Goal: Contribute content: Contribute content

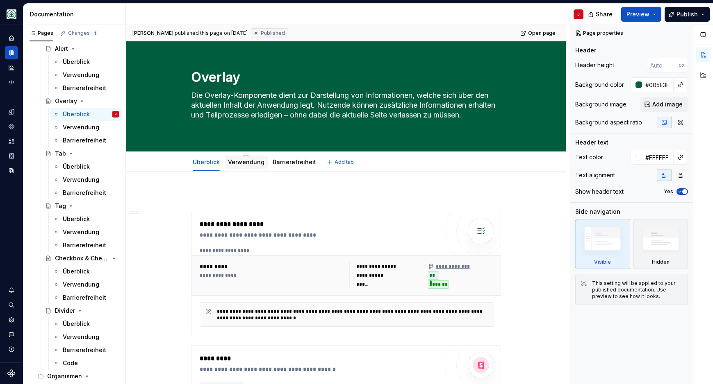
click at [246, 161] on link "Verwendung" at bounding box center [246, 162] width 36 height 7
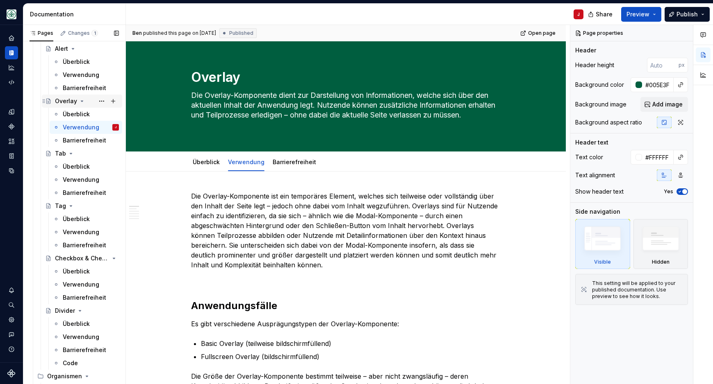
click at [95, 101] on div "Overlay" at bounding box center [87, 100] width 64 height 11
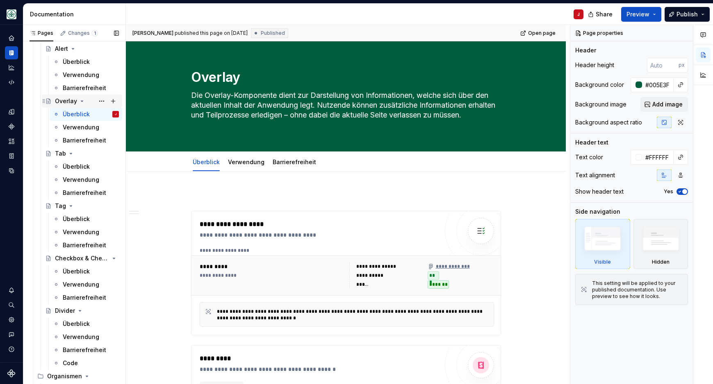
click at [86, 97] on div "Overlay" at bounding box center [87, 100] width 64 height 11
click at [102, 102] on button "Page tree" at bounding box center [101, 100] width 11 height 11
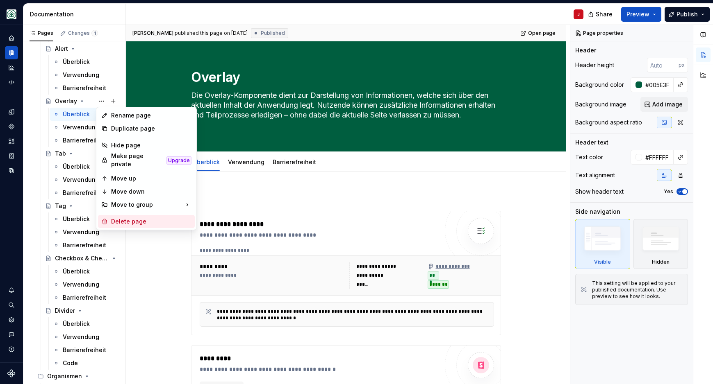
click at [134, 218] on div "Delete page" at bounding box center [151, 222] width 80 height 8
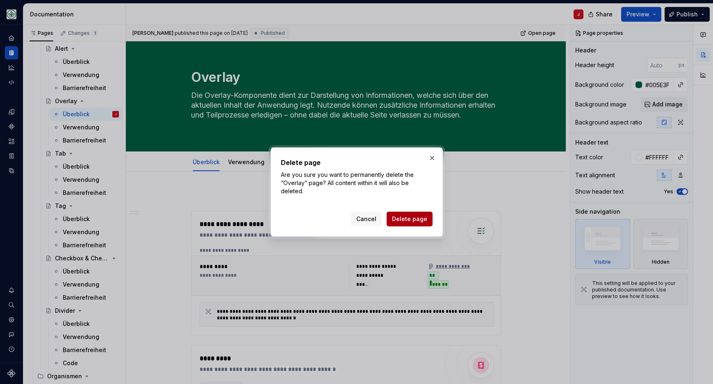
click at [405, 220] on span "Delete page" at bounding box center [409, 219] width 35 height 8
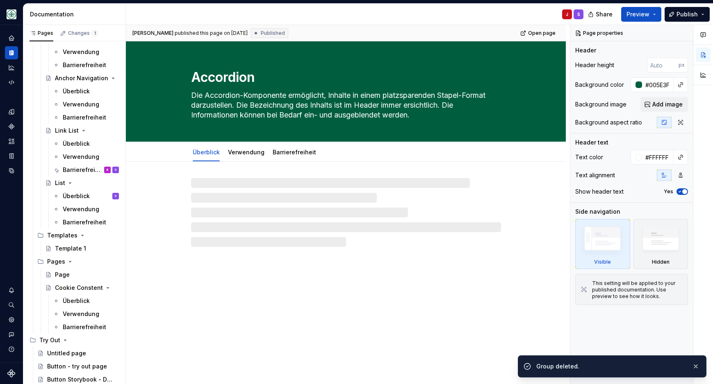
scroll to position [853, 0]
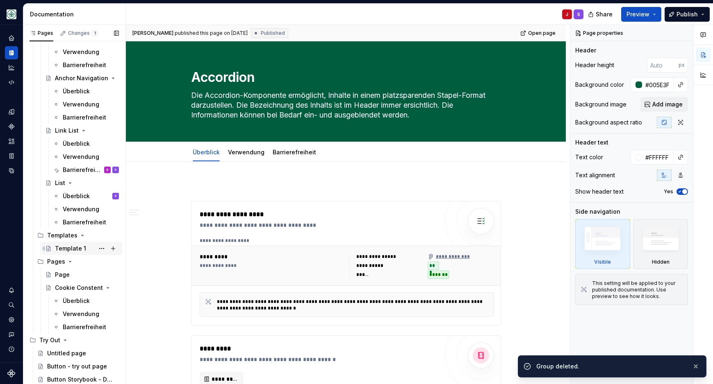
click at [65, 250] on div "Template 1" at bounding box center [70, 249] width 31 height 8
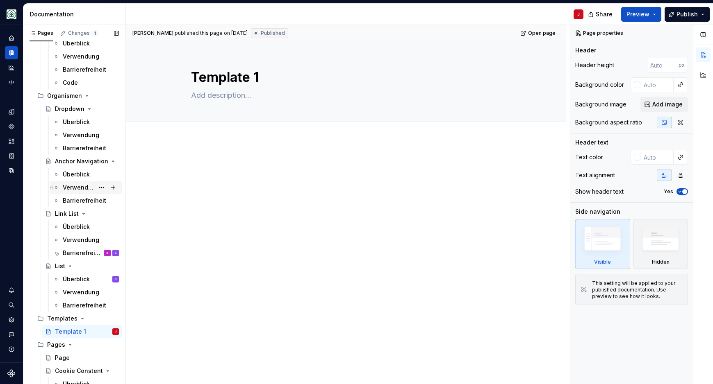
scroll to position [749, 0]
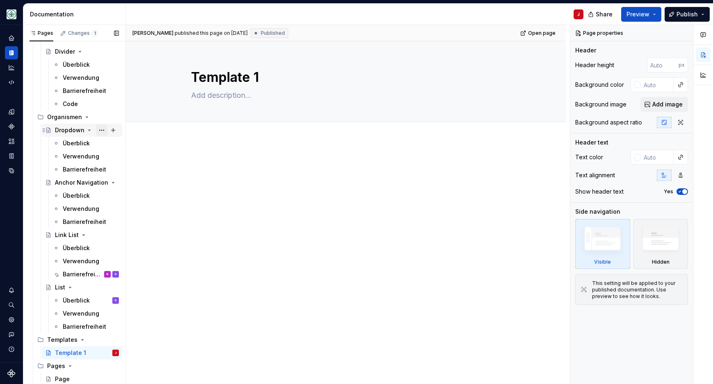
click at [103, 131] on button "Page tree" at bounding box center [101, 130] width 11 height 11
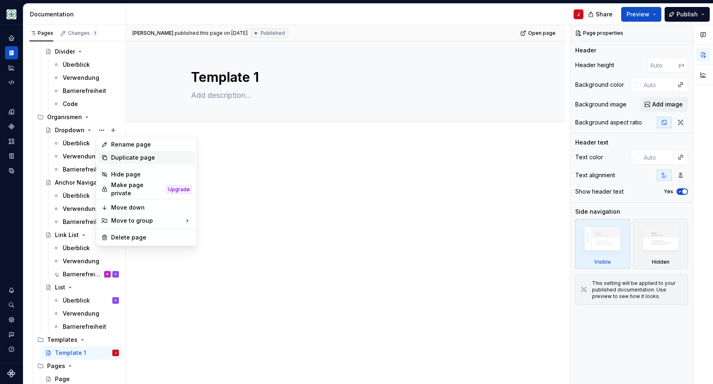
click at [132, 158] on div "Duplicate page" at bounding box center [151, 158] width 80 height 8
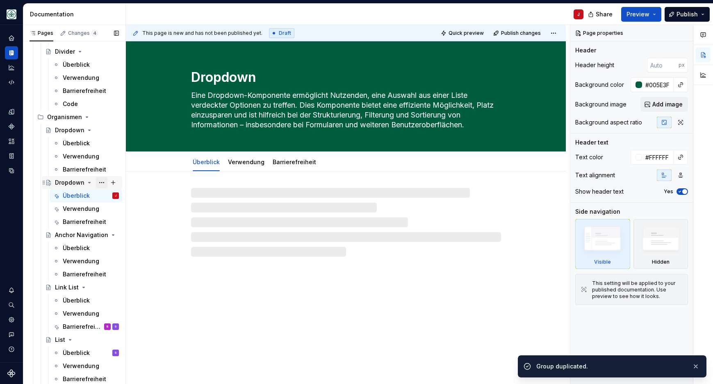
click at [104, 181] on button "Page tree" at bounding box center [101, 182] width 11 height 11
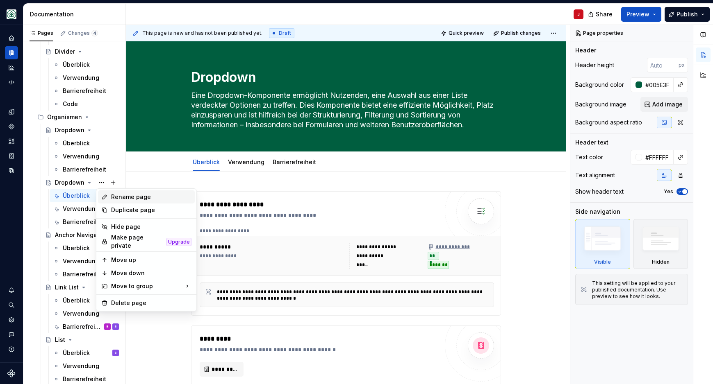
type textarea "*"
click at [142, 199] on div "Rename page" at bounding box center [151, 197] width 80 height 8
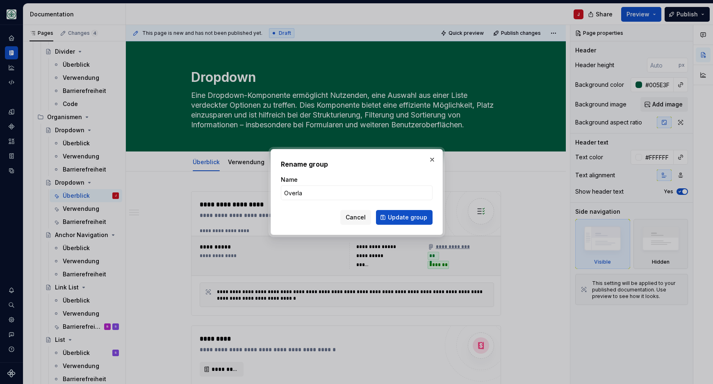
type input "Overlay"
click at [405, 218] on button "Update group" at bounding box center [404, 217] width 57 height 15
type textarea "*"
type textarea "Overlay"
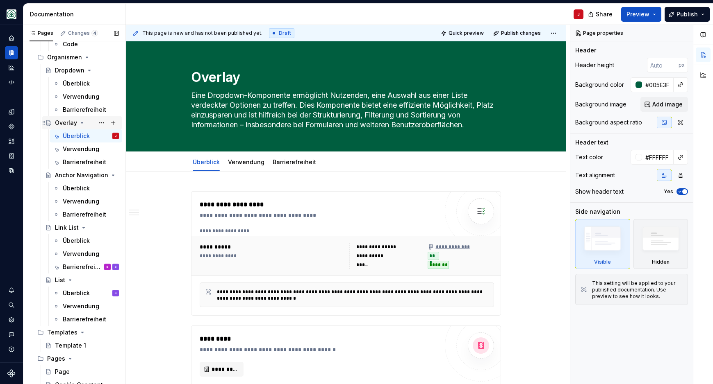
scroll to position [801, 0]
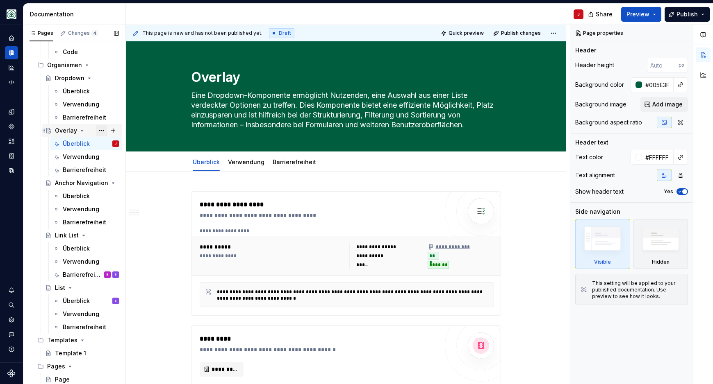
click at [101, 128] on button "Page tree" at bounding box center [101, 130] width 11 height 11
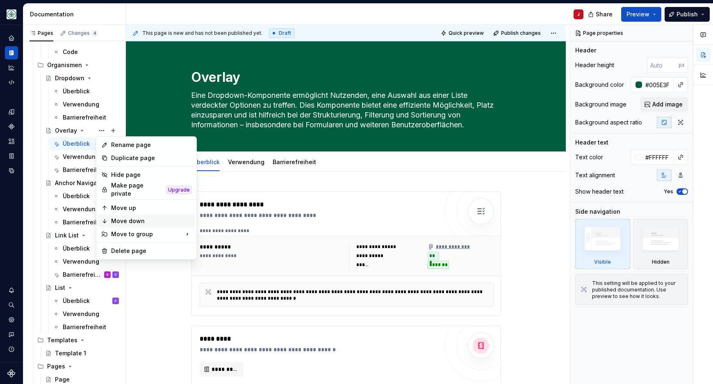
click at [134, 218] on div "Move down" at bounding box center [151, 221] width 80 height 8
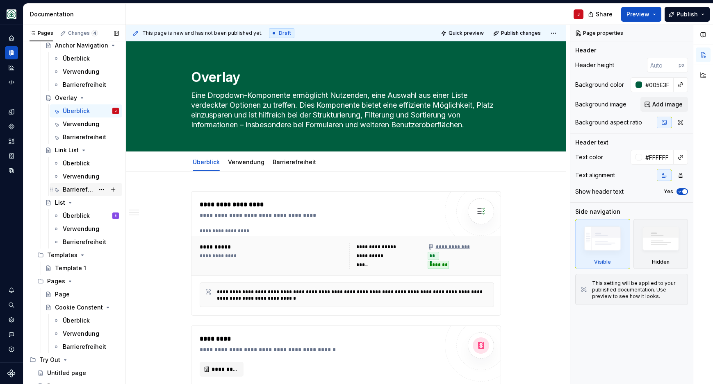
scroll to position [903, 0]
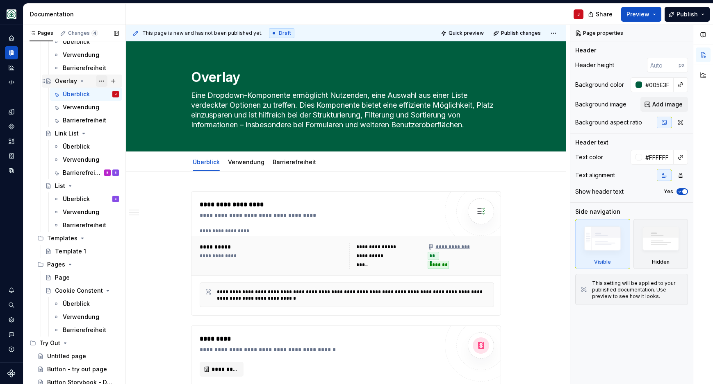
click at [103, 82] on button "Page tree" at bounding box center [101, 80] width 11 height 11
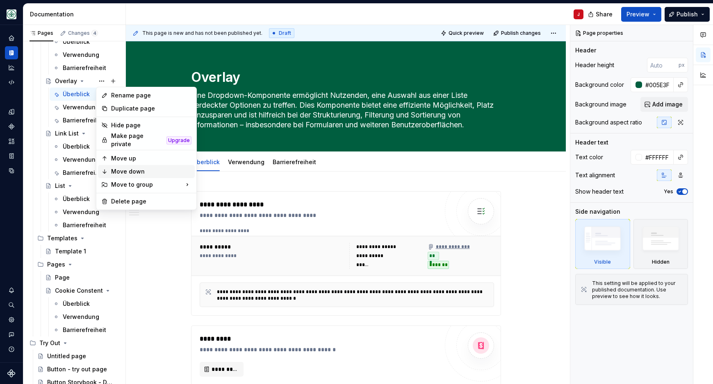
click at [141, 168] on div "Move down" at bounding box center [151, 172] width 80 height 8
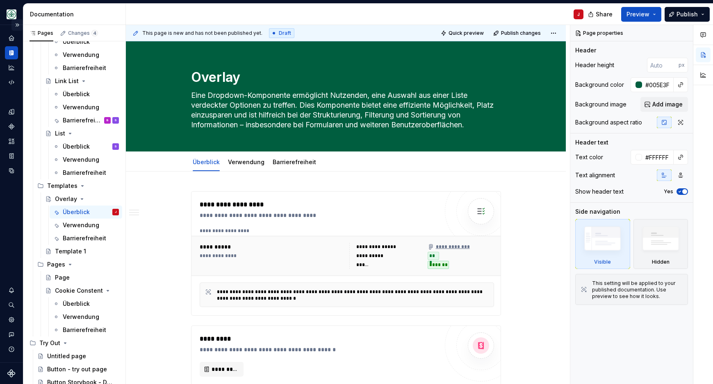
click at [17, 24] on button "Expand sidebar" at bounding box center [16, 24] width 11 height 11
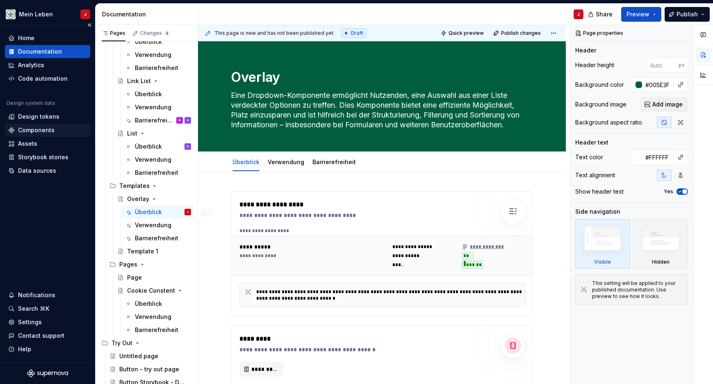
click at [38, 132] on div "Components" at bounding box center [36, 130] width 36 height 8
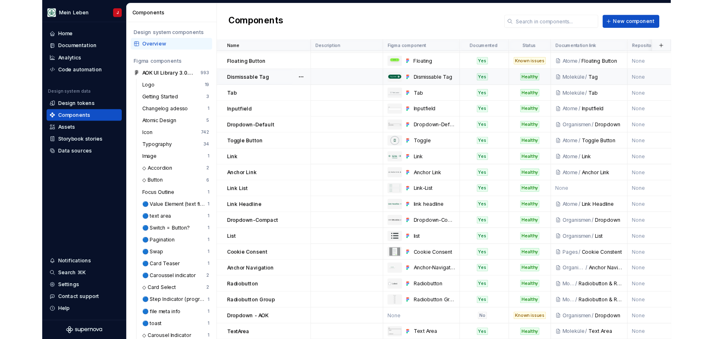
scroll to position [89, 0]
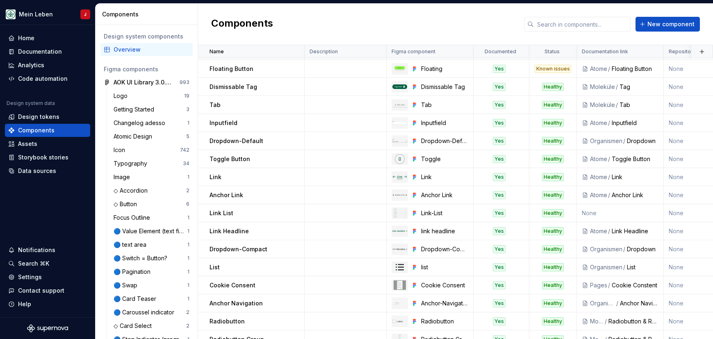
click at [666, 32] on div "Components New component" at bounding box center [455, 24] width 515 height 41
click at [663, 23] on span "New component" at bounding box center [670, 24] width 47 height 8
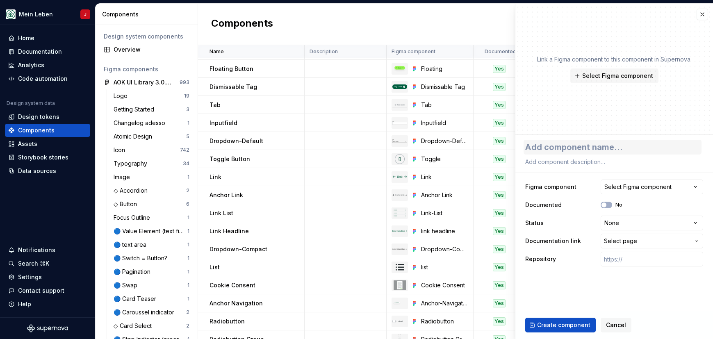
type textarea "*"
type textarea "O"
type textarea "*"
type textarea "Ov"
type textarea "*"
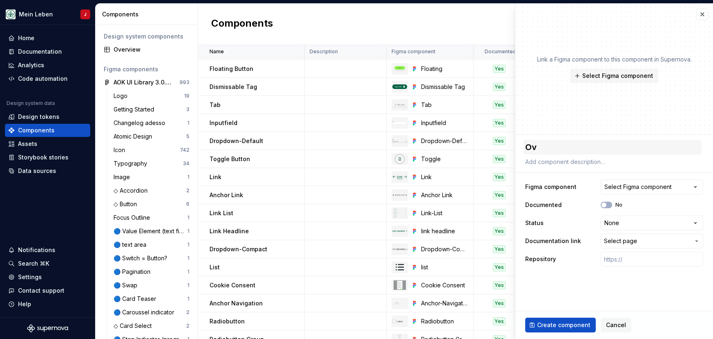
type textarea "Ove"
type textarea "*"
type textarea "Over"
type textarea "*"
type textarea "Overl"
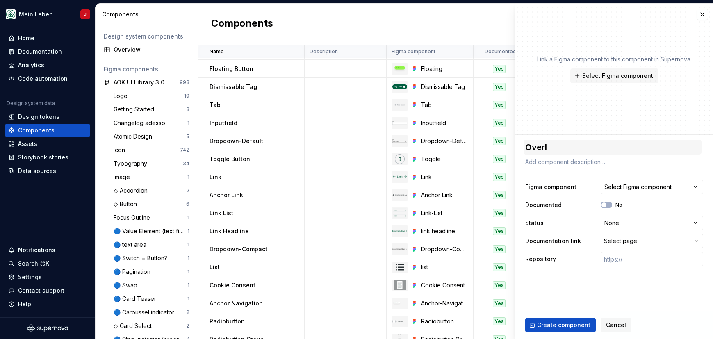
type textarea "*"
type textarea "Overla"
type textarea "*"
type textarea "Overlay"
type textarea "*"
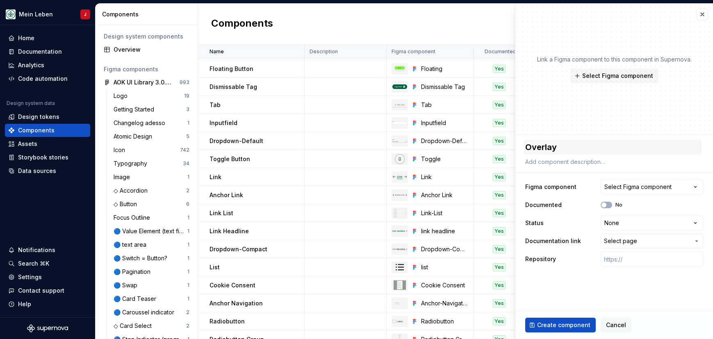
type textarea "Overlay"
type textarea "*"
type textarea "Overlay D"
type textarea "*"
type textarea "Overlay Da"
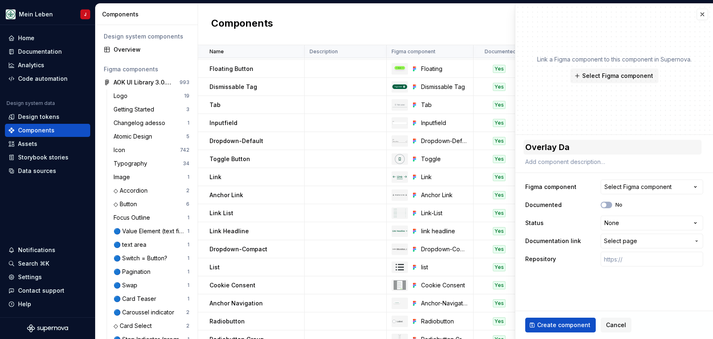
type textarea "*"
type textarea "Overlay Dai"
type textarea "*"
type textarea "Overlay Da"
type textarea "*"
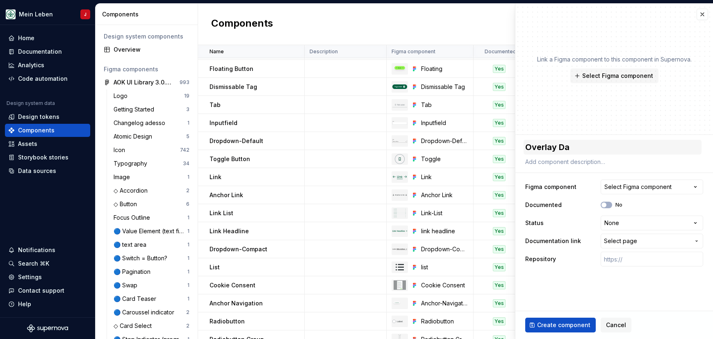
type textarea "Overlay D"
type textarea "*"
type textarea "Overlay Di"
type textarea "*"
type textarea "Overlay Dia"
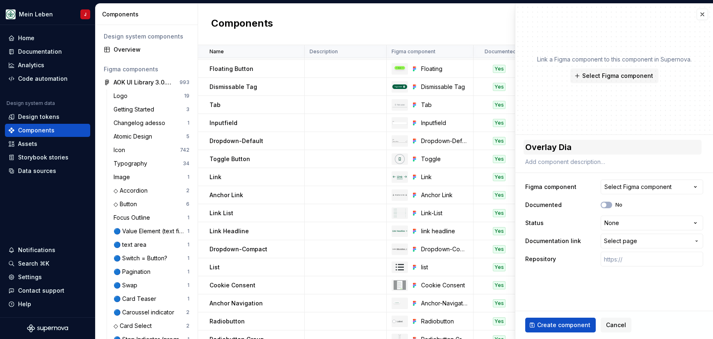
type textarea "*"
type textarea "Overlay Dial"
type textarea "*"
type textarea "Overlay Dialo"
type textarea "*"
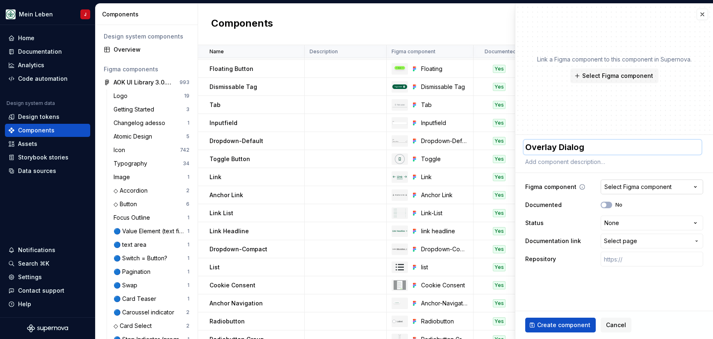
type textarea "Overlay Dialog"
click at [661, 188] on div "Select Figma component" at bounding box center [637, 187] width 67 height 8
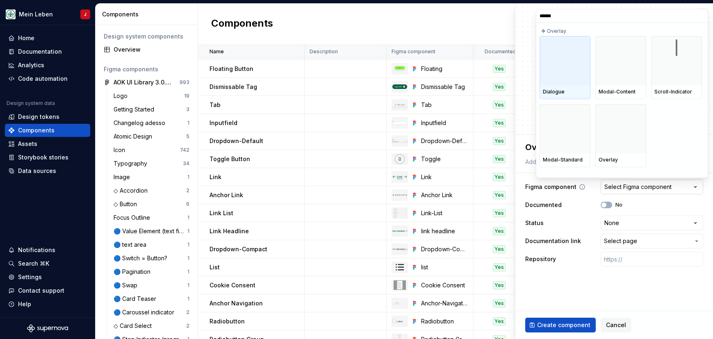
type input "*******"
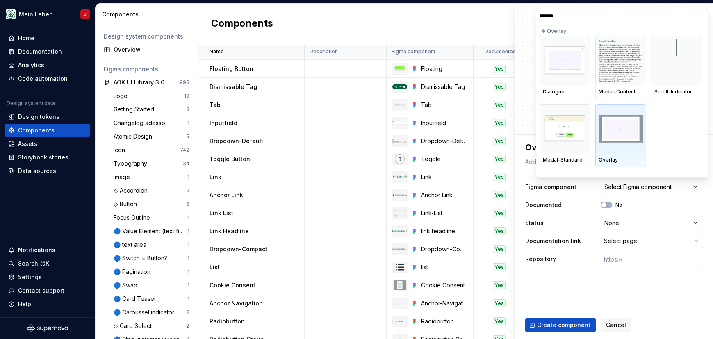
click at [629, 126] on img at bounding box center [620, 129] width 44 height 28
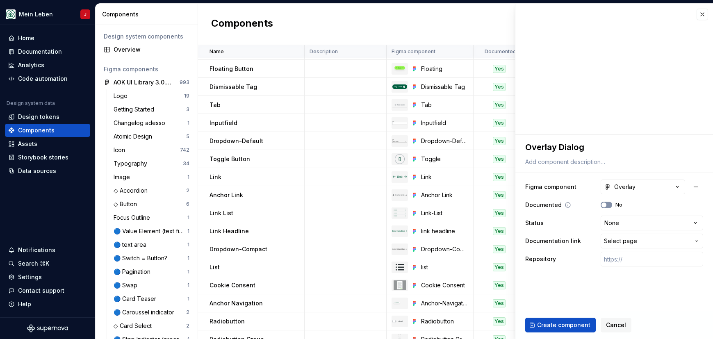
click at [607, 206] on button "No" at bounding box center [605, 205] width 11 height 7
type textarea "*"
click at [618, 226] on html "Mein Leben J Home Documentation Analytics Code automation Design system data De…" at bounding box center [356, 169] width 713 height 339
select select "**********"
type textarea "*"
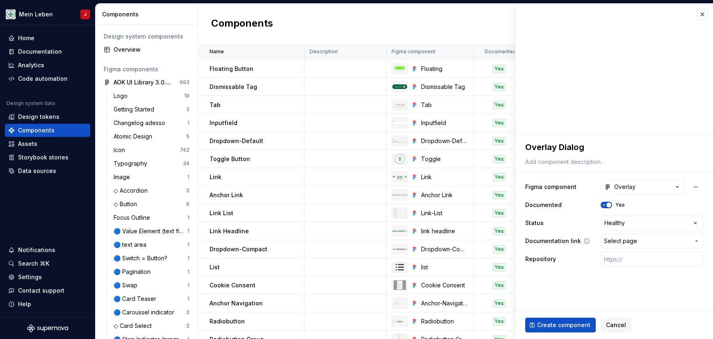
click at [628, 243] on span "Select page" at bounding box center [620, 241] width 33 height 8
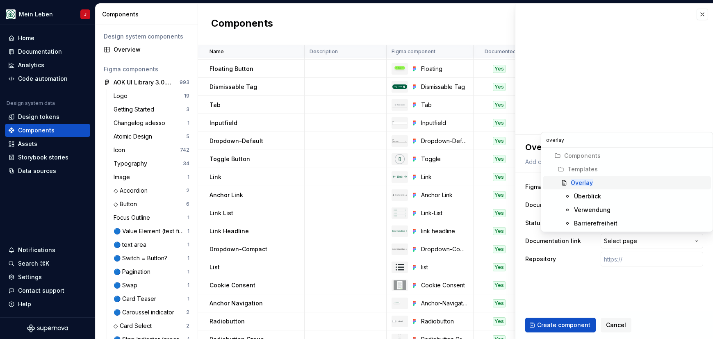
type input "overlay"
click at [594, 180] on div "Overlay" at bounding box center [639, 183] width 137 height 8
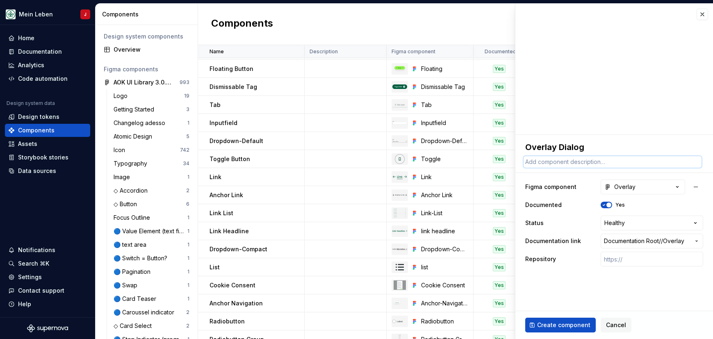
click at [590, 159] on textarea at bounding box center [612, 161] width 178 height 11
click at [599, 150] on textarea "Overlay Dialog" at bounding box center [612, 147] width 178 height 15
type textarea "*"
type textarea "Overlay Dialo"
type textarea "*"
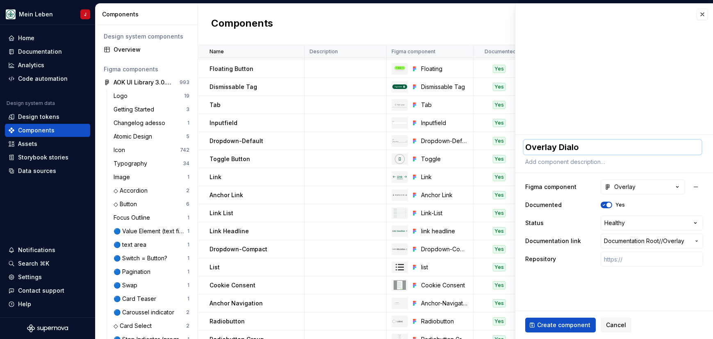
type textarea "Overlay Dial"
type textarea "*"
type textarea "Overlay Dia"
type textarea "*"
type textarea "Overlay Di"
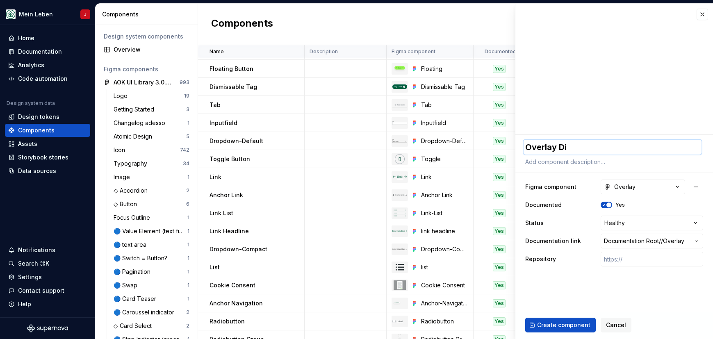
type textarea "*"
type textarea "Overlay D"
type textarea "*"
type textarea "Overlay"
type textarea "*"
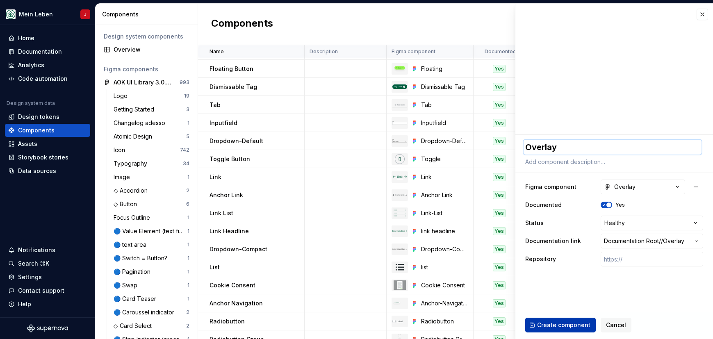
type textarea "Overlay"
click at [552, 326] on span "Create component" at bounding box center [563, 325] width 53 height 8
type textarea "*"
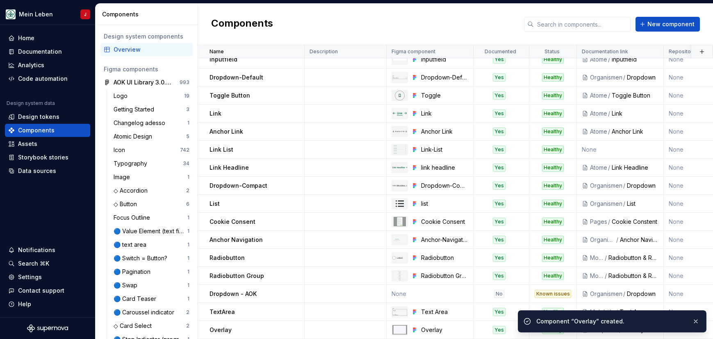
scroll to position [152, 0]
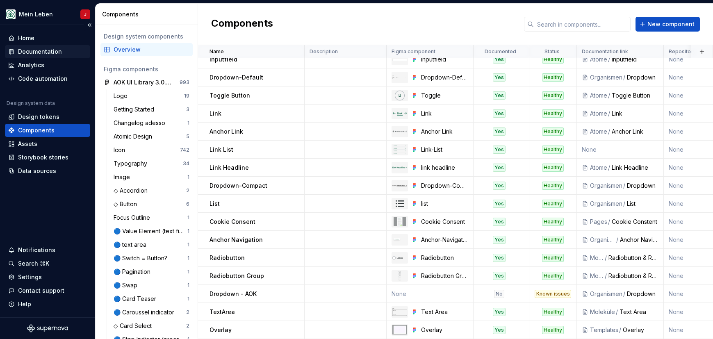
click at [33, 51] on div "Documentation" at bounding box center [40, 52] width 44 height 8
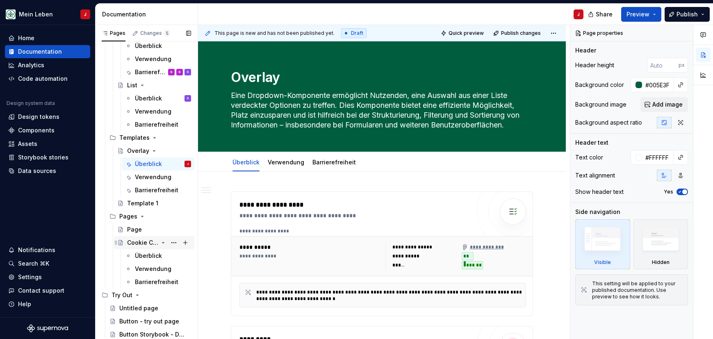
scroll to position [951, 0]
click at [287, 75] on textarea "Overlay" at bounding box center [380, 78] width 302 height 20
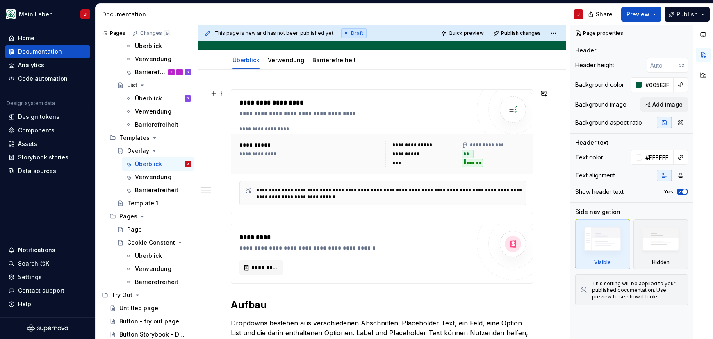
scroll to position [103, 0]
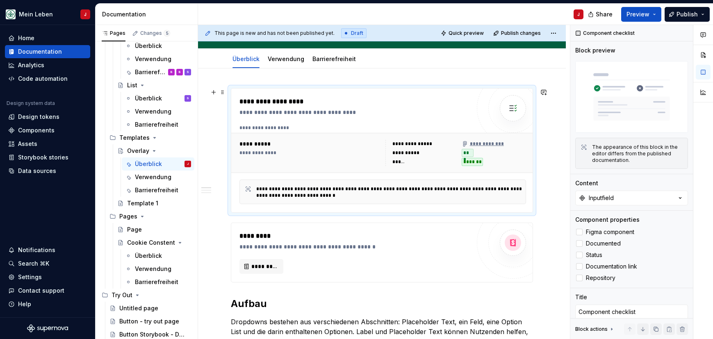
click at [320, 155] on div "**********" at bounding box center [310, 153] width 143 height 7
click at [334, 151] on div "**********" at bounding box center [310, 153] width 143 height 7
click at [33, 124] on div "Components" at bounding box center [47, 130] width 85 height 13
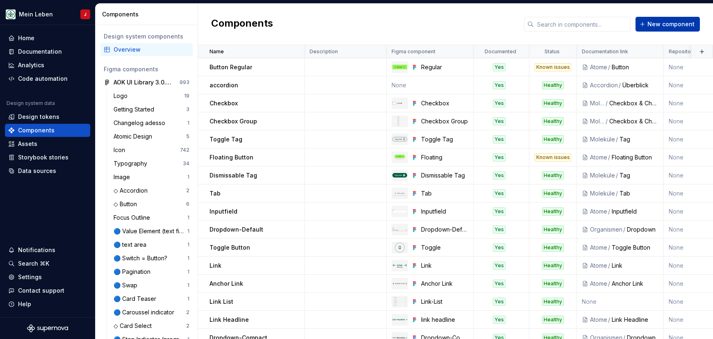
click at [653, 25] on span "New component" at bounding box center [670, 24] width 47 height 8
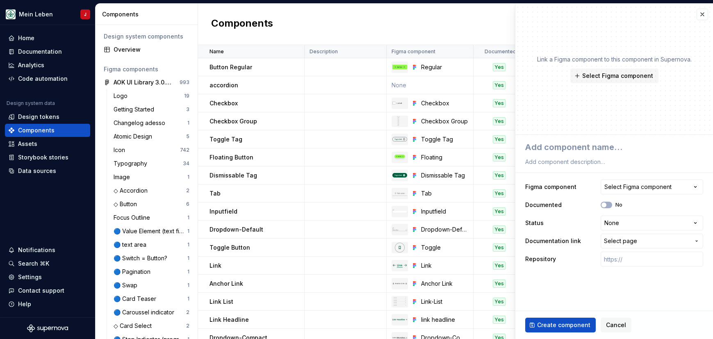
type textarea "*"
click at [629, 188] on div "Select Figma component" at bounding box center [637, 187] width 67 height 8
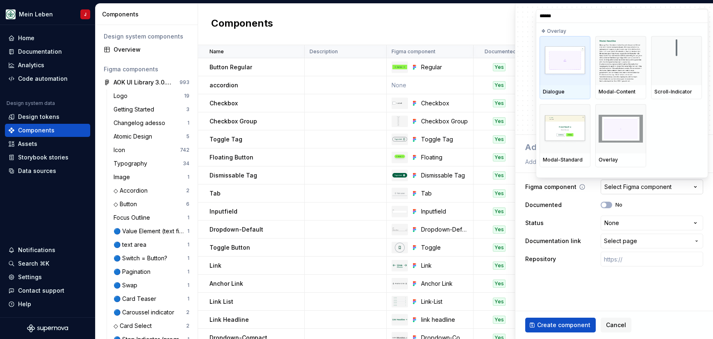
type input "*******"
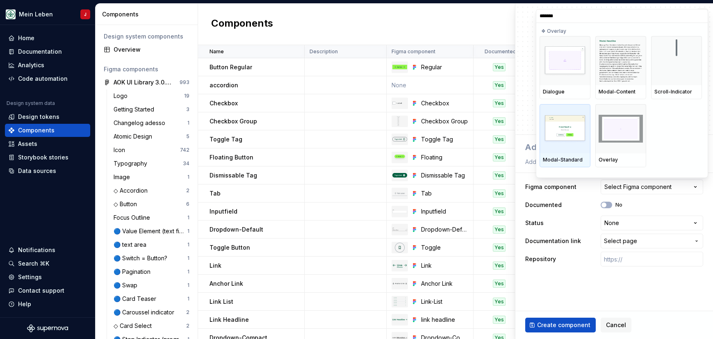
type textarea "*"
click at [702, 23] on div "❖ Overlay" at bounding box center [620, 29] width 162 height 13
click at [699, 13] on input "*******" at bounding box center [621, 16] width 171 height 7
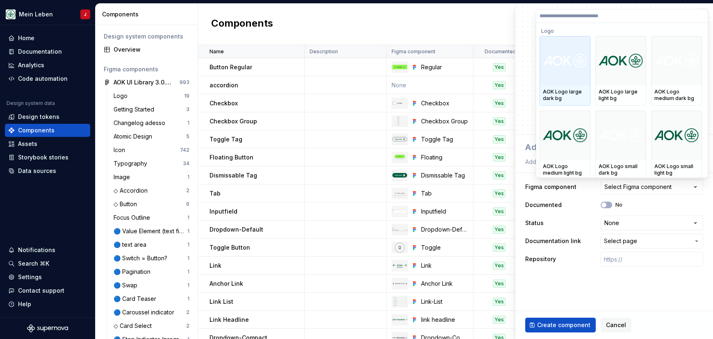
click at [150, 261] on html "Mein Leben J Home Documentation Analytics Code automation Design system data De…" at bounding box center [356, 169] width 713 height 339
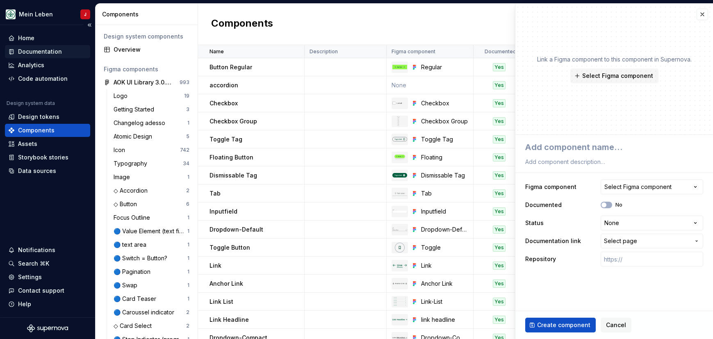
click at [33, 53] on div "Documentation" at bounding box center [40, 52] width 44 height 8
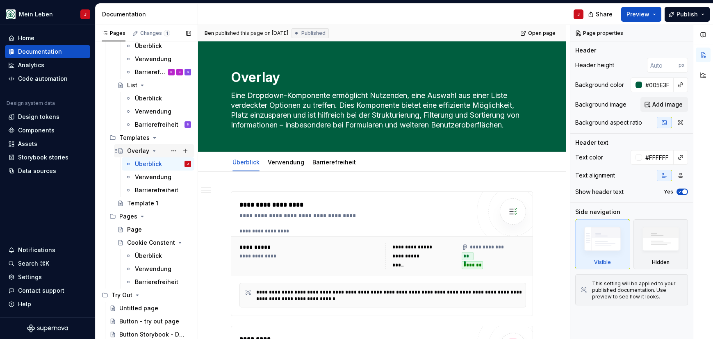
scroll to position [951, 0]
click at [297, 78] on textarea "Overlay" at bounding box center [380, 78] width 302 height 20
type textarea "*"
type textarea "Overlay"
type textarea "*"
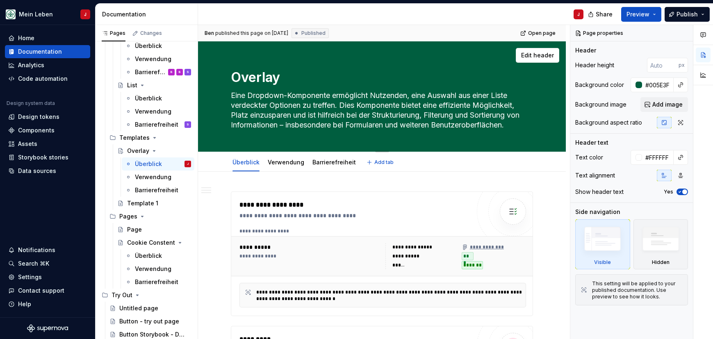
type textarea "Overlay"
type textarea "*"
type textarea "Overlay"
type textarea "*"
type textarea "Overlay -"
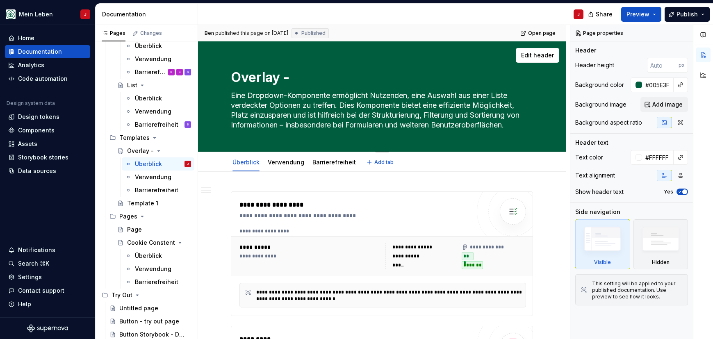
type textarea "*"
type textarea "Overlay -"
type textarea "*"
type textarea "Overlay - D"
type textarea "*"
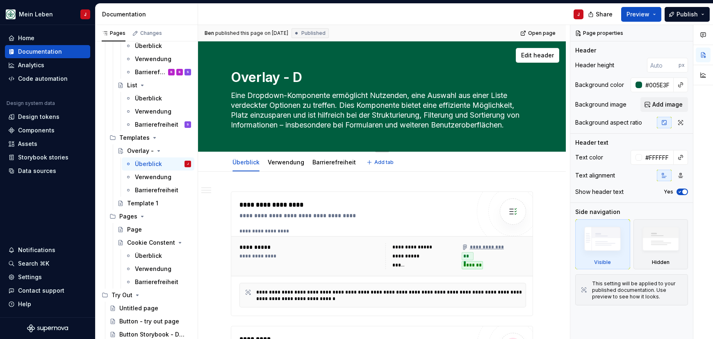
type textarea "Overlay - Di"
type textarea "*"
type textarea "Overlay - Dia"
type textarea "*"
type textarea "Overlay - Dial"
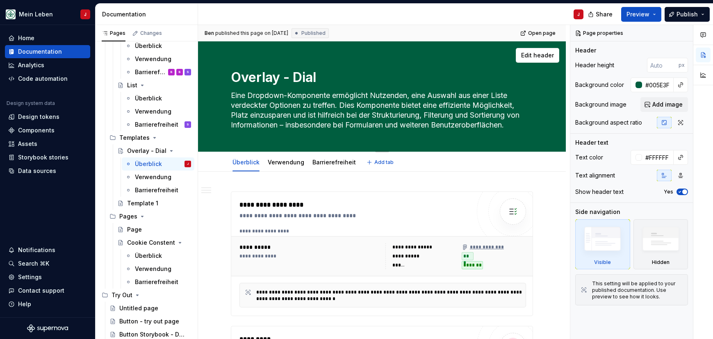
type textarea "*"
type textarea "Overlay - Dialo"
type textarea "*"
type textarea "Overlay - Dialog"
type textarea "*"
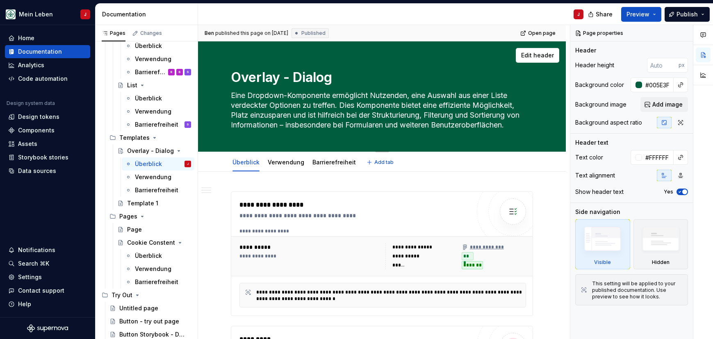
type textarea "Overlay - Dialog"
type textarea "*"
type textarea "Overlay - Dialog /"
type textarea "*"
type textarea "Overlay - Dialog /"
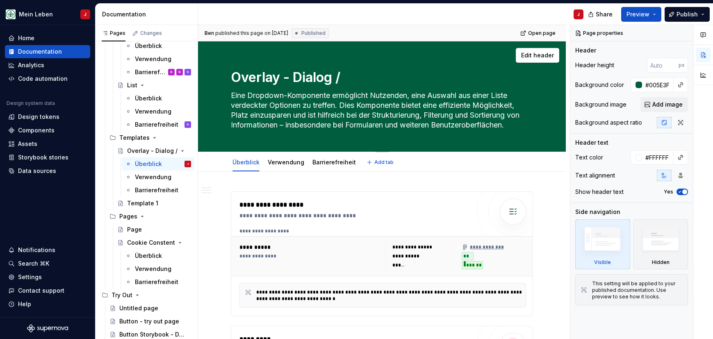
type textarea "*"
type textarea "Overlay - Dialog / O"
type textarea "*"
type textarea "Overlay - Dialog / Ov"
type textarea "*"
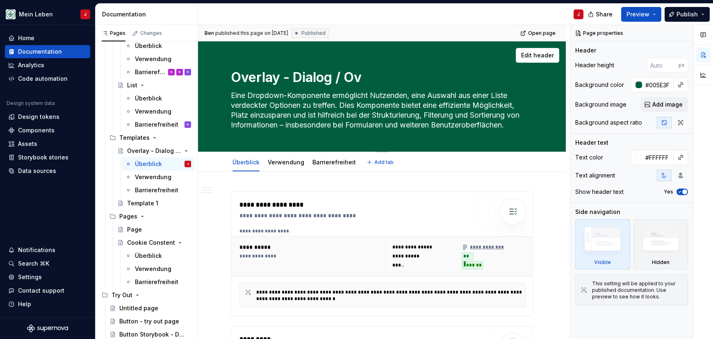
type textarea "Overlay - Dialog / [PERSON_NAME]"
type textarea "*"
type textarea "Overlay - Dialog / Over"
type textarea "*"
type textarea "Overlay - Dialog / Overl"
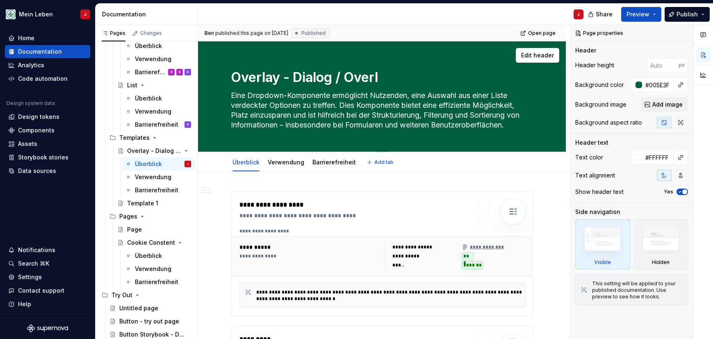
type textarea "*"
type textarea "Overlay - Dialog / Overla"
type textarea "*"
type textarea "Overlay - Dialog / Overlay"
type textarea "*"
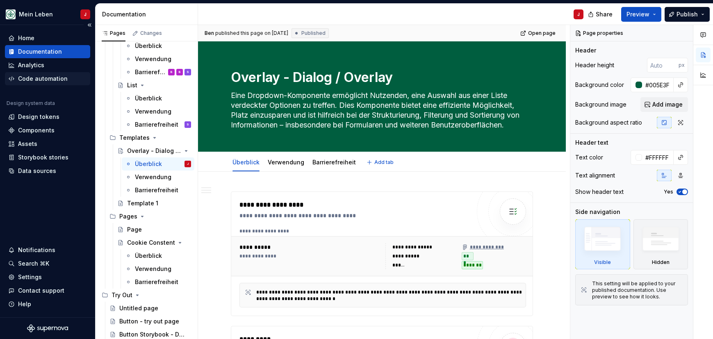
type textarea "Overlay - Dialog / Overlay"
type textarea "*"
type textarea "Overlay - Dialog / Overlay M"
type textarea "*"
type textarea "Overlay - Dialog / [PERSON_NAME]"
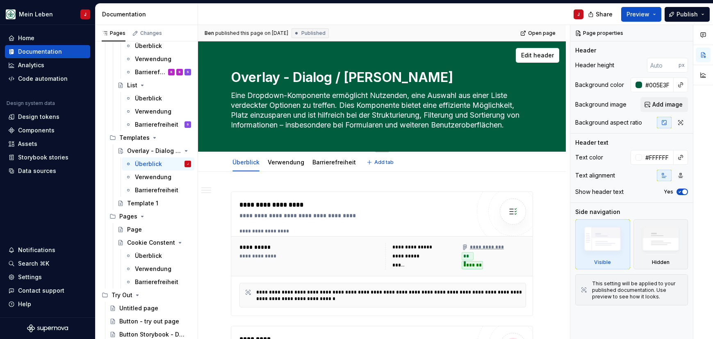
type textarea "*"
type textarea "Overlay - Dialog / Overlay Mod"
type textarea "*"
type textarea "Overlay - Dialog / Overlay Moda"
type textarea "*"
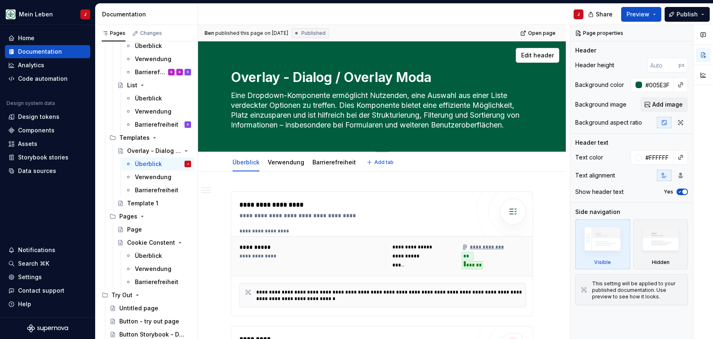
type textarea "Overlay - Dialog / Overlay Modal"
click at [333, 75] on textarea "Overlay - Dialog / Overlay Modal" at bounding box center [380, 78] width 302 height 20
drag, startPoint x: 335, startPoint y: 73, endPoint x: 505, endPoint y: 122, distance: 176.6
click at [505, 122] on div "Overlay - Dialog / Overlay Modal Eine Dropdown-Komponente ermöglicht Nutzenden,…" at bounding box center [382, 96] width 302 height 110
type textarea "*"
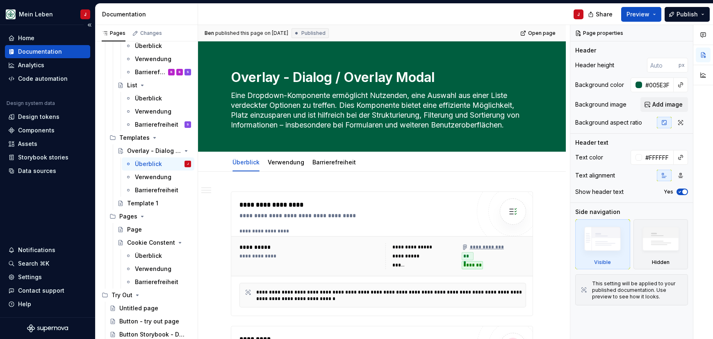
type textarea "Overlay - Dialog / Overlay Modal"
click at [292, 99] on textarea "Eine Dropdown-Komponente ermöglicht Nutzenden, eine Auswahl aus einer Liste ver…" at bounding box center [380, 110] width 302 height 43
paste textarea
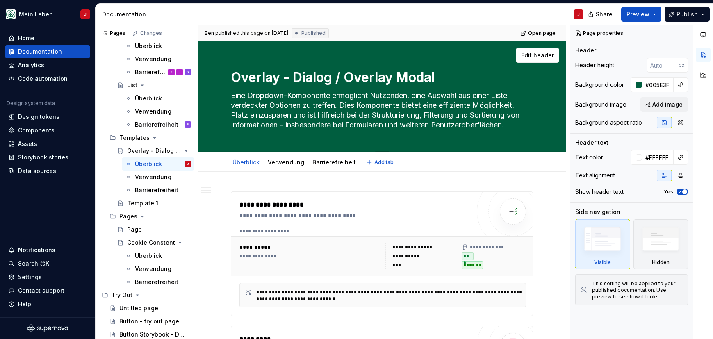
type textarea "*"
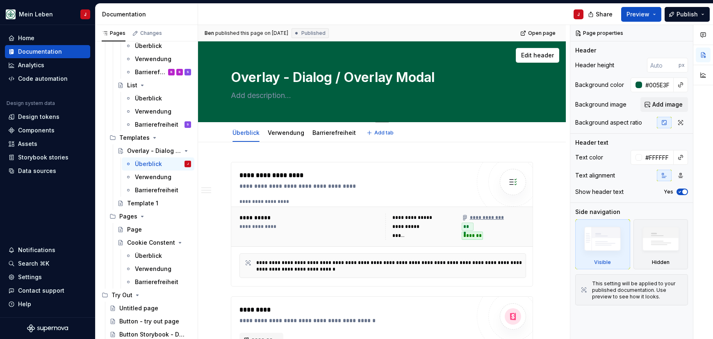
paste textarea "Die Overlay-Dialog Komponente dient zur Darstellung von Informationen, die sich…"
type textarea "*"
type textarea "Die Overlay-Dialog Komponente dient zur Darstellung von Informationen, die sich…"
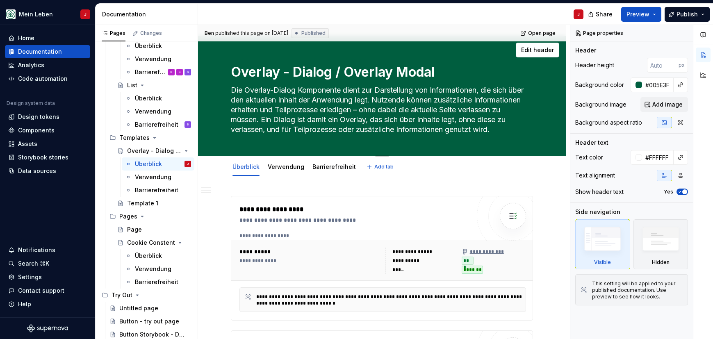
scroll to position [6, 0]
click at [510, 127] on textarea "Die Overlay-Dialog Komponente dient zur Darstellung von Informationen, die sich…" at bounding box center [380, 109] width 302 height 52
type textarea "*"
type textarea "Die Overlay-Dialog Komponente dient zur Darstellung von Informationen, die sich…"
paste textarea "Ein Modal ist ein Overlay-Fenster, das über dem Hauptinhalt der Seite oder eine…"
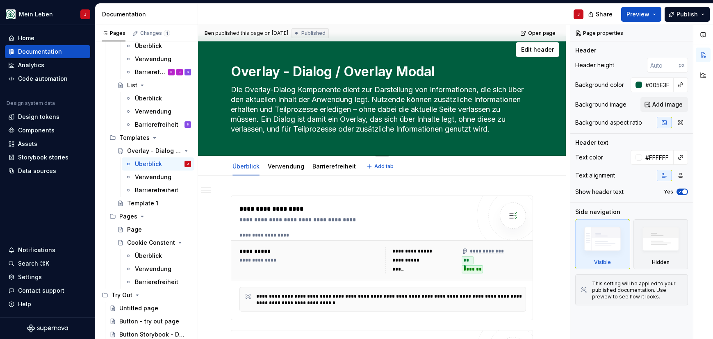
type textarea "*"
type textarea "Die Overlay-Dialog Komponente dient zur Darstellung von Informationen, die sich…"
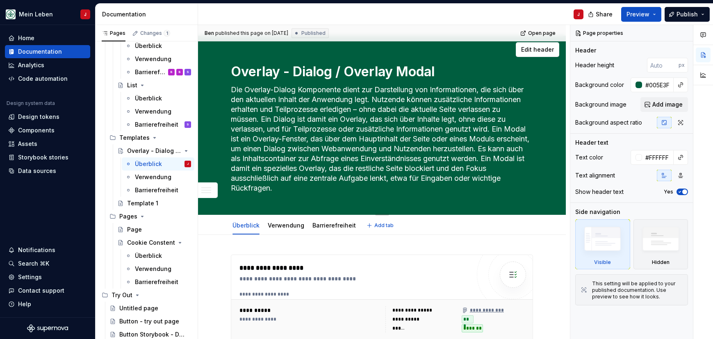
type textarea "*"
type textarea "Die Overlay-Dialog Komponente dient zur Darstellung von Informationen, die sich…"
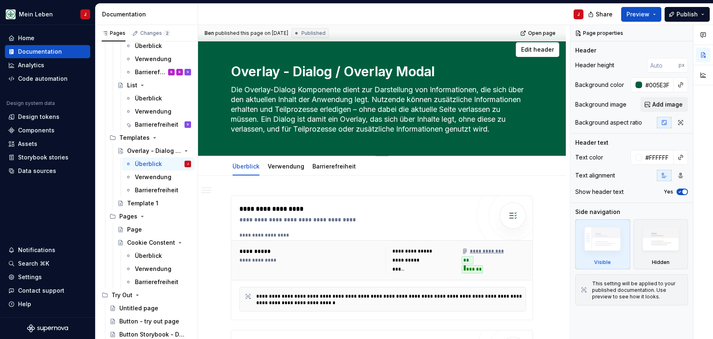
type textarea "*"
click at [326, 91] on textarea "Die Overlay-Dialog Komponente dient zur Darstellung von Informationen, die sich…" at bounding box center [380, 109] width 302 height 52
type textarea "Die Overlay-Dialog Komponente dient zur Darstellung von Informationen, die sich…"
click at [335, 72] on textarea "Overlay - Dialog / Overlay Modal" at bounding box center [380, 72] width 302 height 20
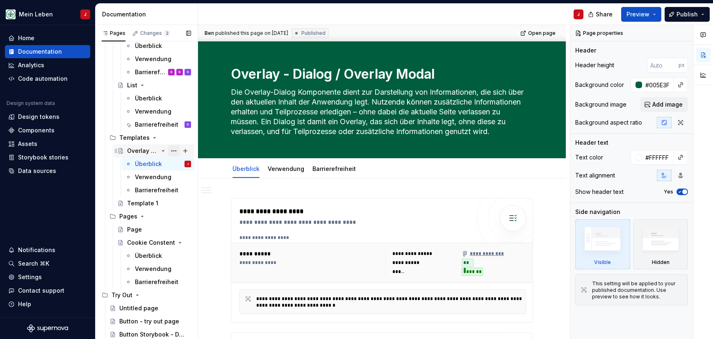
click at [176, 150] on button "Page tree" at bounding box center [173, 150] width 11 height 11
type textarea "*"
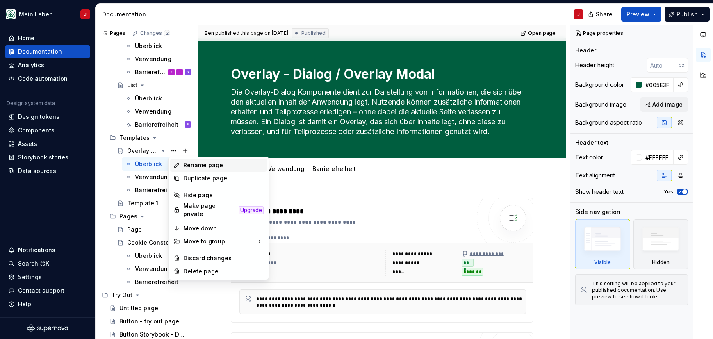
click at [206, 161] on div "Rename page" at bounding box center [223, 165] width 80 height 8
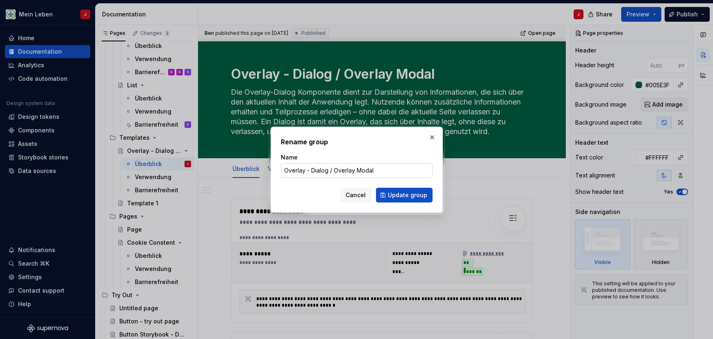
click at [361, 168] on input "Overlay - Dialog / Overlay Modal" at bounding box center [357, 170] width 152 height 15
drag, startPoint x: 383, startPoint y: 169, endPoint x: 327, endPoint y: 171, distance: 55.4
click at [327, 171] on input "Overlay - Dialog / Overlay Modal" at bounding box center [357, 170] width 152 height 15
type input "Overlay - Dialog"
click at [392, 196] on span "Update group" at bounding box center [407, 195] width 39 height 8
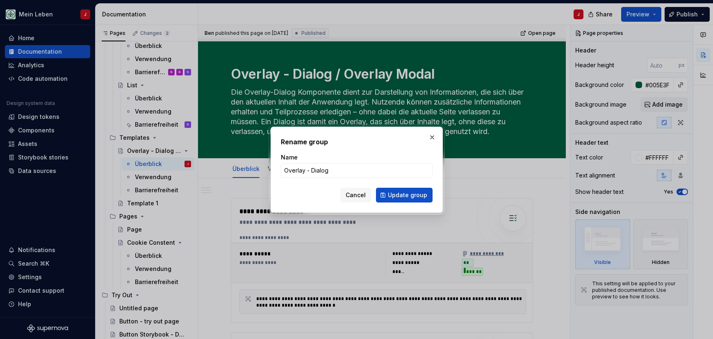
type textarea "*"
type textarea "Overlay - Dialog"
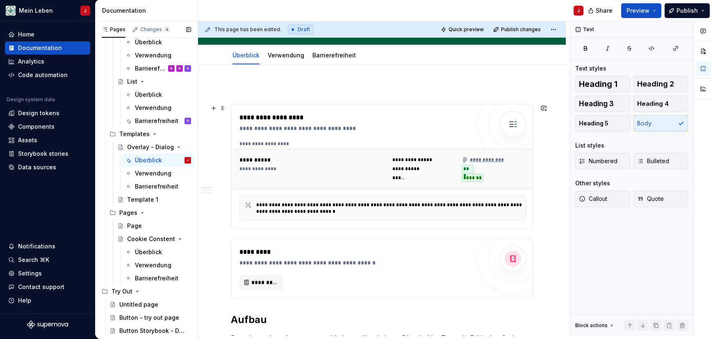
scroll to position [117, 0]
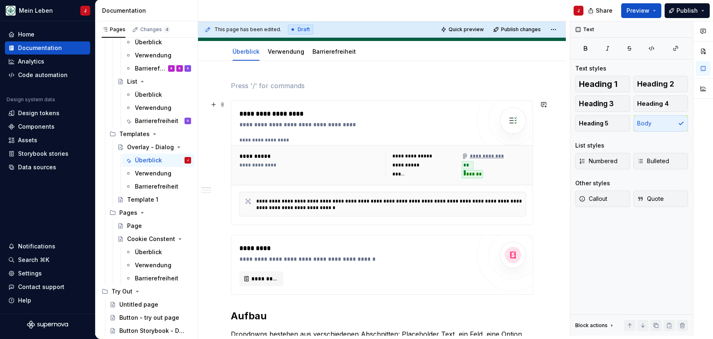
click at [333, 147] on div "**********" at bounding box center [382, 165] width 303 height 40
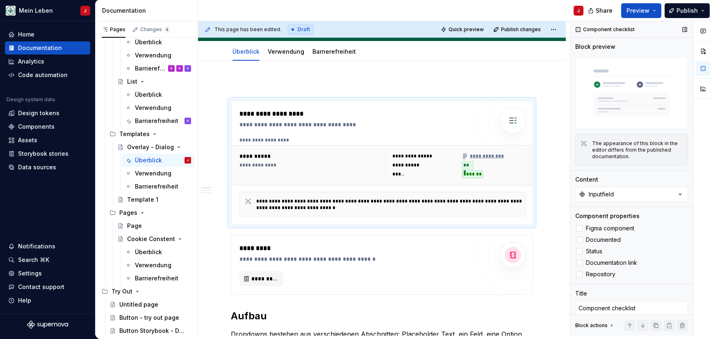
type textarea "*"
click at [622, 182] on div "Content" at bounding box center [631, 179] width 113 height 8
click at [611, 193] on div "Inputfield" at bounding box center [601, 194] width 25 height 8
type input "overlay"
click at [614, 227] on div "Overlay" at bounding box center [631, 227] width 102 height 8
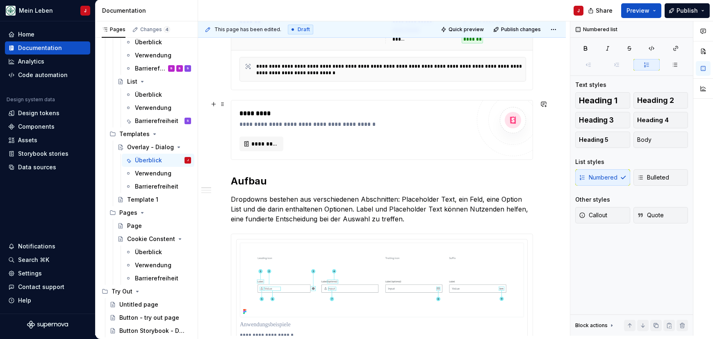
scroll to position [243, 0]
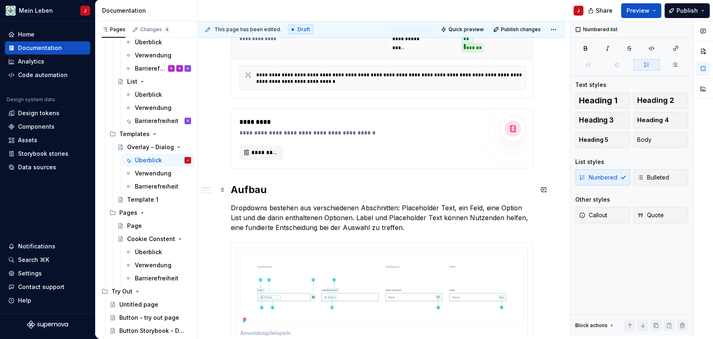
drag, startPoint x: 332, startPoint y: 233, endPoint x: 227, endPoint y: 189, distance: 114.6
click at [234, 189] on h2 "Aufbau" at bounding box center [382, 189] width 302 height 13
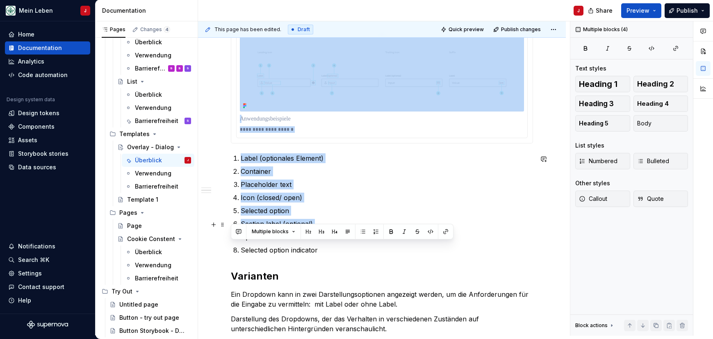
scroll to position [480, 0]
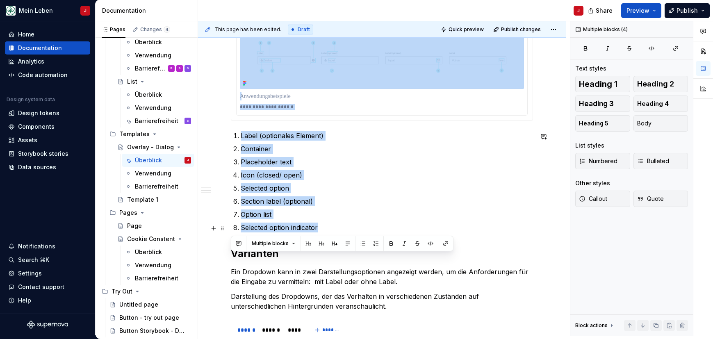
drag, startPoint x: 234, startPoint y: 130, endPoint x: 355, endPoint y: 225, distance: 153.8
click at [355, 225] on div "**********" at bounding box center [382, 324] width 302 height 1212
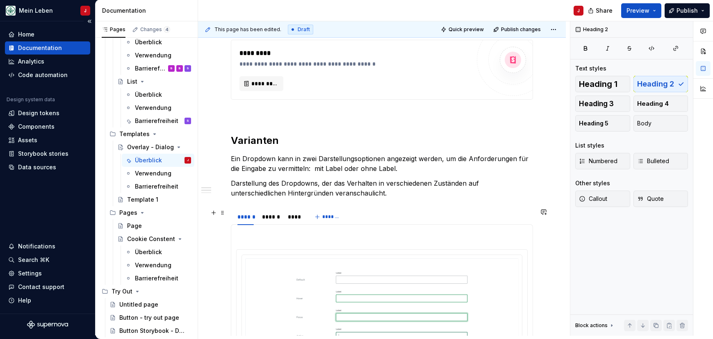
scroll to position [332, 0]
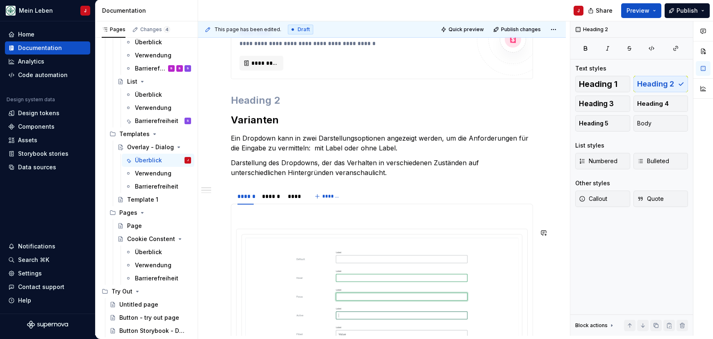
click at [289, 182] on div "**********" at bounding box center [382, 330] width 302 height 931
click at [301, 168] on p "Darstellung des Dropdowns, der das Verhalten in verschiedenen Zuständen auf unt…" at bounding box center [382, 168] width 302 height 20
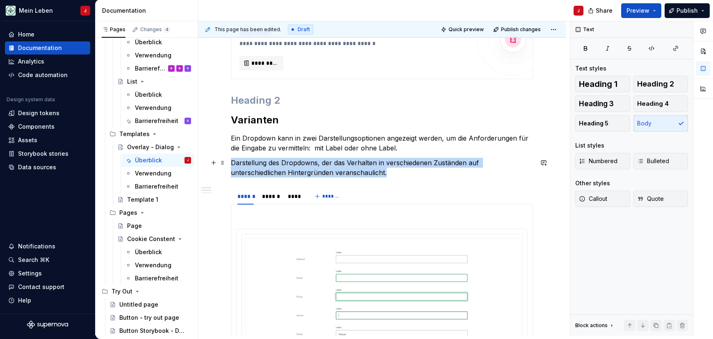
click at [301, 168] on p "Darstellung des Dropdowns, der das Verhalten in verschiedenen Zuständen auf unt…" at bounding box center [382, 168] width 302 height 20
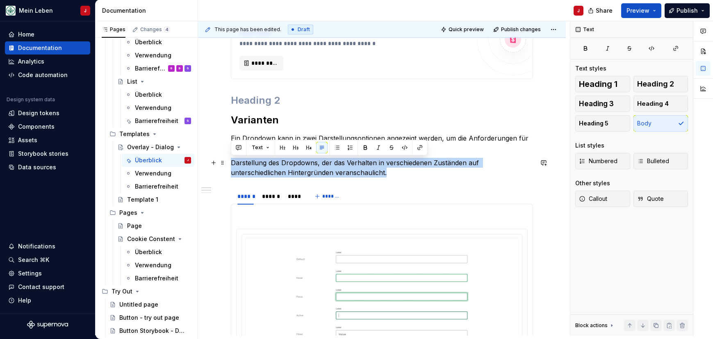
click at [301, 168] on p "Darstellung des Dropdowns, der das Verhalten in verschiedenen Zuständen auf unt…" at bounding box center [382, 168] width 302 height 20
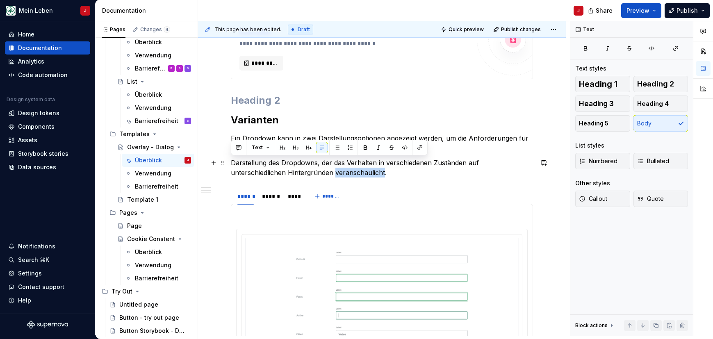
click at [301, 168] on p "Darstellung des Dropdowns, der das Verhalten in verschiedenen Zuständen auf unt…" at bounding box center [382, 168] width 302 height 20
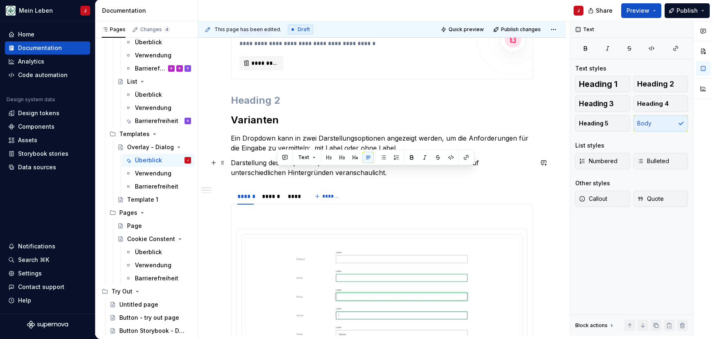
click at [339, 171] on p "Darstellung des Dropdowns, der das Verhalten in verschiedenen Zuständen auf unt…" at bounding box center [382, 168] width 302 height 20
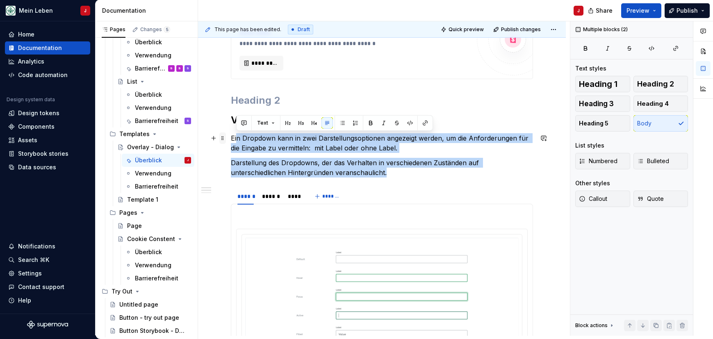
type textarea "*"
drag, startPoint x: 344, startPoint y: 173, endPoint x: 211, endPoint y: 133, distance: 139.3
click at [231, 133] on div "**********" at bounding box center [382, 335] width 302 height 941
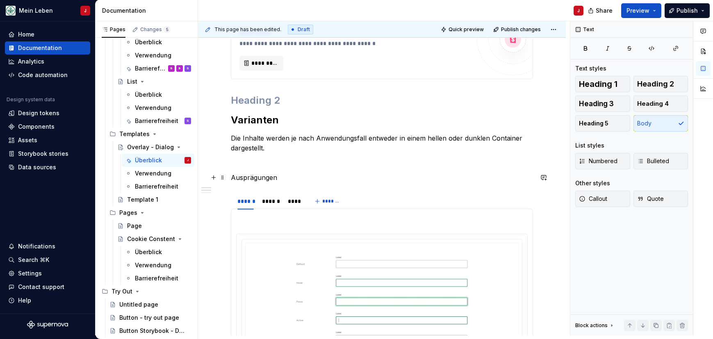
click at [250, 179] on p "Ausprägungen" at bounding box center [382, 178] width 302 height 10
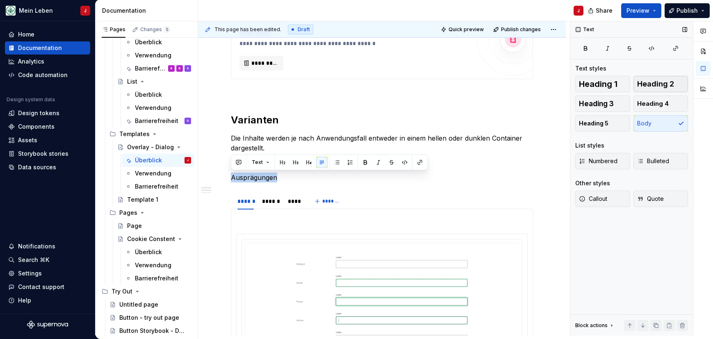
click at [638, 83] on span "Heading 2" at bounding box center [655, 84] width 37 height 8
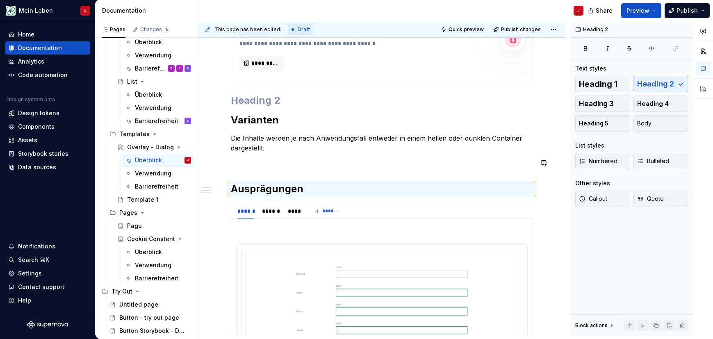
click at [245, 175] on div "**********" at bounding box center [382, 338] width 302 height 946
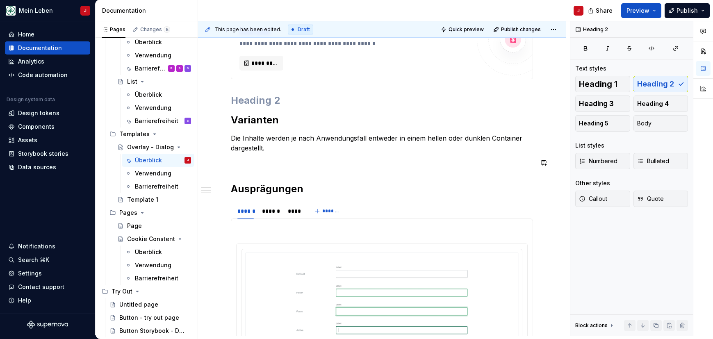
click at [239, 168] on div "**********" at bounding box center [382, 338] width 302 height 946
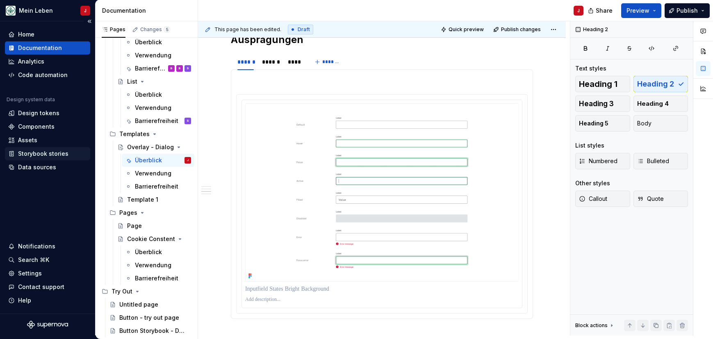
scroll to position [438, 0]
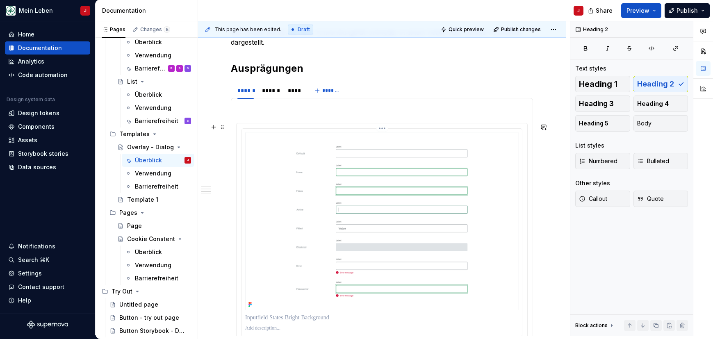
click at [318, 174] on img at bounding box center [381, 221] width 273 height 178
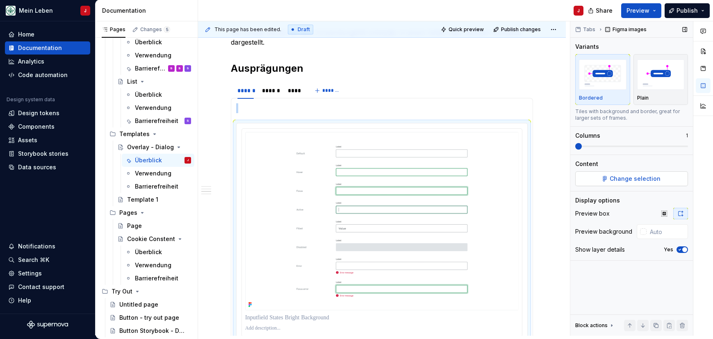
click at [609, 180] on button "Change selection" at bounding box center [631, 178] width 113 height 15
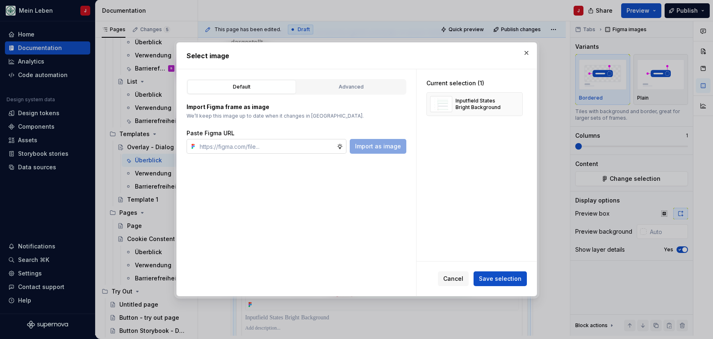
type textarea "*"
click at [245, 145] on input "text" at bounding box center [266, 146] width 140 height 15
type input "[URL][DOMAIN_NAME]"
click at [378, 147] on span "Import as image" at bounding box center [378, 146] width 46 height 8
click at [519, 104] on button "button" at bounding box center [512, 103] width 11 height 11
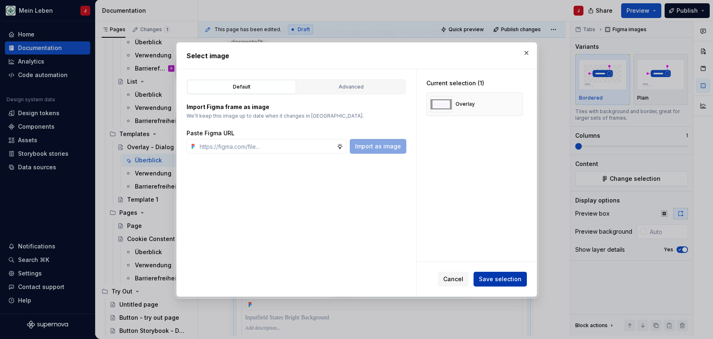
click at [493, 275] on button "Save selection" at bounding box center [499, 279] width 53 height 15
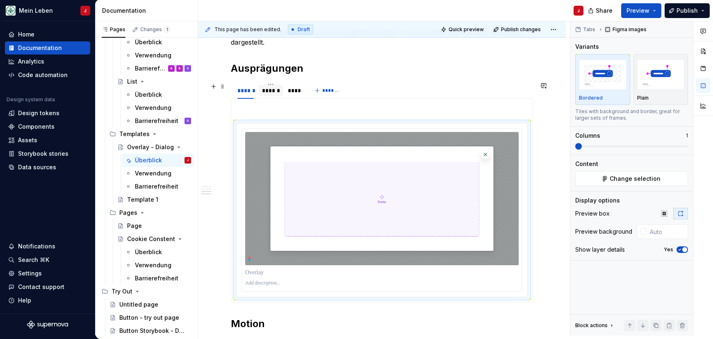
click at [272, 91] on div "******" at bounding box center [271, 90] width 18 height 8
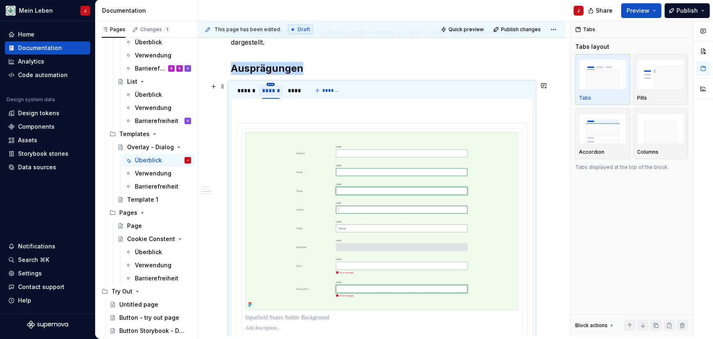
click at [270, 84] on button "button" at bounding box center [270, 84] width 8 height 3
click at [268, 91] on div "******" at bounding box center [271, 90] width 18 height 8
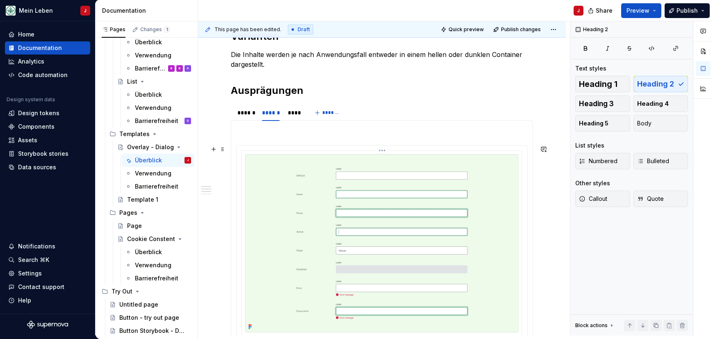
scroll to position [384, 0]
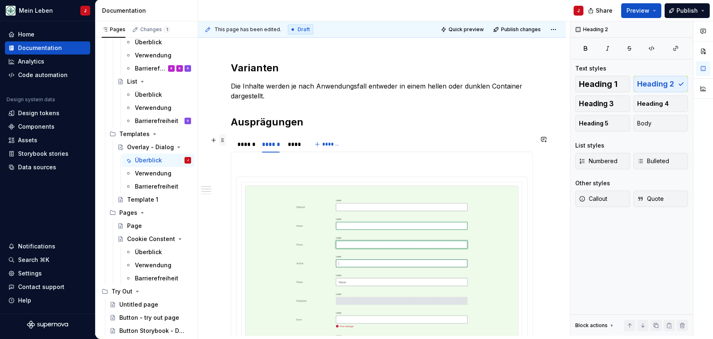
click at [222, 140] on span at bounding box center [222, 139] width 7 height 11
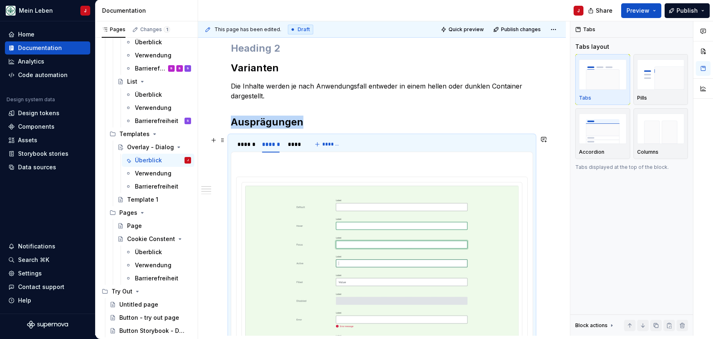
click at [269, 135] on section "****** ****** **** *******" at bounding box center [382, 268] width 302 height 266
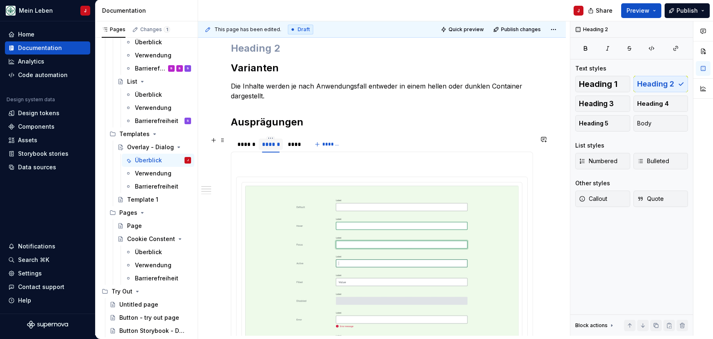
click at [269, 148] on div "******" at bounding box center [271, 144] width 18 height 8
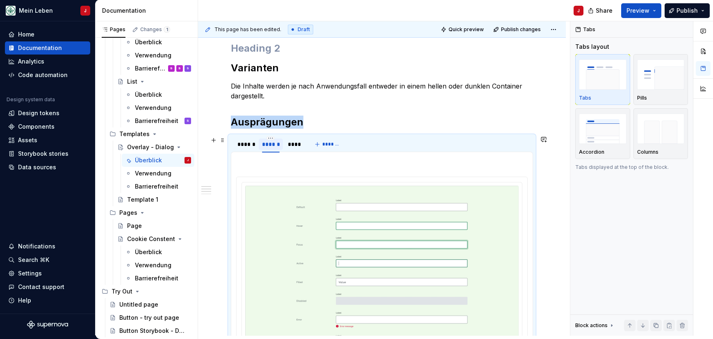
click at [275, 148] on div "******" at bounding box center [271, 144] width 18 height 8
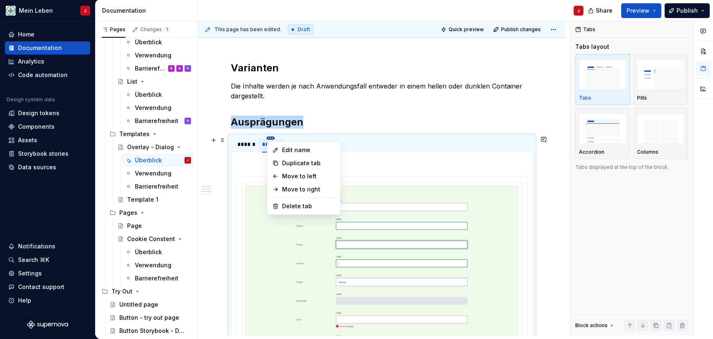
click at [269, 137] on html "Mein Leben J Home Documentation Analytics Code automation Design system data De…" at bounding box center [356, 169] width 713 height 339
click at [299, 205] on div "Delete tab" at bounding box center [308, 206] width 53 height 8
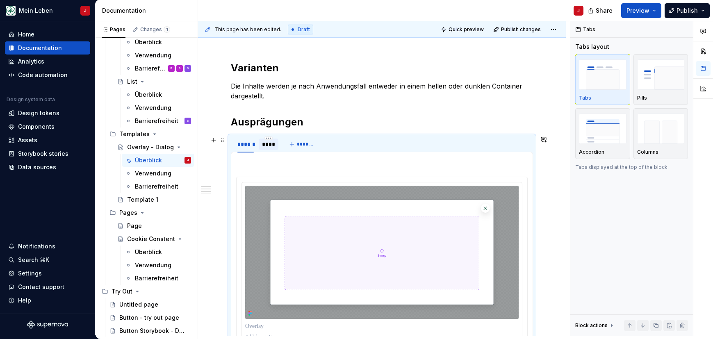
click at [268, 144] on div "****" at bounding box center [268, 144] width 13 height 8
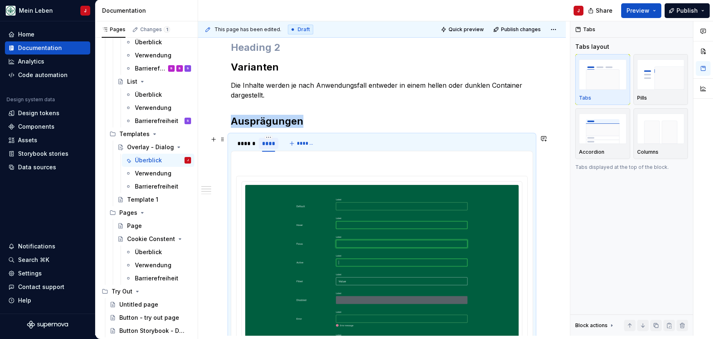
scroll to position [389, 0]
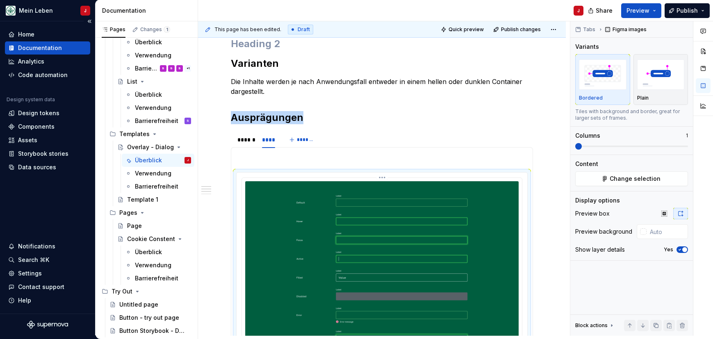
click at [279, 225] on img at bounding box center [381, 270] width 273 height 178
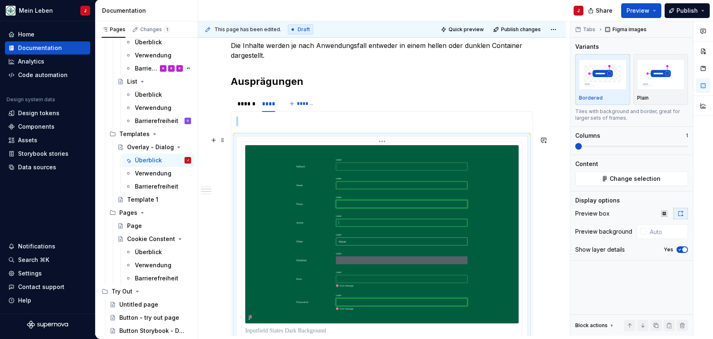
click at [288, 191] on img at bounding box center [381, 234] width 273 height 178
click at [612, 175] on span "Change selection" at bounding box center [634, 179] width 51 height 8
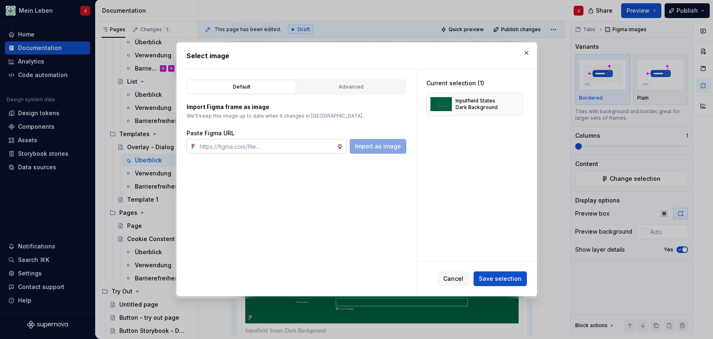
type textarea "*"
click at [275, 149] on input "text" at bounding box center [266, 146] width 140 height 15
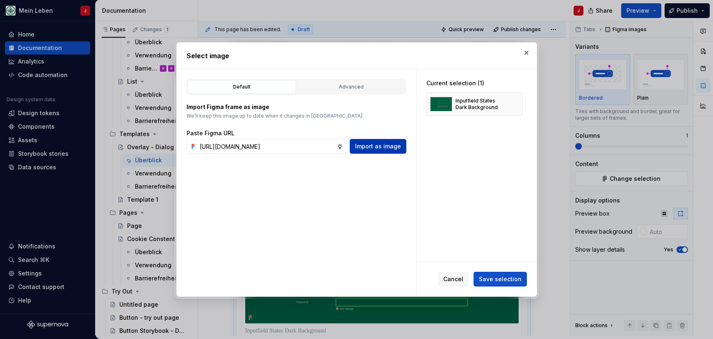
type input "[URL][DOMAIN_NAME]"
click at [383, 148] on span "Import as image" at bounding box center [378, 146] width 46 height 8
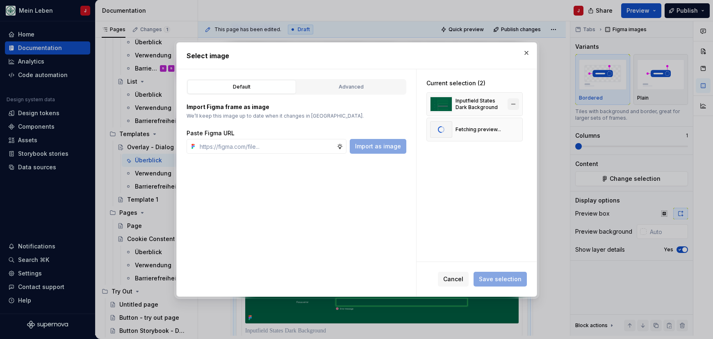
click at [518, 104] on button "button" at bounding box center [512, 103] width 11 height 11
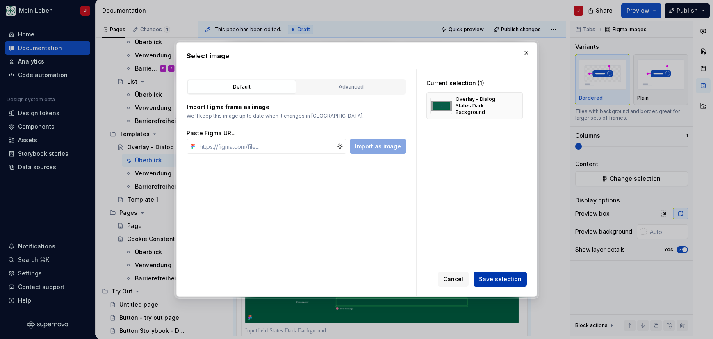
click at [498, 280] on span "Save selection" at bounding box center [500, 279] width 43 height 8
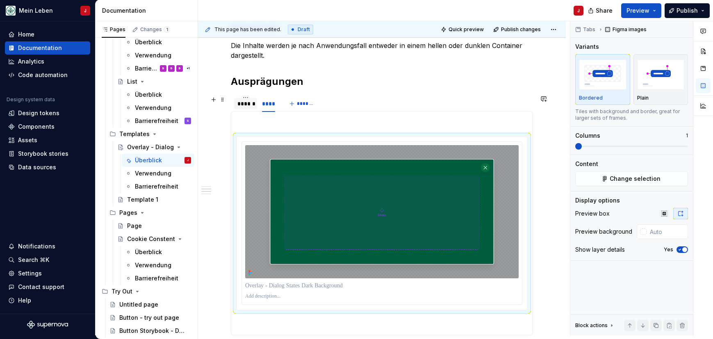
click at [245, 105] on div "******" at bounding box center [245, 104] width 16 height 8
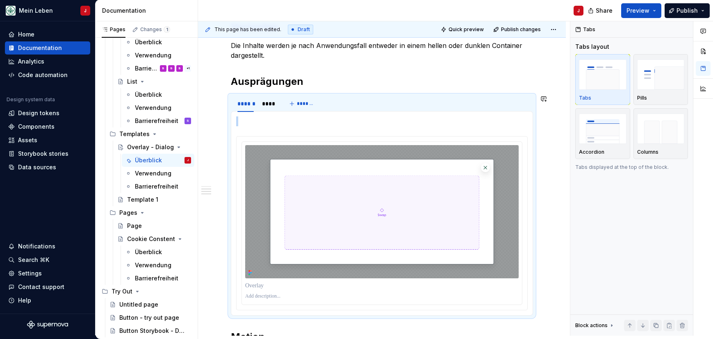
click at [271, 171] on img at bounding box center [381, 211] width 273 height 133
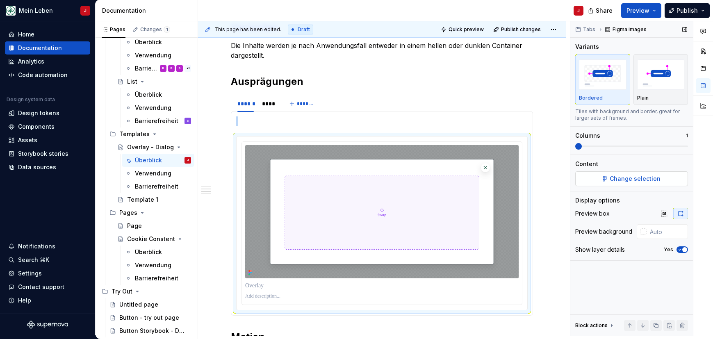
click at [613, 182] on span "Change selection" at bounding box center [634, 179] width 51 height 8
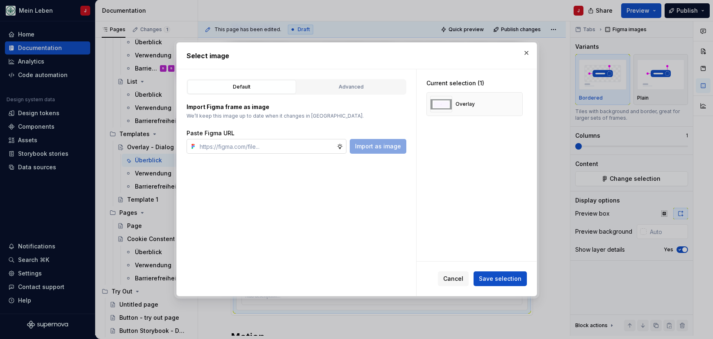
click at [284, 150] on input "text" at bounding box center [266, 146] width 140 height 15
type input "[URL][DOMAIN_NAME]"
click at [378, 145] on span "Import as image" at bounding box center [378, 146] width 46 height 8
click at [516, 104] on button "button" at bounding box center [512, 103] width 11 height 11
click at [498, 277] on span "Save selection" at bounding box center [500, 279] width 43 height 8
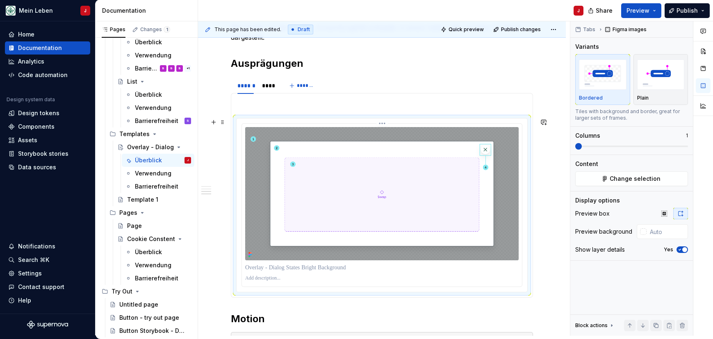
scroll to position [446, 0]
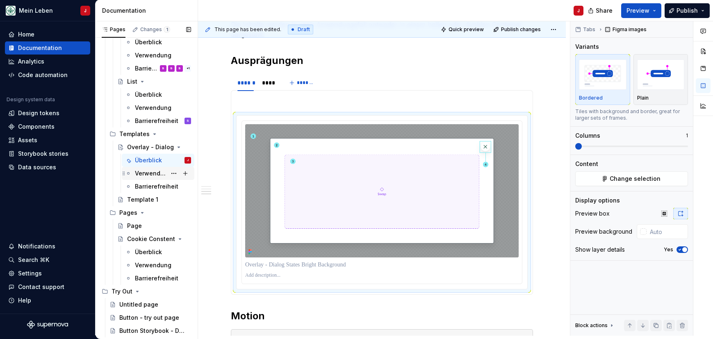
type textarea "*"
click at [263, 276] on p at bounding box center [381, 275] width 273 height 7
click at [282, 279] on p at bounding box center [383, 275] width 277 height 7
click at [360, 278] on p "**********" at bounding box center [383, 275] width 277 height 7
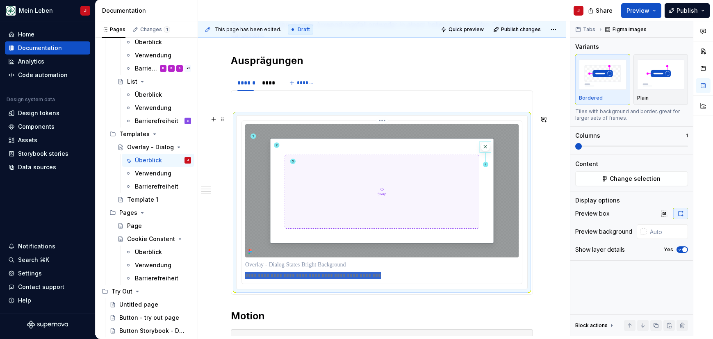
click at [360, 278] on p "**********" at bounding box center [383, 275] width 277 height 7
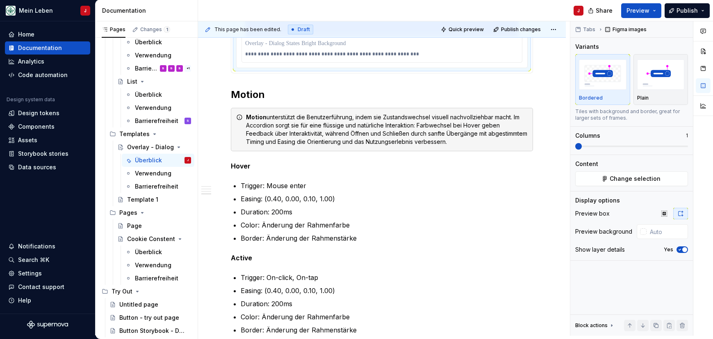
scroll to position [666, 0]
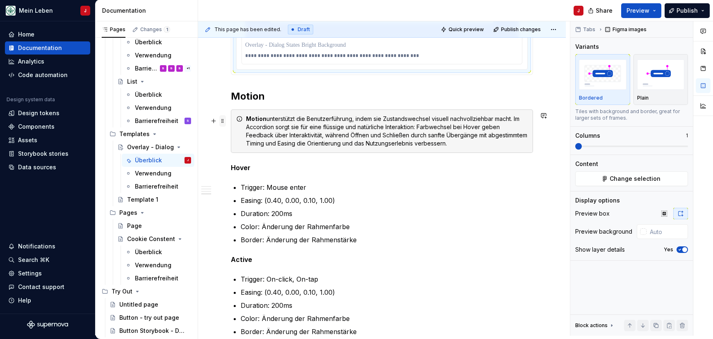
click at [225, 120] on span at bounding box center [222, 120] width 7 height 11
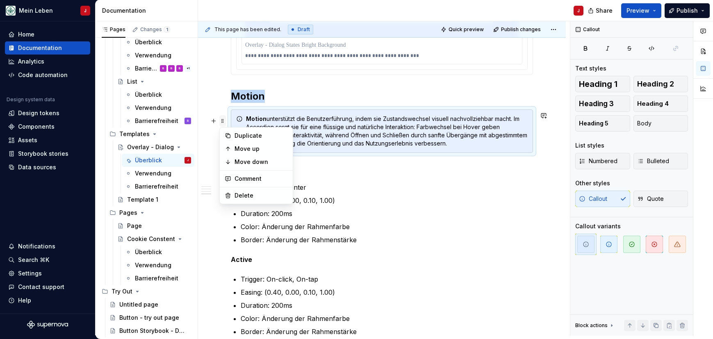
click at [224, 121] on span at bounding box center [222, 120] width 7 height 11
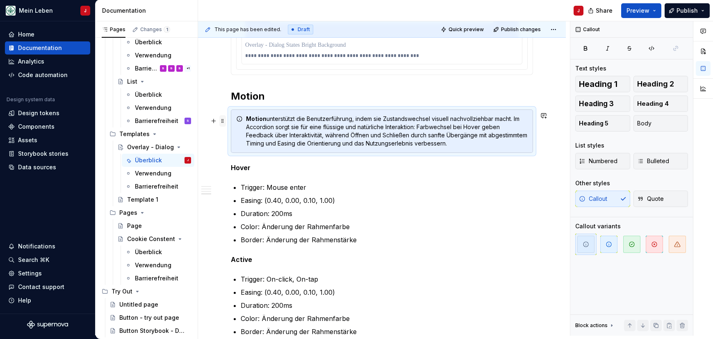
click at [223, 121] on span at bounding box center [222, 120] width 7 height 11
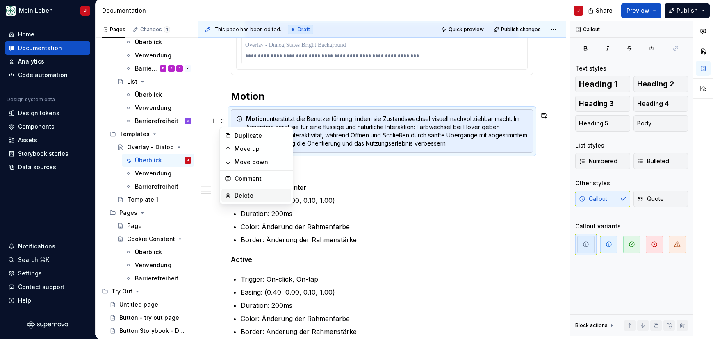
click at [242, 198] on div "Delete" at bounding box center [260, 195] width 53 height 8
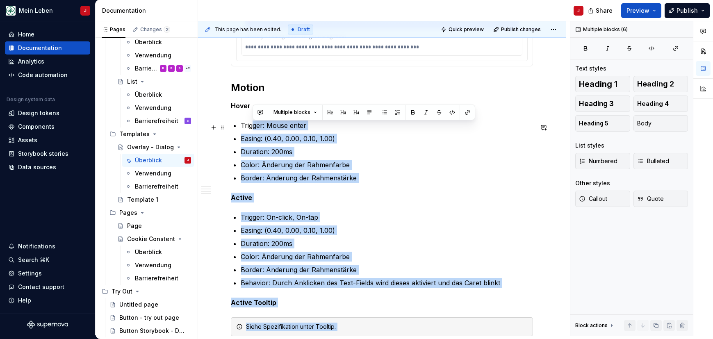
scroll to position [665, 0]
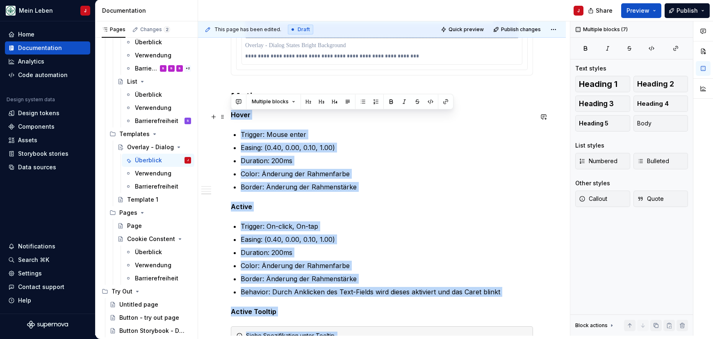
drag, startPoint x: 350, startPoint y: 232, endPoint x: 227, endPoint y: 118, distance: 167.3
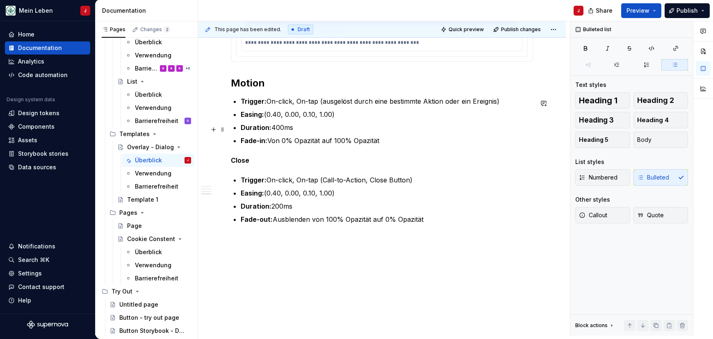
scroll to position [677, 0]
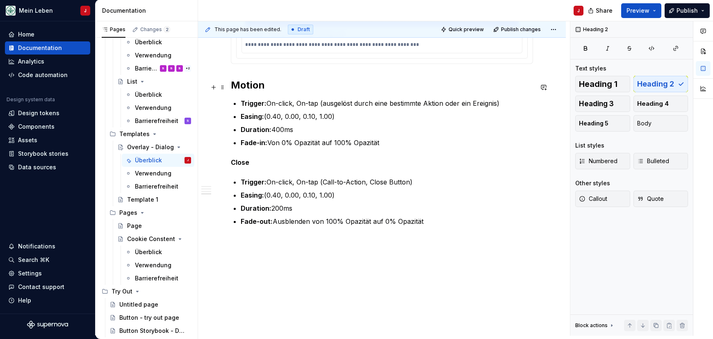
click at [295, 92] on h2 "Motion" at bounding box center [382, 85] width 302 height 13
click at [273, 91] on h2 "Motion" at bounding box center [382, 85] width 302 height 13
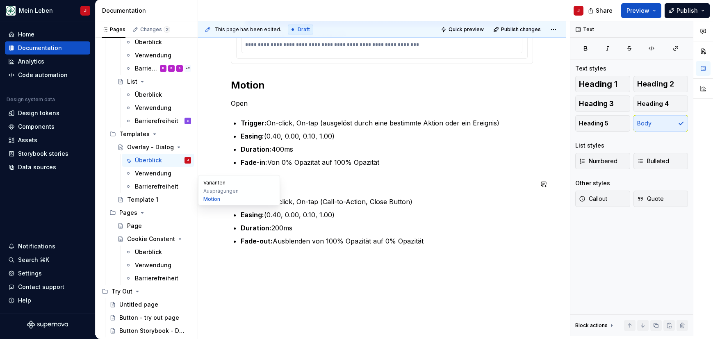
click at [244, 180] on button "Varianten" at bounding box center [239, 183] width 78 height 8
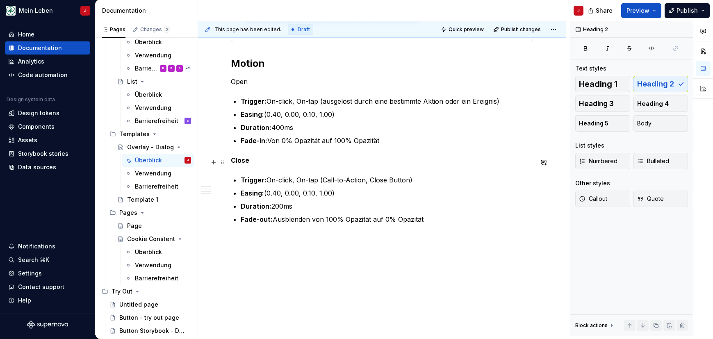
scroll to position [700, 0]
click at [241, 159] on strong "Close" at bounding box center [240, 160] width 18 height 8
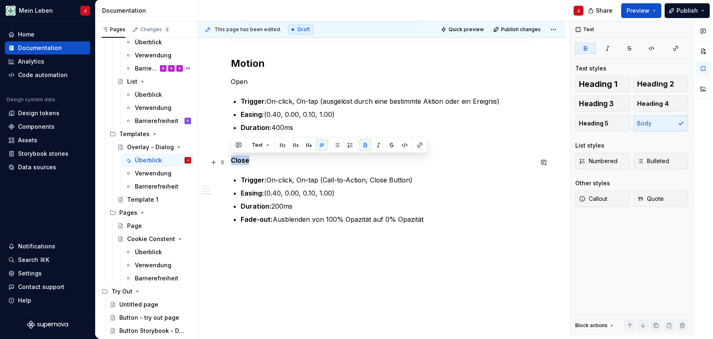
click at [241, 159] on strong "Close" at bounding box center [240, 160] width 18 height 8
click at [243, 84] on p "Open" at bounding box center [382, 82] width 302 height 10
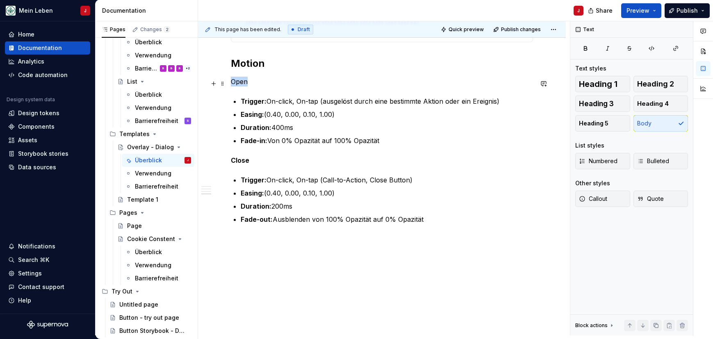
click at [243, 84] on p "Open" at bounding box center [382, 82] width 302 height 10
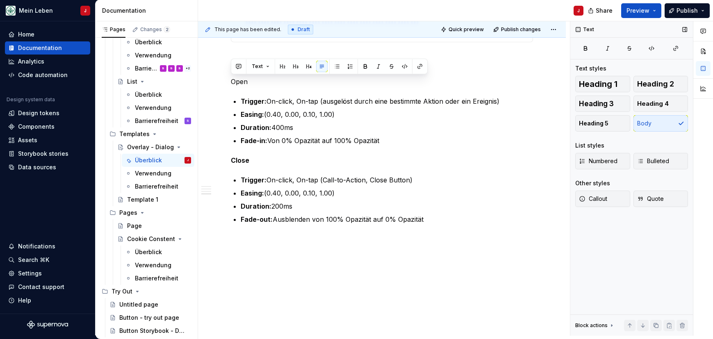
click at [641, 123] on div "Heading 1 Heading 2 Heading 3 Heading 4 Heading 5 Body" at bounding box center [631, 104] width 113 height 56
click at [641, 124] on div "Heading 1 Heading 2 Heading 3 Heading 4 Heading 5 Body" at bounding box center [631, 104] width 113 height 56
click at [364, 68] on button "button" at bounding box center [364, 66] width 11 height 11
click at [273, 157] on p "Close" at bounding box center [382, 160] width 302 height 10
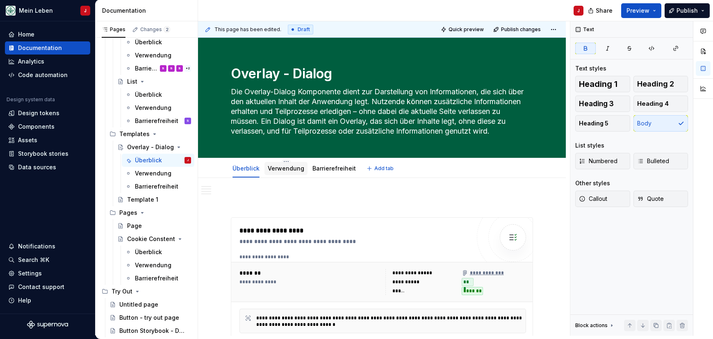
scroll to position [0, 0]
click at [279, 168] on link "Verwendung" at bounding box center [286, 168] width 36 height 7
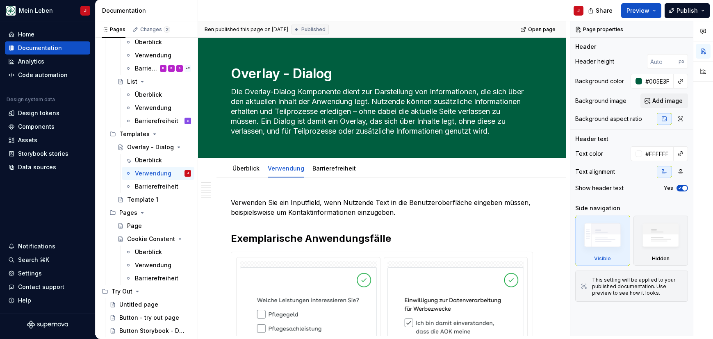
click at [298, 208] on p "Verwenden Sie ein Inputfield, wenn Nutzende Text in die Benutzeroberfläche eing…" at bounding box center [382, 208] width 302 height 20
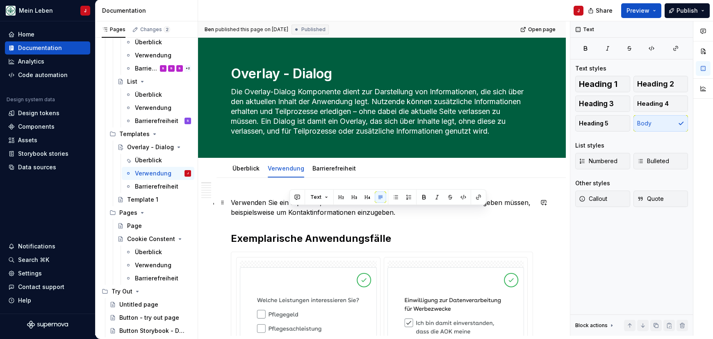
click at [298, 208] on p "Verwenden Sie ein Inputfield, wenn Nutzende Text in die Benutzeroberfläche eing…" at bounding box center [382, 208] width 302 height 20
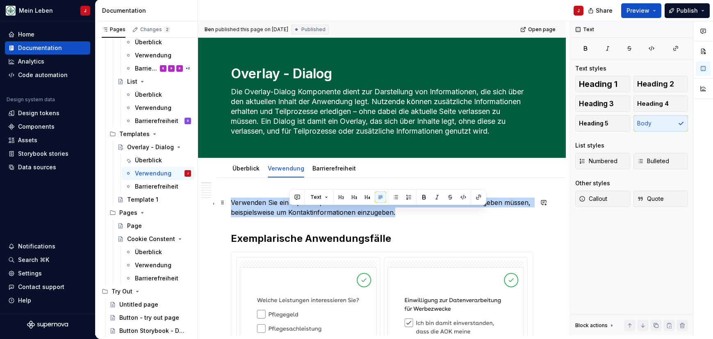
click at [298, 208] on p "Verwenden Sie ein Inputfield, wenn Nutzende Text in die Benutzeroberfläche eing…" at bounding box center [382, 208] width 302 height 20
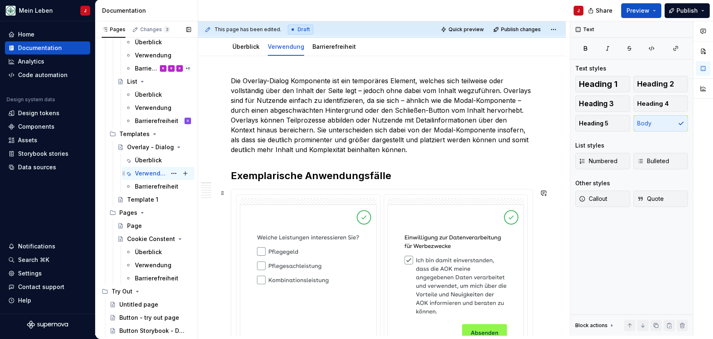
scroll to position [244, 0]
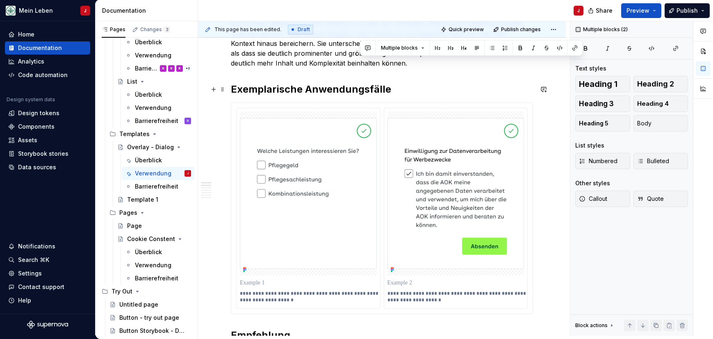
click at [389, 93] on h2 "Exemplarische Anwendungsfälle" at bounding box center [382, 89] width 302 height 13
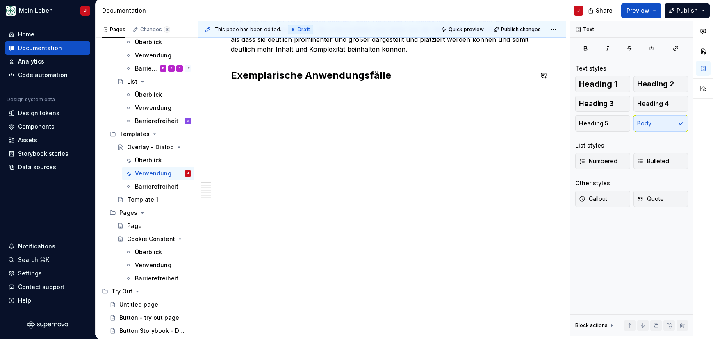
scroll to position [237, 0]
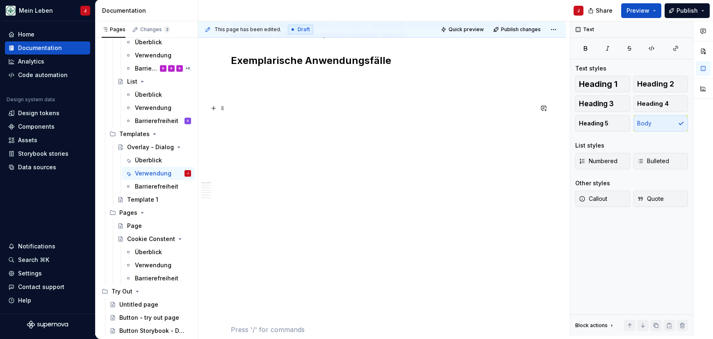
click at [255, 110] on p at bounding box center [382, 108] width 302 height 10
click at [246, 90] on p at bounding box center [382, 94] width 302 height 10
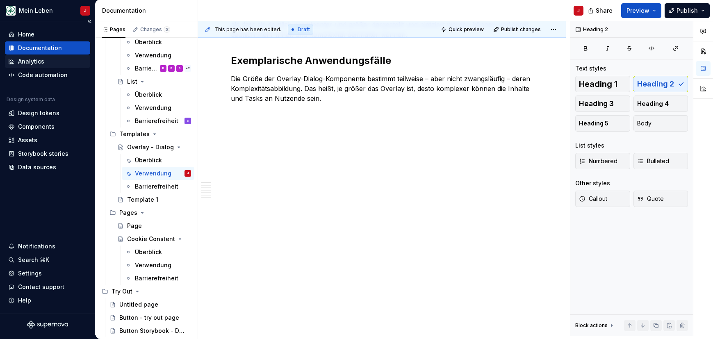
type textarea "*"
click at [237, 128] on p at bounding box center [382, 128] width 302 height 10
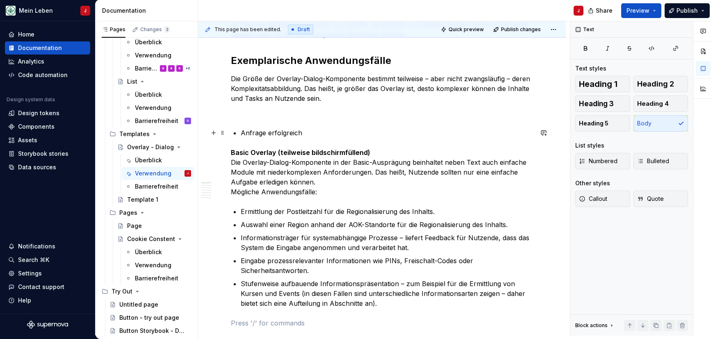
click at [260, 134] on p "Anfrage erfolgreich" at bounding box center [387, 133] width 292 height 10
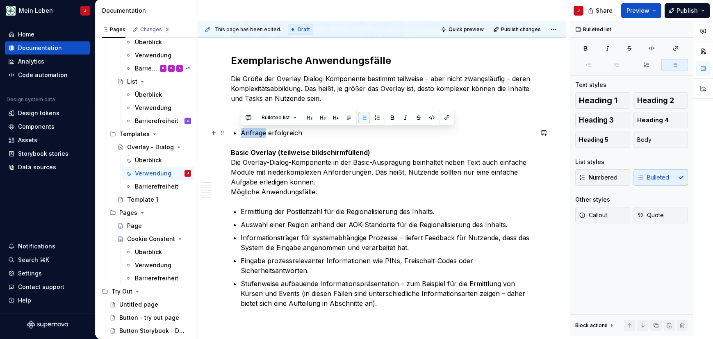
click at [260, 134] on p "Anfrage erfolgreich" at bounding box center [387, 133] width 292 height 10
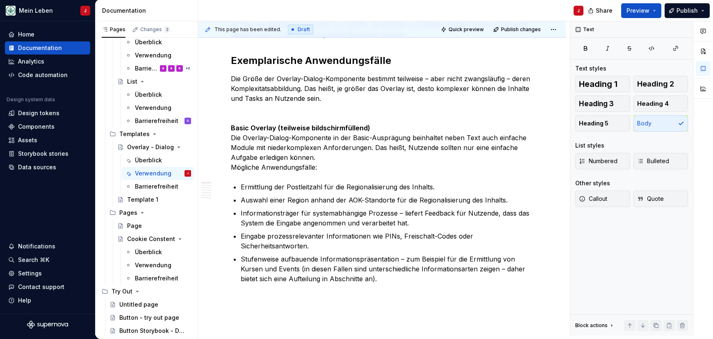
click at [259, 127] on strong "Basic Overlay (teilweise bildschirmfüllend)" at bounding box center [300, 128] width 139 height 8
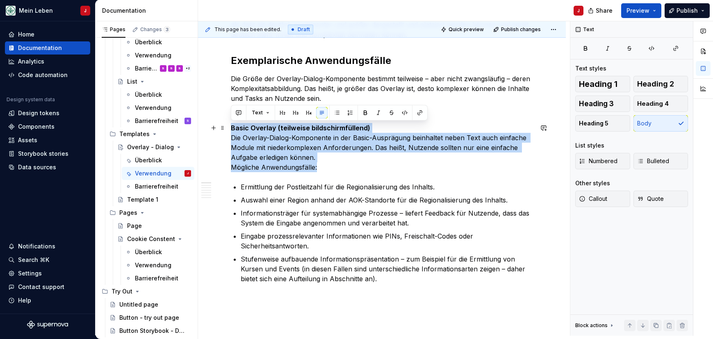
click at [259, 127] on strong "Basic Overlay (teilweise bildschirmfüllend)" at bounding box center [300, 128] width 139 height 8
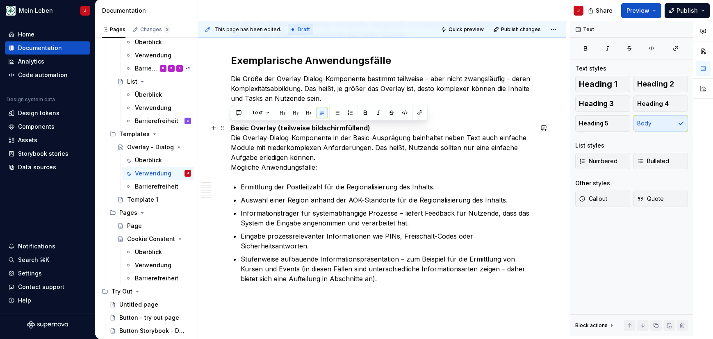
click at [266, 125] on strong "Basic Overlay (teilweise bildschirmfüllend)" at bounding box center [300, 128] width 139 height 8
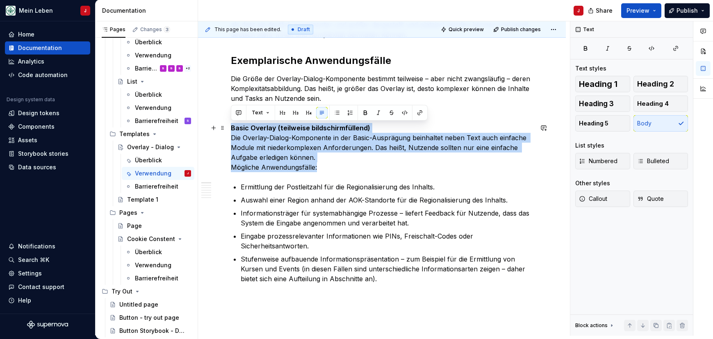
click at [266, 125] on strong "Basic Overlay (teilweise bildschirmfüllend)" at bounding box center [300, 128] width 139 height 8
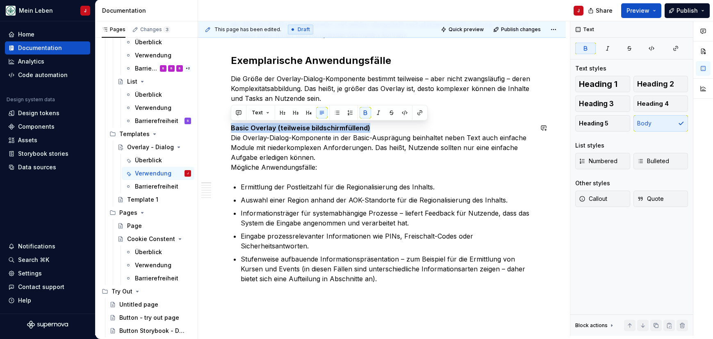
drag, startPoint x: 373, startPoint y: 126, endPoint x: 248, endPoint y: 123, distance: 124.7
click at [658, 86] on span "Heading 2" at bounding box center [655, 84] width 37 height 8
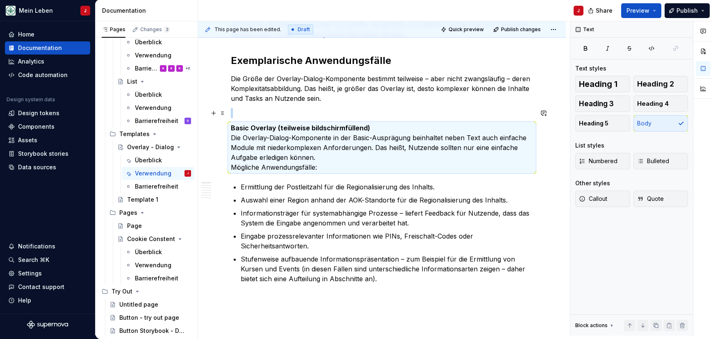
click at [388, 125] on p "Basic Overlay (teilweise bildschirmfüllend) Die Overlay-Dialog-Komponente in de…" at bounding box center [382, 147] width 302 height 49
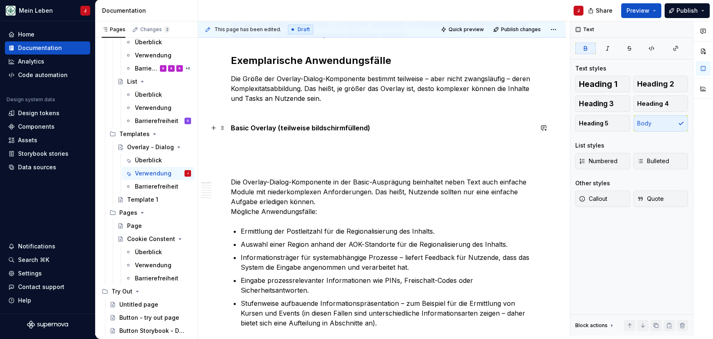
click at [350, 129] on strong "Basic Overlay (teilweise bildschirmfüllend)" at bounding box center [300, 128] width 139 height 8
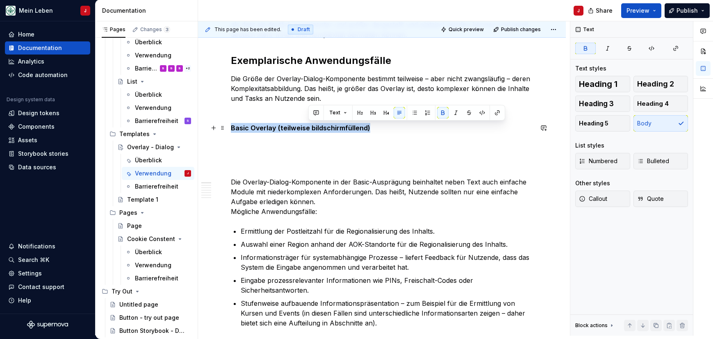
click at [350, 129] on strong "Basic Overlay (teilweise bildschirmfüllend)" at bounding box center [300, 128] width 139 height 8
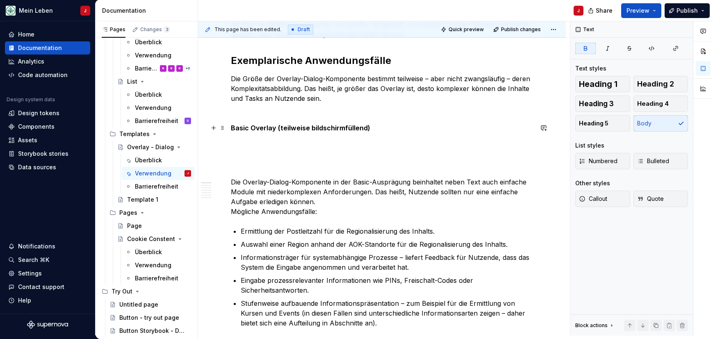
click at [350, 129] on strong "Basic Overlay (teilweise bildschirmfüllend)" at bounding box center [300, 128] width 139 height 8
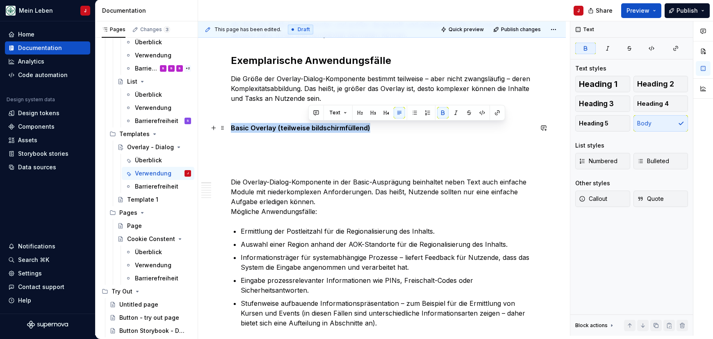
click at [350, 129] on strong "Basic Overlay (teilweise bildschirmfüllend)" at bounding box center [300, 128] width 139 height 8
click at [653, 87] on span "Heading 2" at bounding box center [655, 84] width 37 height 8
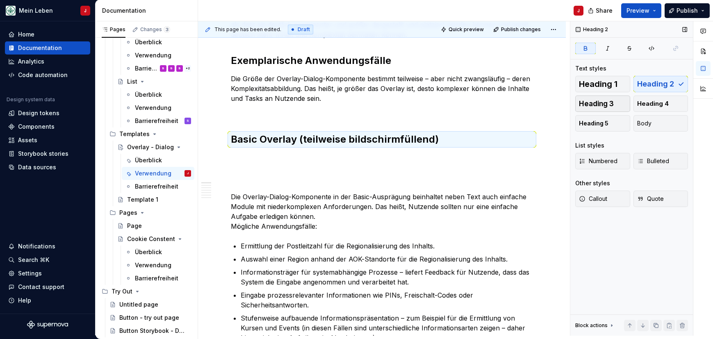
click at [600, 108] on button "Heading 3" at bounding box center [602, 103] width 55 height 16
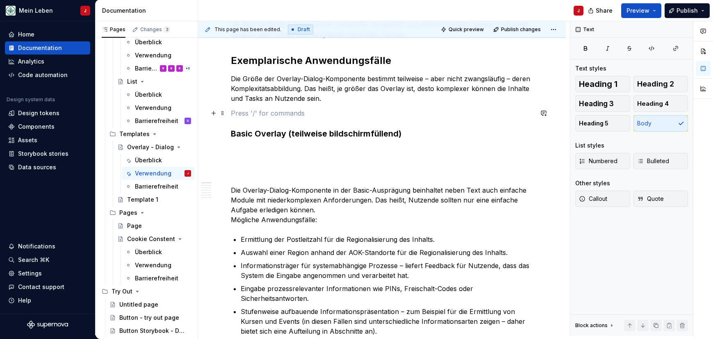
click at [248, 116] on p at bounding box center [382, 113] width 302 height 10
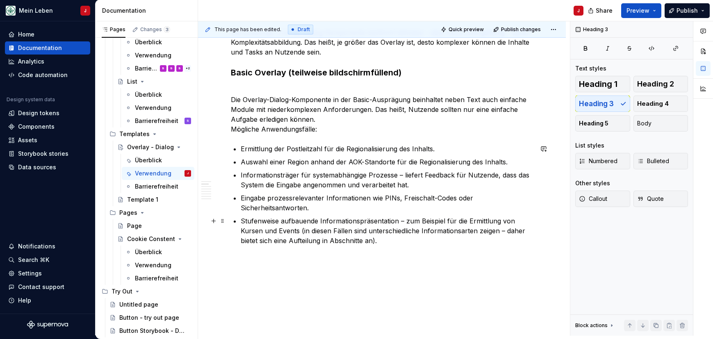
scroll to position [293, 0]
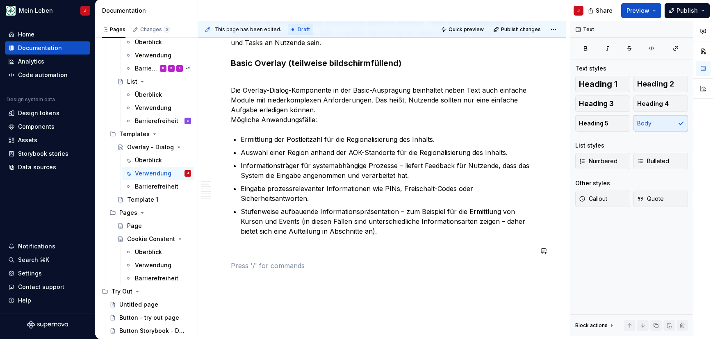
click at [214, 264] on button "button" at bounding box center [213, 265] width 11 height 11
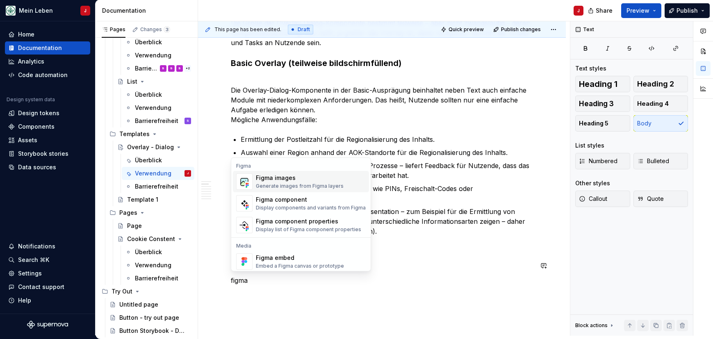
drag, startPoint x: 214, startPoint y: 264, endPoint x: 345, endPoint y: 177, distance: 156.5
click at [345, 177] on p "Informationsträger für systemabhängige Prozesse – liefert Feedback für Nutzende…" at bounding box center [387, 171] width 292 height 20
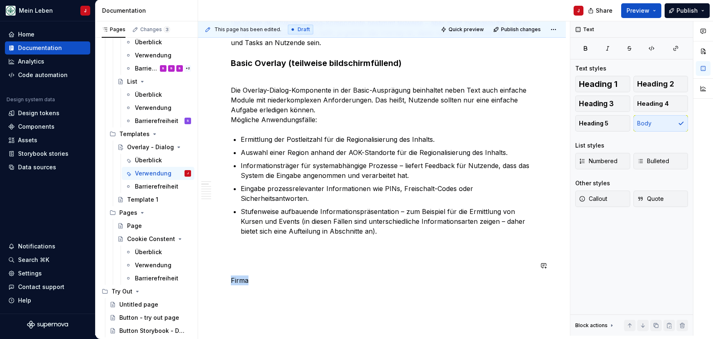
click at [214, 282] on button "button" at bounding box center [213, 280] width 11 height 11
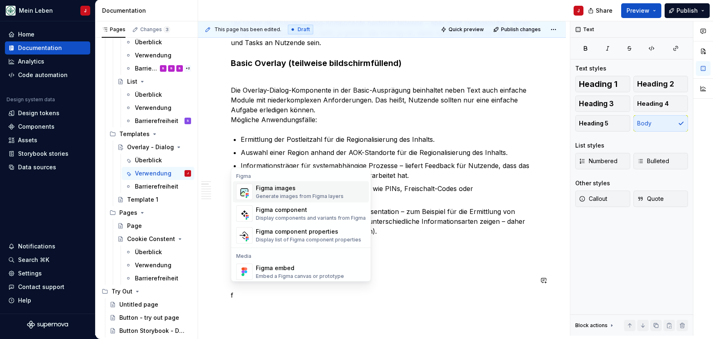
scroll to position [297, 0]
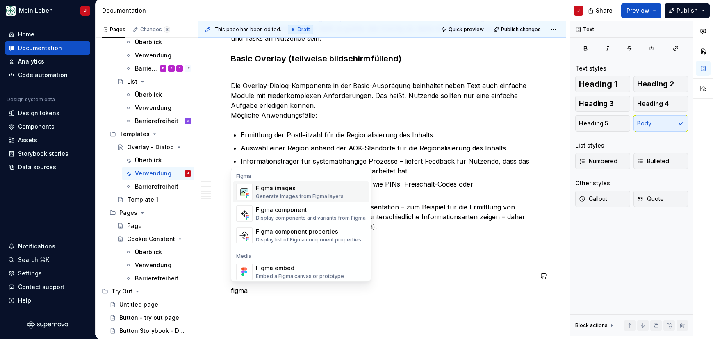
drag, startPoint x: 271, startPoint y: 175, endPoint x: 243, endPoint y: 190, distance: 31.5
click at [243, 190] on p "Eingabe prozessrelevanter Informationen wie PINs, Freischalt-Codes oder Sicherh…" at bounding box center [387, 189] width 292 height 20
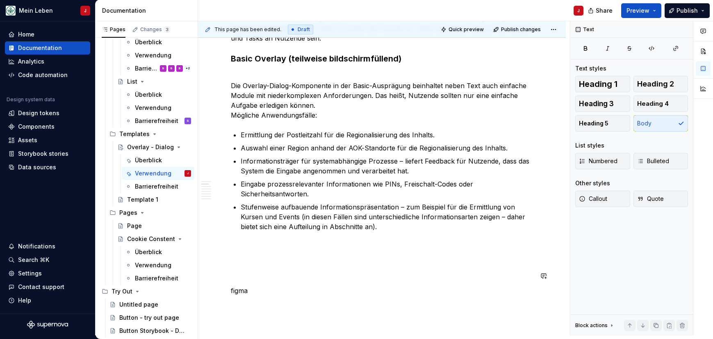
click at [250, 289] on p "figma" at bounding box center [382, 291] width 302 height 10
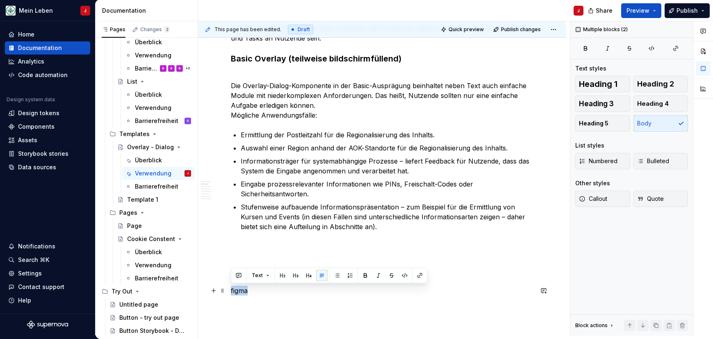
click at [250, 289] on p "figma" at bounding box center [382, 291] width 302 height 10
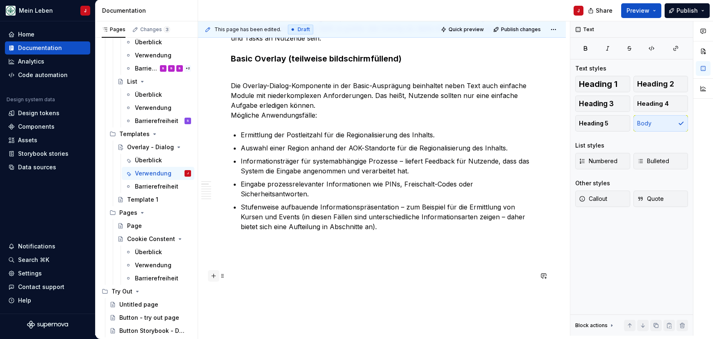
click at [215, 276] on button "button" at bounding box center [213, 275] width 11 height 11
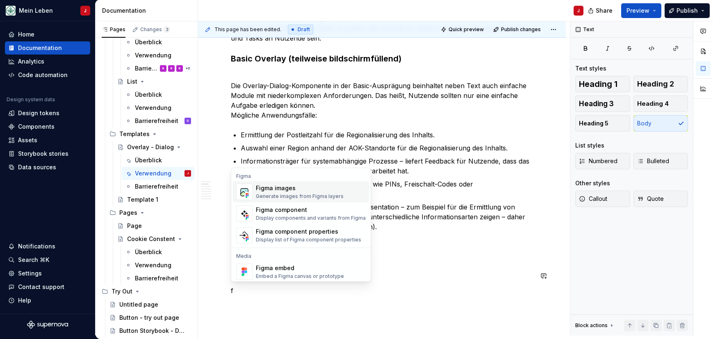
scroll to position [0, 0]
click at [336, 190] on div "Figma images" at bounding box center [300, 188] width 88 height 8
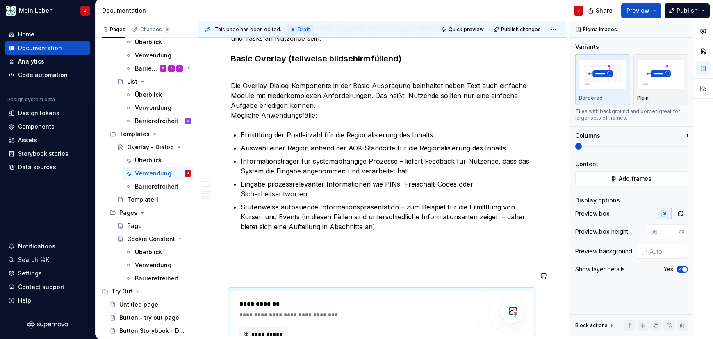
scroll to position [312, 0]
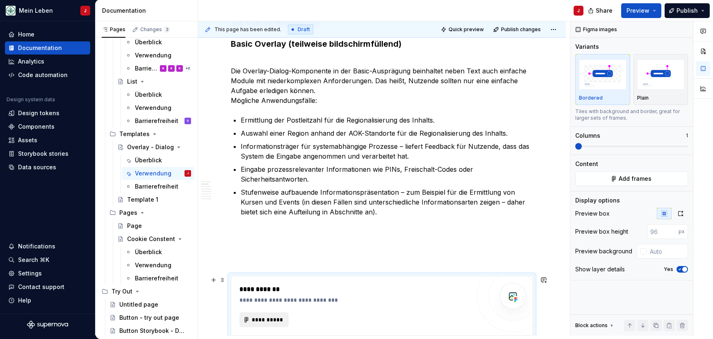
click at [255, 318] on span "**********" at bounding box center [267, 320] width 32 height 8
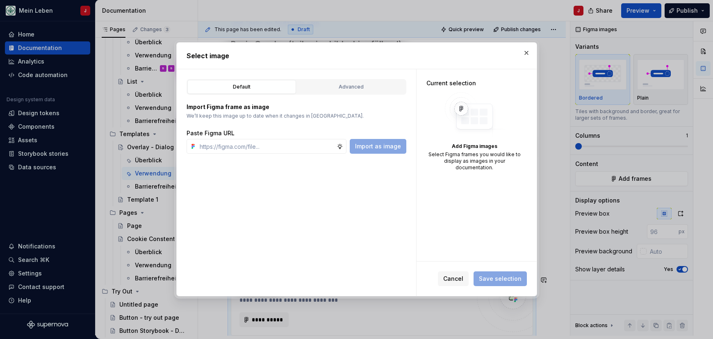
type textarea "*"
click at [289, 150] on input "text" at bounding box center [266, 146] width 140 height 15
type input "[URL][DOMAIN_NAME]"
click at [391, 150] on span "Import as image" at bounding box center [378, 146] width 46 height 8
type textarea "*"
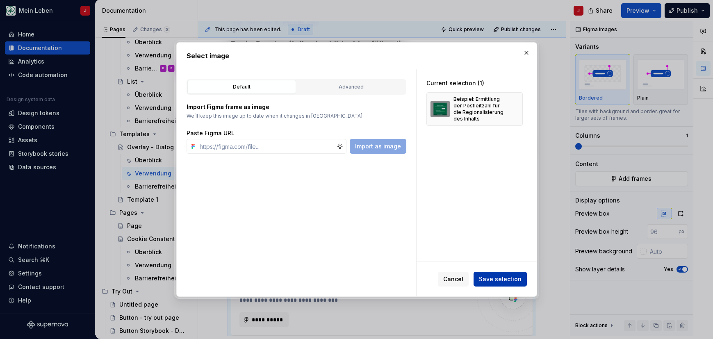
click at [506, 277] on span "Save selection" at bounding box center [500, 279] width 43 height 8
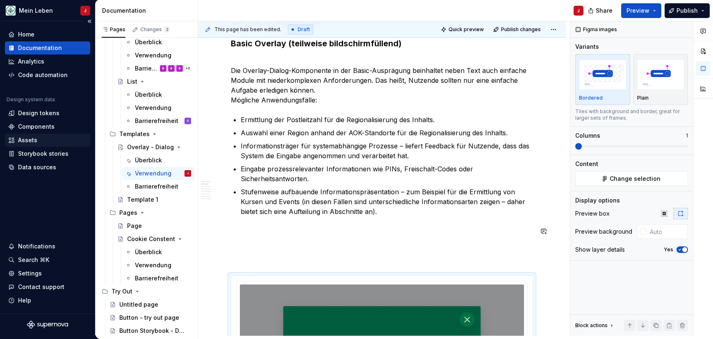
scroll to position [297, 0]
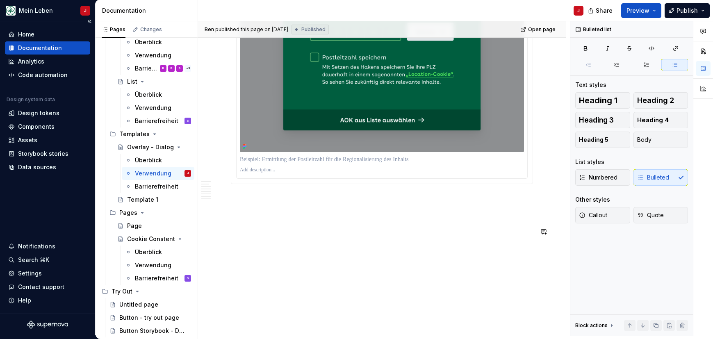
scroll to position [671, 0]
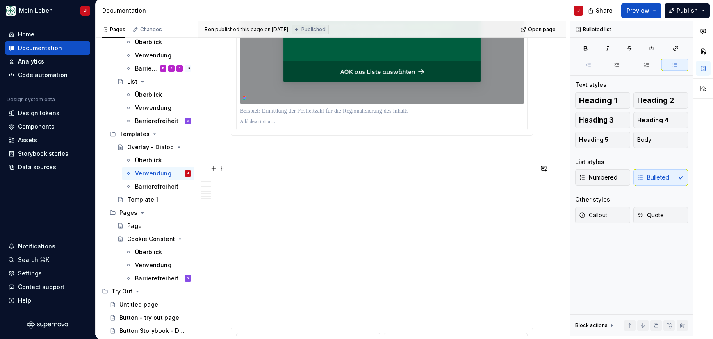
click at [234, 169] on p at bounding box center [382, 165] width 302 height 10
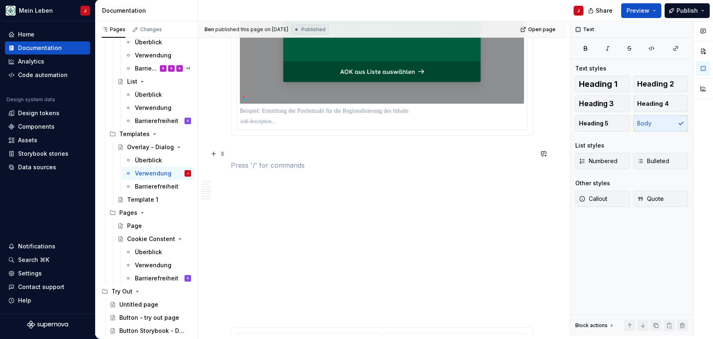
click at [239, 155] on p at bounding box center [382, 151] width 302 height 10
click at [236, 164] on p at bounding box center [382, 165] width 302 height 10
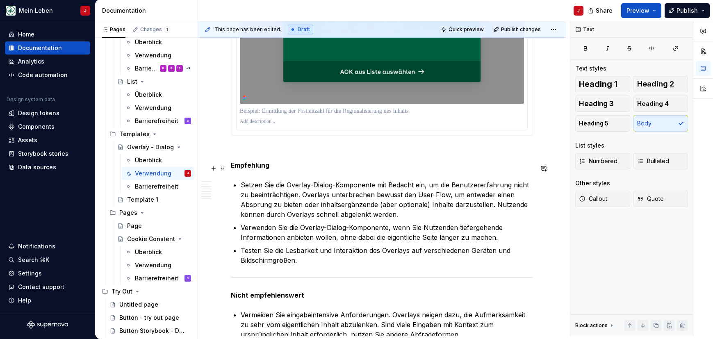
click at [246, 168] on strong "Empfehlung" at bounding box center [250, 165] width 39 height 8
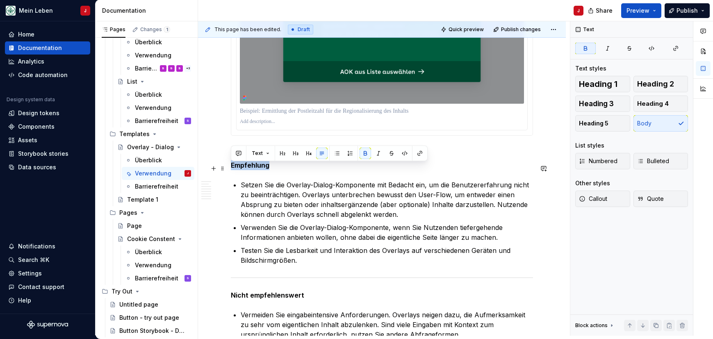
click at [246, 168] on strong "Empfehlung" at bounding box center [250, 165] width 39 height 8
click at [651, 82] on span "Heading 2" at bounding box center [655, 84] width 37 height 8
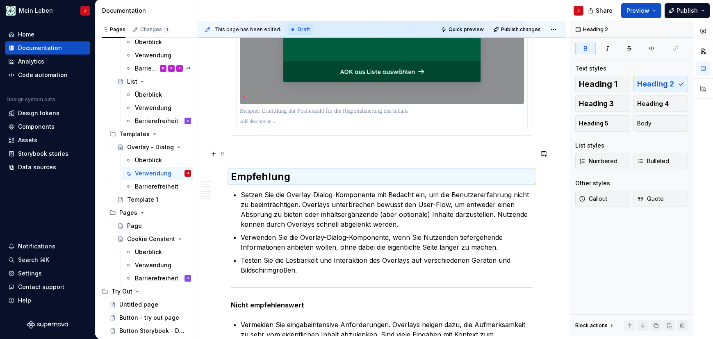
click at [242, 155] on p at bounding box center [382, 151] width 302 height 10
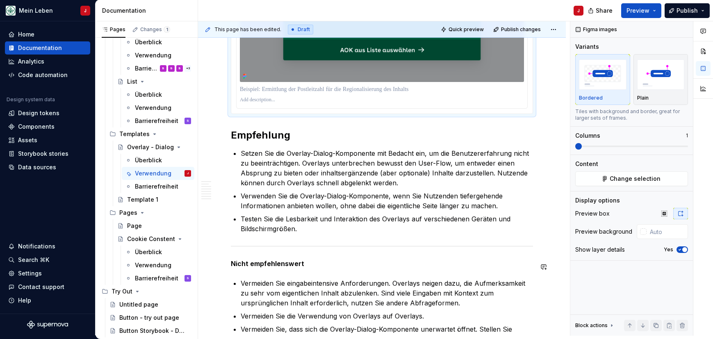
scroll to position [774, 0]
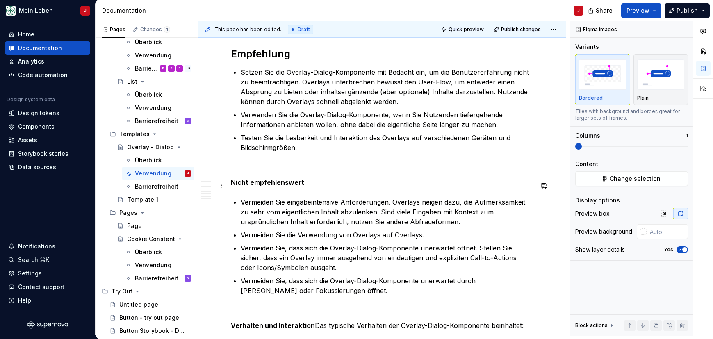
click at [264, 182] on strong "Nicht empfehlenswert" at bounding box center [267, 182] width 73 height 8
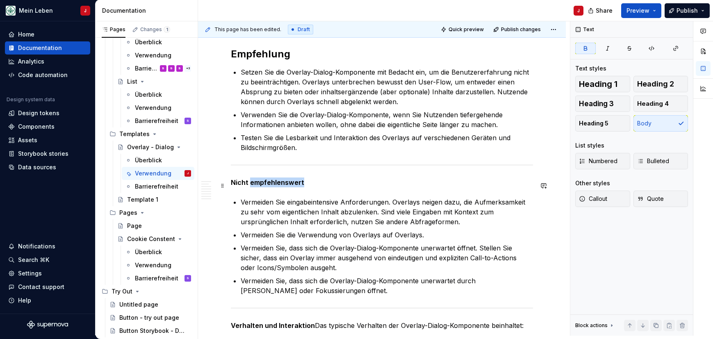
click at [264, 182] on strong "Nicht empfehlenswert" at bounding box center [267, 182] width 73 height 8
click at [647, 82] on span "Heading 2" at bounding box center [655, 84] width 37 height 8
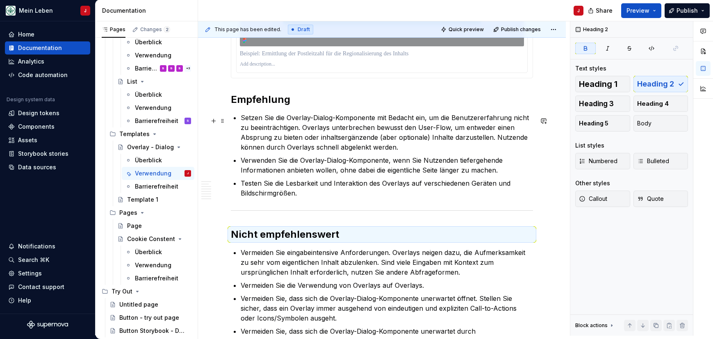
scroll to position [694, 0]
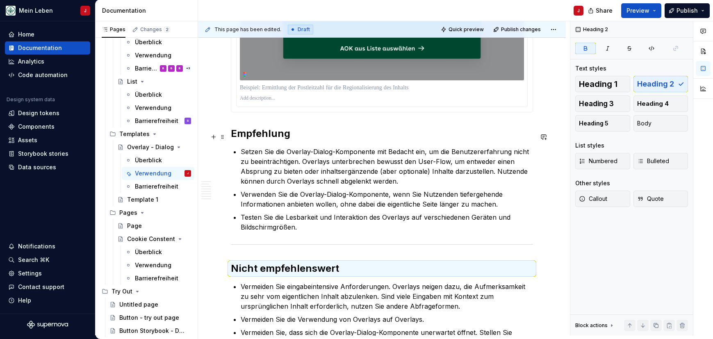
click at [273, 134] on strong "Empfehlung" at bounding box center [260, 133] width 59 height 12
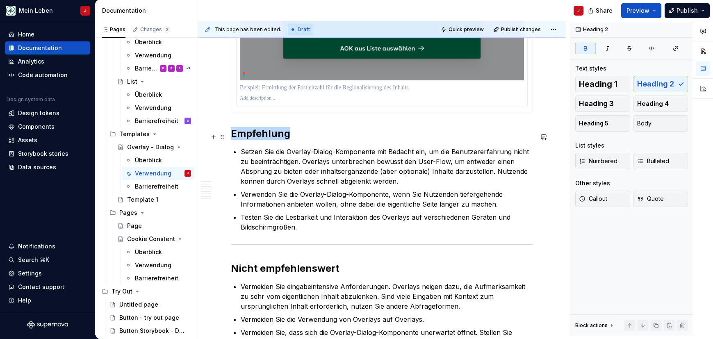
click at [273, 134] on strong "Empfehlung" at bounding box center [260, 133] width 59 height 12
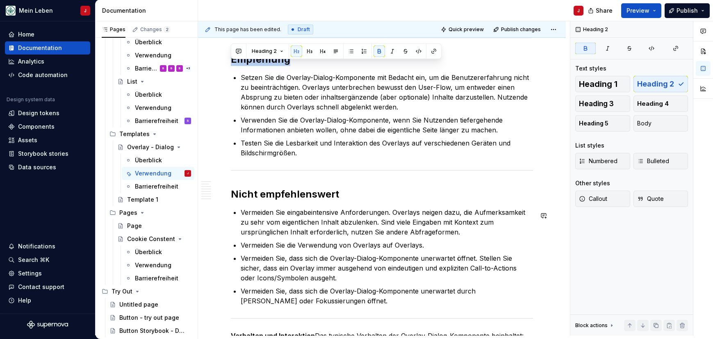
scroll to position [797, 0]
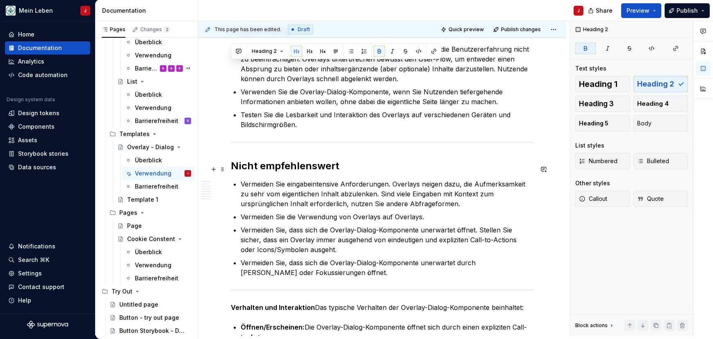
click at [309, 165] on strong "Nicht empfehlenswert" at bounding box center [285, 166] width 108 height 12
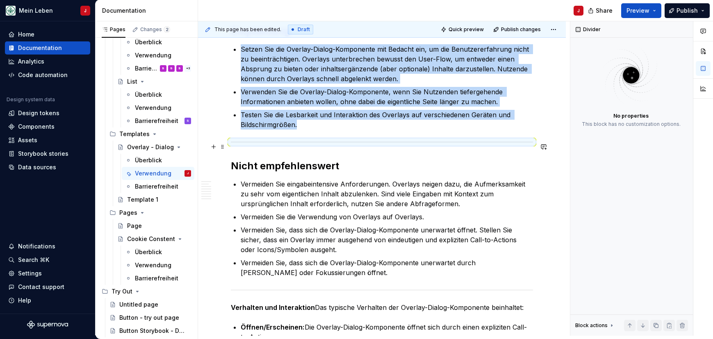
click at [316, 145] on div at bounding box center [382, 141] width 302 height 5
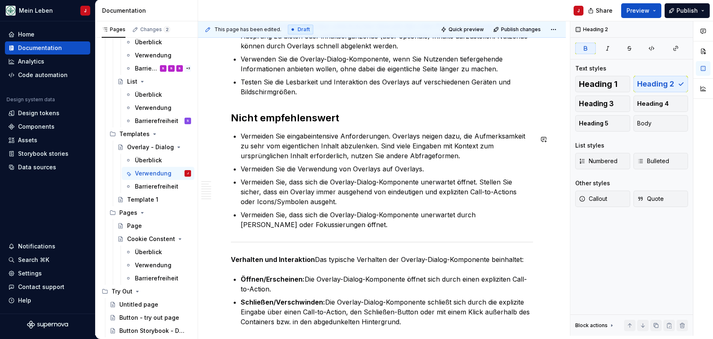
scroll to position [834, 0]
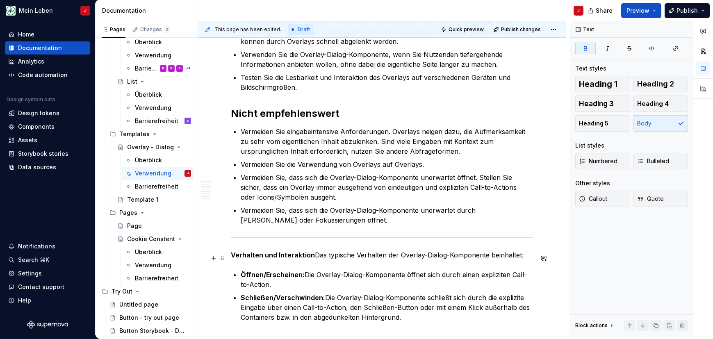
click at [268, 255] on strong "Verhalten und Interaktion" at bounding box center [273, 255] width 84 height 8
click at [311, 257] on strong "Verhalten und Interaktion" at bounding box center [273, 255] width 84 height 8
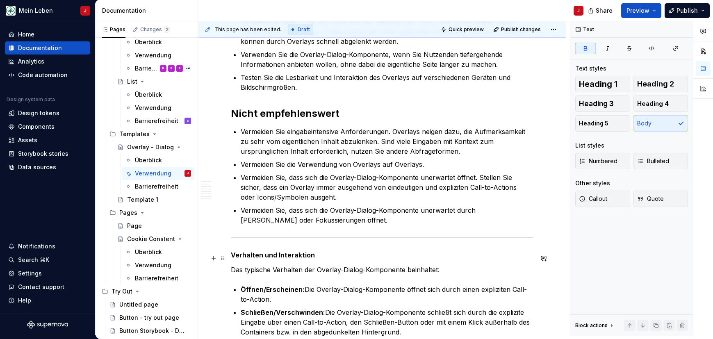
click at [259, 259] on strong "Verhalten und Interaktion" at bounding box center [273, 255] width 84 height 8
click at [280, 254] on p "Verhalten und Interaktion" at bounding box center [382, 255] width 302 height 10
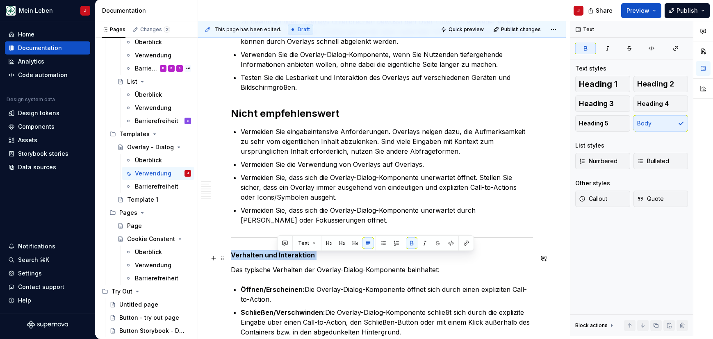
click at [280, 254] on p "Verhalten und Interaktion" at bounding box center [382, 255] width 302 height 10
click at [654, 86] on span "Heading 2" at bounding box center [655, 84] width 37 height 8
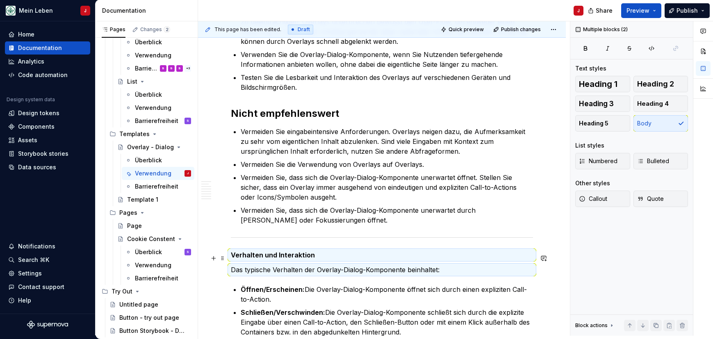
click at [328, 260] on p "Verhalten und Interaktion" at bounding box center [382, 255] width 302 height 10
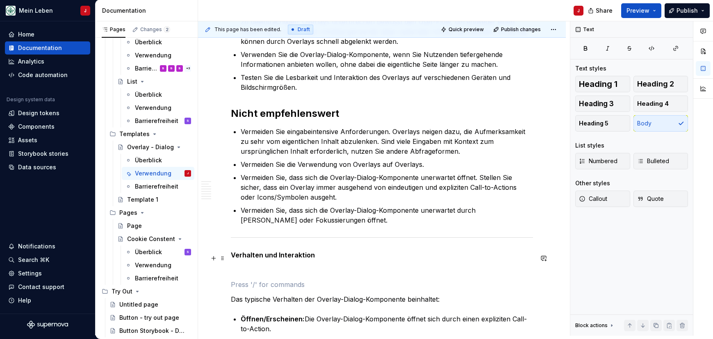
click at [273, 259] on strong "Verhalten und Interaktion" at bounding box center [273, 255] width 84 height 8
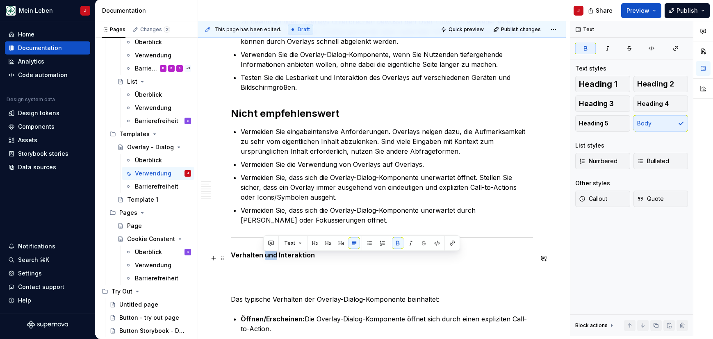
click at [273, 259] on strong "Verhalten und Interaktion" at bounding box center [273, 255] width 84 height 8
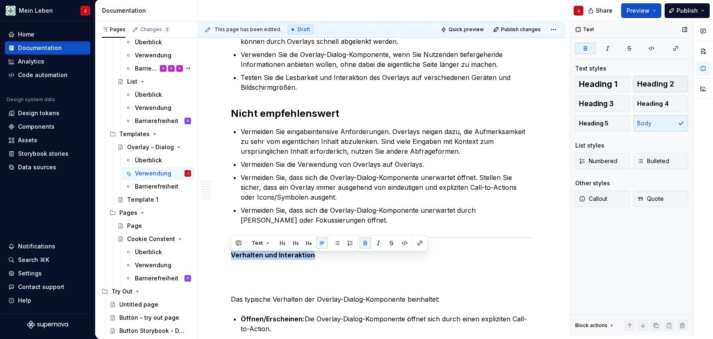
click at [657, 84] on span "Heading 2" at bounding box center [655, 84] width 37 height 8
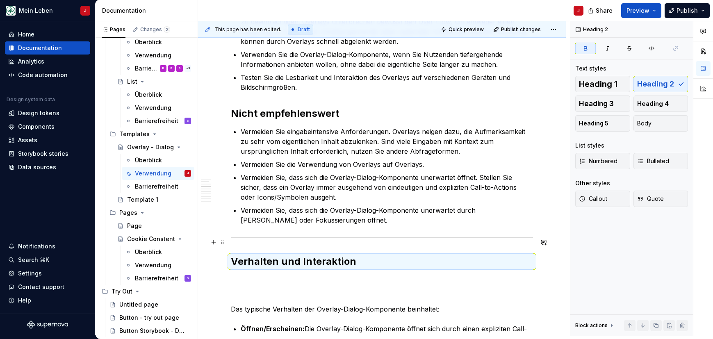
click at [314, 240] on div at bounding box center [382, 237] width 302 height 5
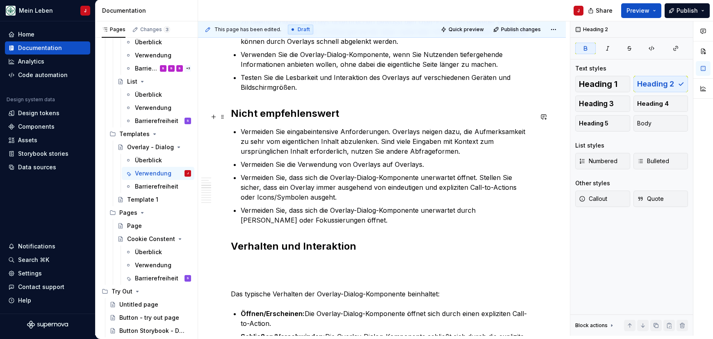
click at [298, 116] on strong "Nicht empfehlenswert" at bounding box center [285, 113] width 108 height 12
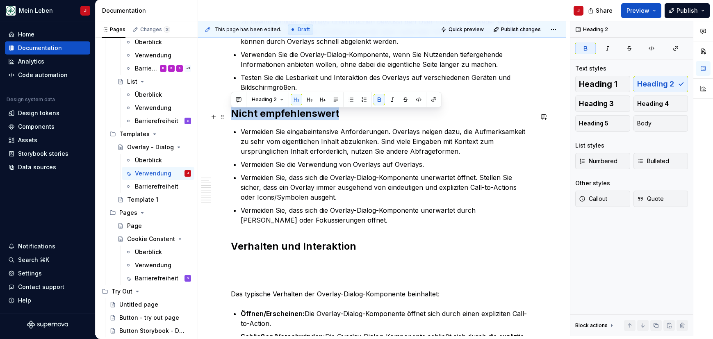
click at [298, 116] on strong "Nicht empfehlenswert" at bounding box center [285, 113] width 108 height 12
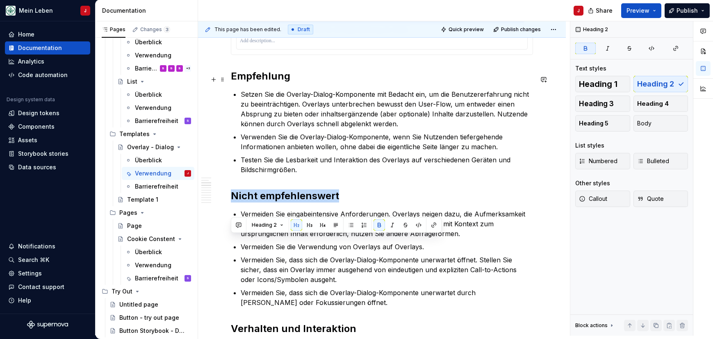
scroll to position [709, 0]
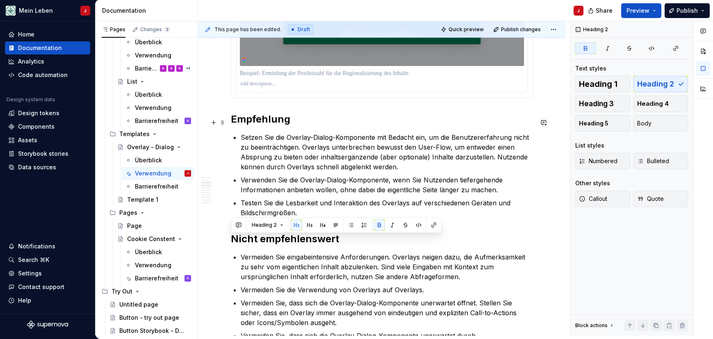
click at [274, 125] on strong "Empfehlung" at bounding box center [260, 119] width 59 height 12
click at [280, 120] on strong "Empfehlung" at bounding box center [260, 119] width 59 height 12
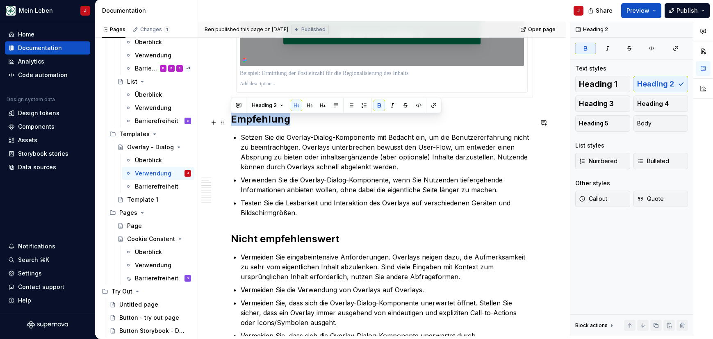
click at [280, 120] on strong "Empfehlung" at bounding box center [260, 119] width 59 height 12
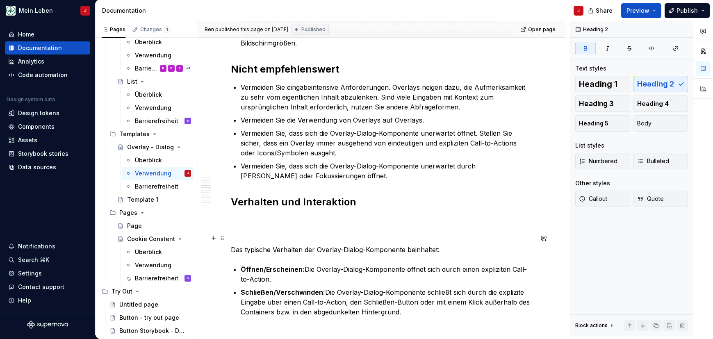
click at [251, 235] on p at bounding box center [382, 235] width 302 height 10
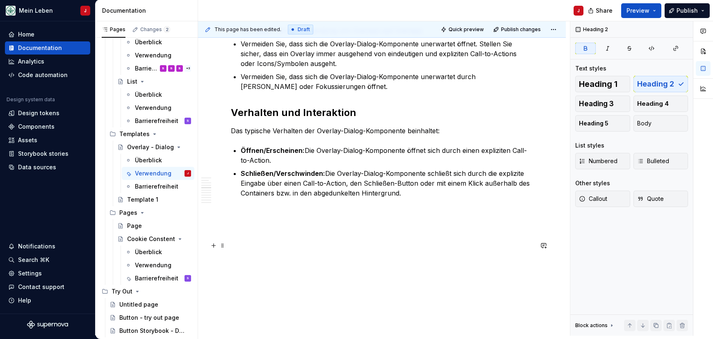
scroll to position [969, 0]
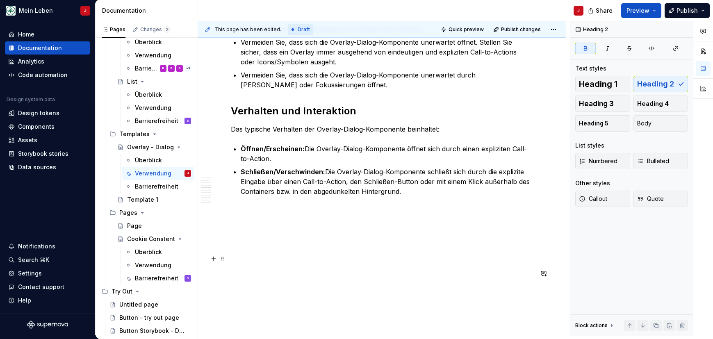
click at [280, 243] on p at bounding box center [382, 241] width 302 height 10
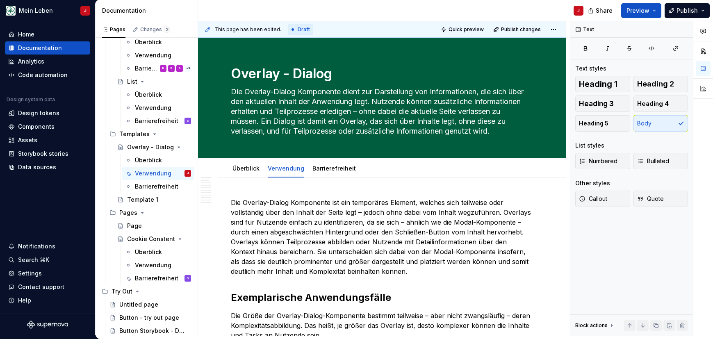
scroll to position [0, 0]
click at [337, 169] on link "Barrierefreiheit" at bounding box center [333, 168] width 43 height 7
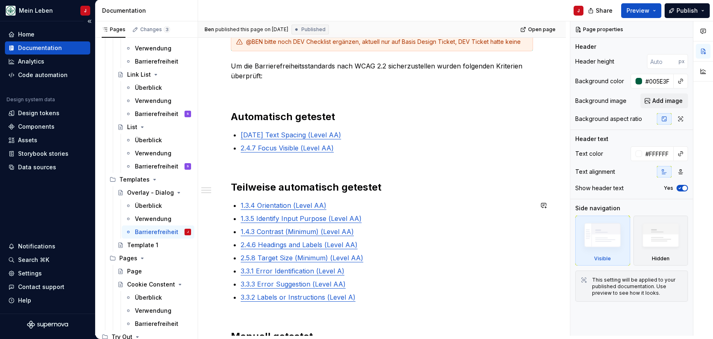
scroll to position [173, 0]
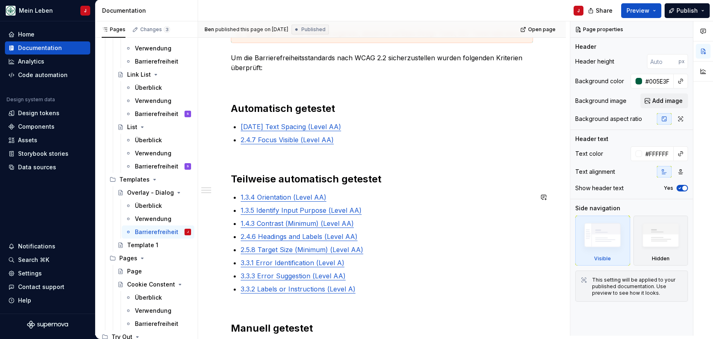
click at [341, 199] on p "1.3.4 Orientation (Level AA)" at bounding box center [387, 197] width 292 height 10
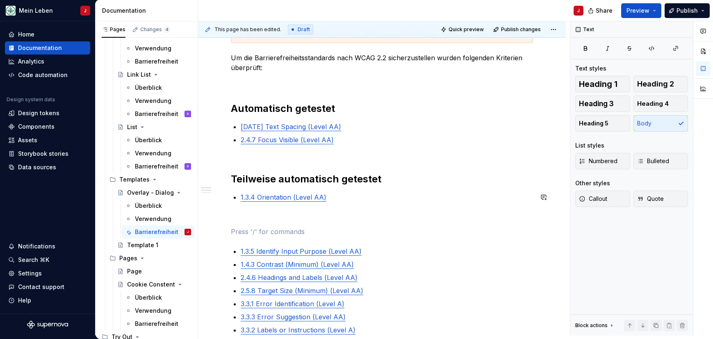
type textarea "*"
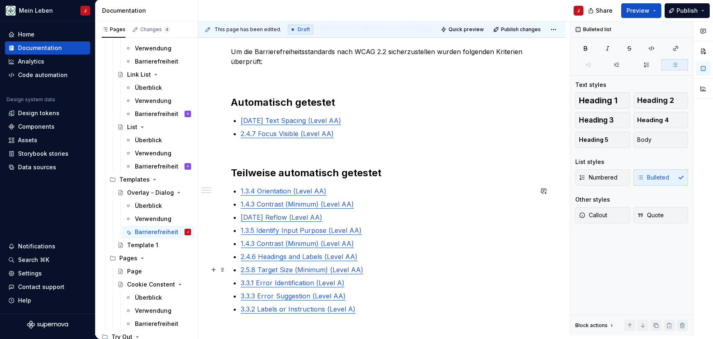
scroll to position [182, 0]
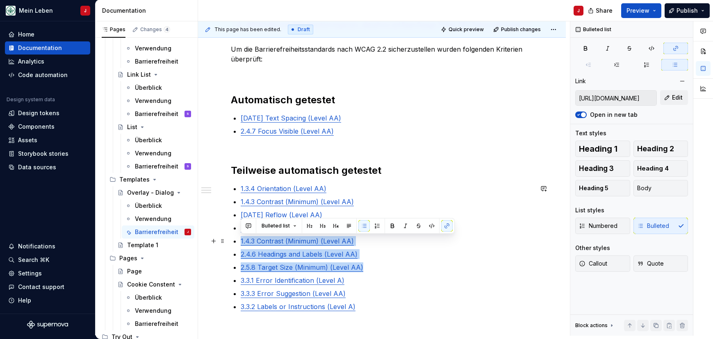
type input "[URL][DOMAIN_NAME]"
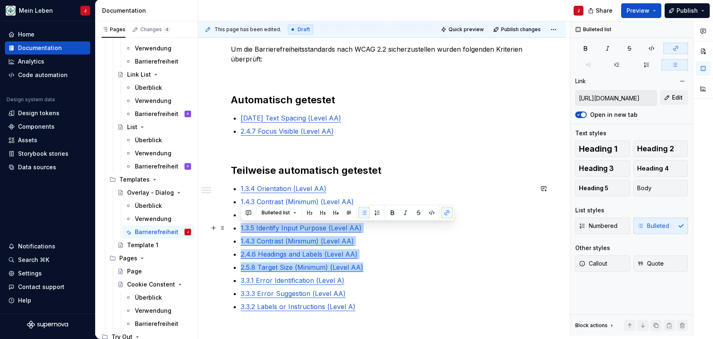
drag, startPoint x: 360, startPoint y: 266, endPoint x: 240, endPoint y: 227, distance: 125.9
click at [240, 227] on div "@BEN bitte noch DEV Checklist ergänzen, aktuell nur auf Basis Design Ticket, DE…" at bounding box center [382, 249] width 302 height 466
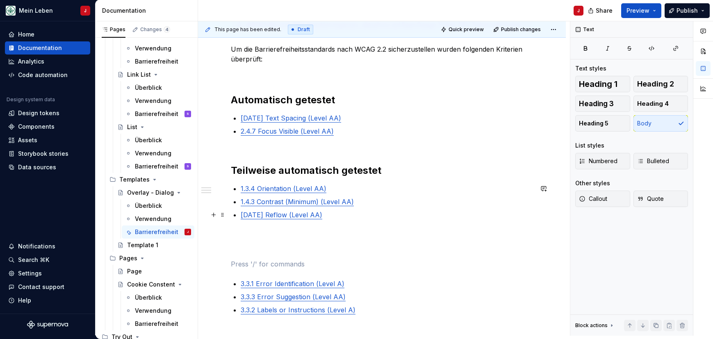
click at [339, 216] on p "[DATE] Reflow (Level AA)" at bounding box center [387, 215] width 292 height 10
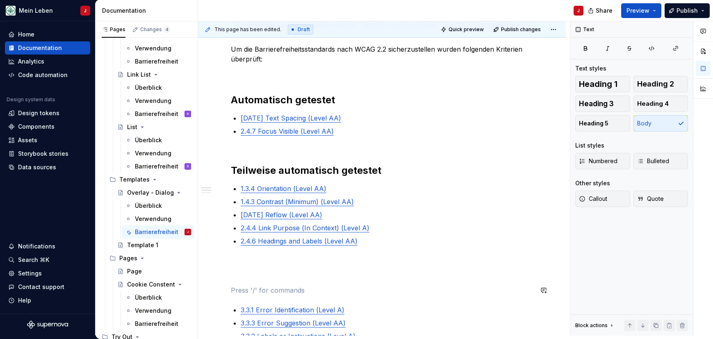
click at [271, 285] on div "@BEN bitte noch DEV Checklist ergänzen, aktuell nur auf Basis Design Ticket, DE…" at bounding box center [382, 264] width 302 height 496
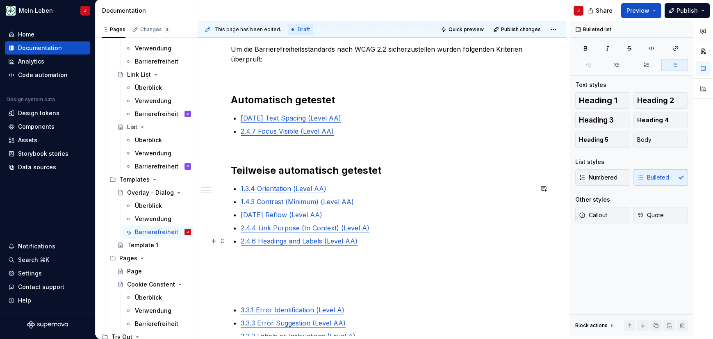
click at [378, 241] on p "2.4.6 Headings and Labels (Level AA)" at bounding box center [387, 241] width 292 height 10
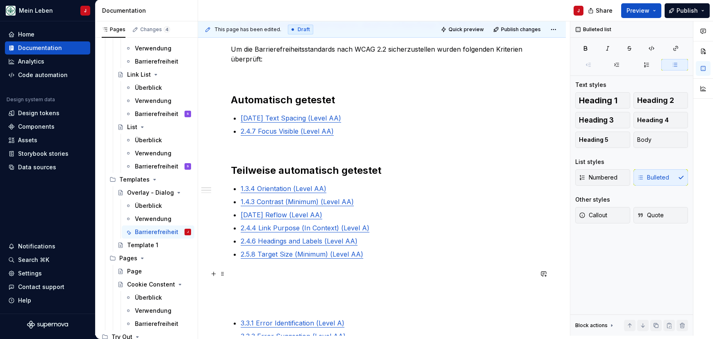
type textarea "*"
click at [357, 278] on p at bounding box center [382, 274] width 302 height 10
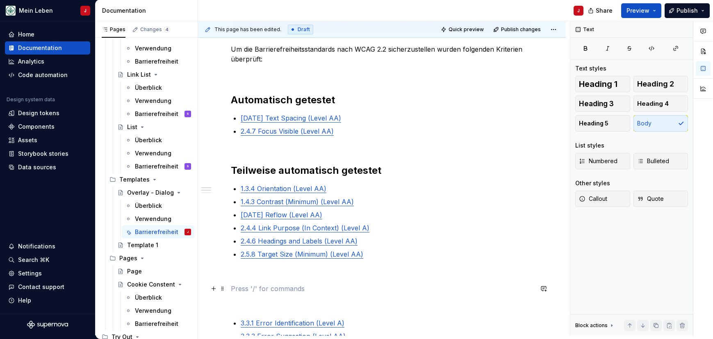
click at [285, 292] on p at bounding box center [382, 289] width 302 height 10
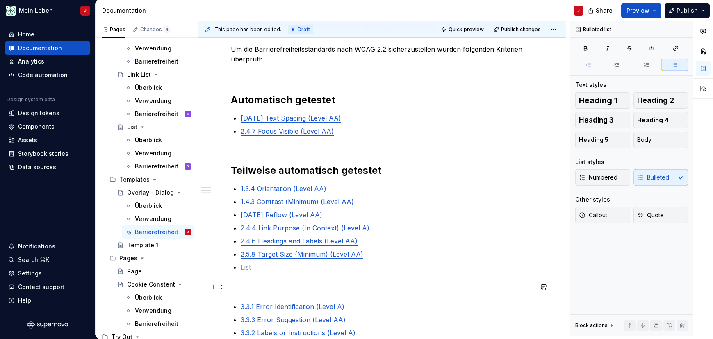
click at [249, 288] on p at bounding box center [382, 287] width 302 height 10
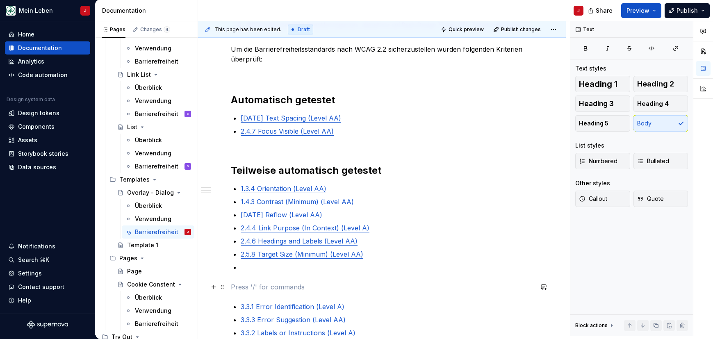
click at [252, 292] on div "@BEN bitte noch DEV Checklist ergänzen, aktuell nur auf Basis Design Ticket, DE…" at bounding box center [382, 262] width 302 height 493
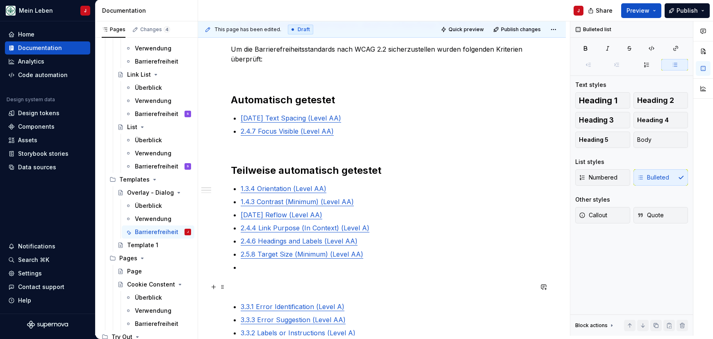
click at [269, 290] on p at bounding box center [382, 287] width 302 height 10
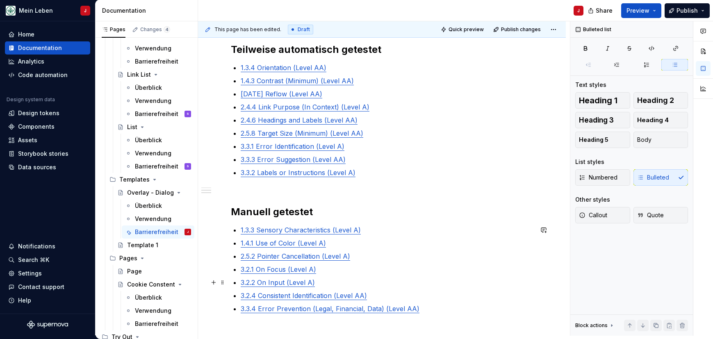
scroll to position [308, 0]
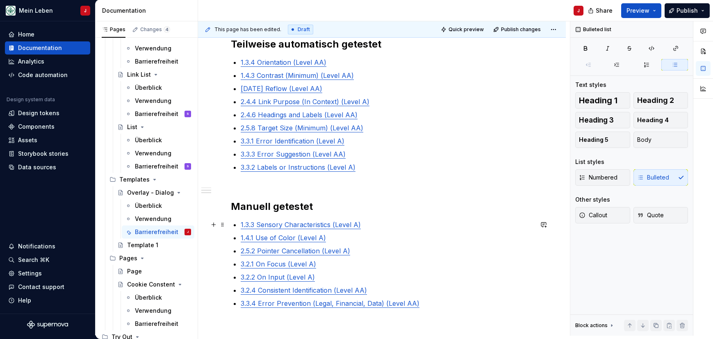
click at [237, 227] on div "@BEN bitte noch DEV Checklist ergänzen, aktuell nur auf Basis Design Ticket, DE…" at bounding box center [382, 115] width 302 height 453
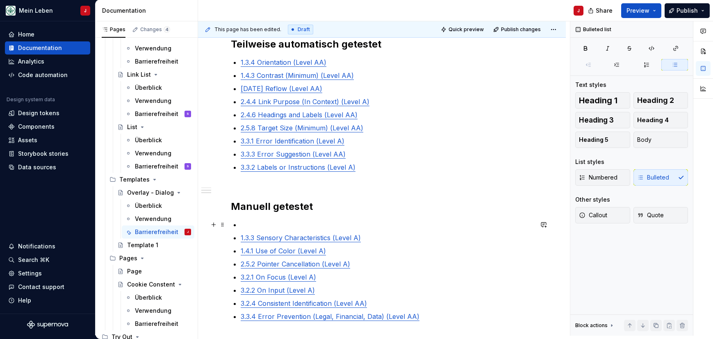
click at [246, 225] on p at bounding box center [387, 225] width 292 height 10
click at [337, 254] on p "1.4.1 Use of Color (Level A)" at bounding box center [387, 251] width 292 height 10
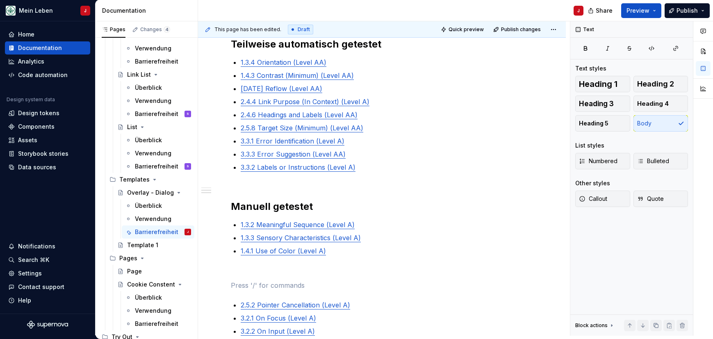
click at [260, 262] on div "@BEN bitte noch DEV Checklist ergänzen, aktuell nur auf Basis Design Ticket, DE…" at bounding box center [382, 142] width 302 height 507
click at [347, 250] on p "1.4.1 Use of Color (Level A)" at bounding box center [387, 251] width 292 height 10
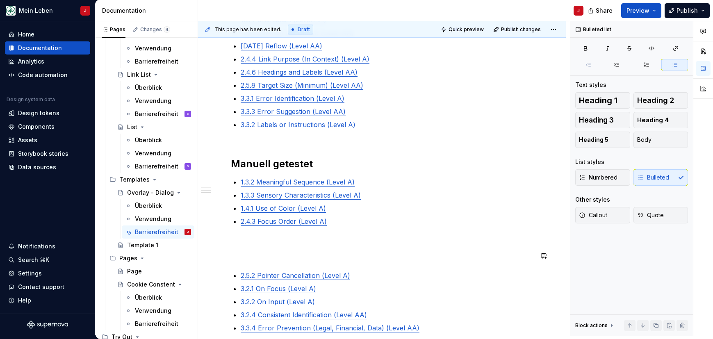
scroll to position [352, 0]
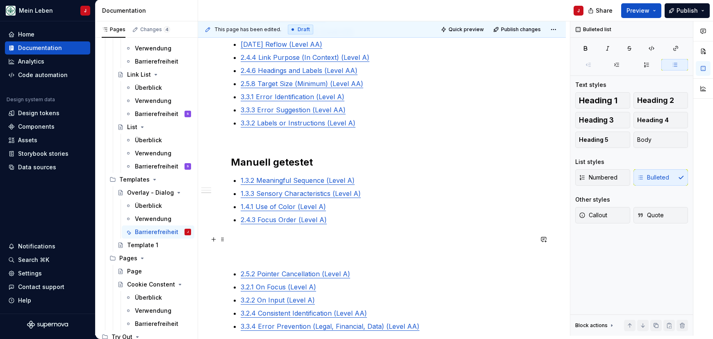
click at [243, 239] on p at bounding box center [382, 239] width 302 height 10
click at [291, 257] on div "@BEN bitte noch DEV Checklist ergänzen, aktuell nur auf Basis Design Ticket, DE…" at bounding box center [382, 104] width 302 height 519
click at [252, 257] on div "@BEN bitte noch DEV Checklist ergänzen, aktuell nur auf Basis Design Ticket, DE…" at bounding box center [382, 104] width 302 height 519
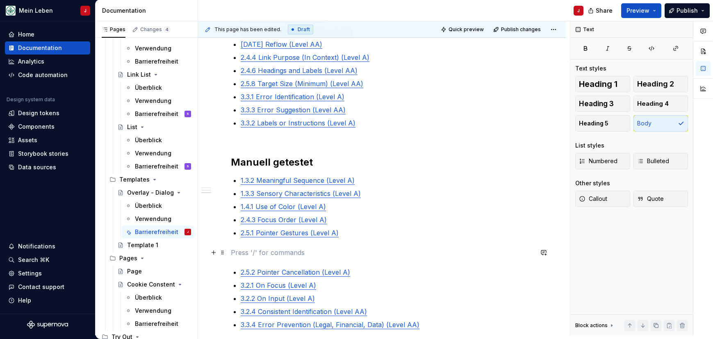
click at [247, 253] on p at bounding box center [382, 253] width 302 height 10
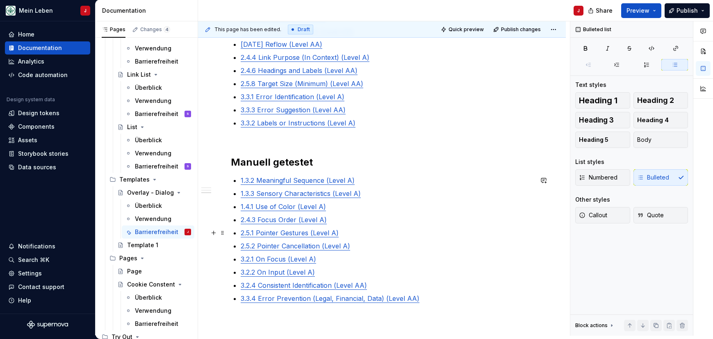
click at [358, 236] on p "2.5.1 Pointer Gestures (Level A)" at bounding box center [387, 233] width 292 height 10
click at [361, 246] on p "2.5.2 Pointer Cancellation (Level A)" at bounding box center [387, 246] width 292 height 10
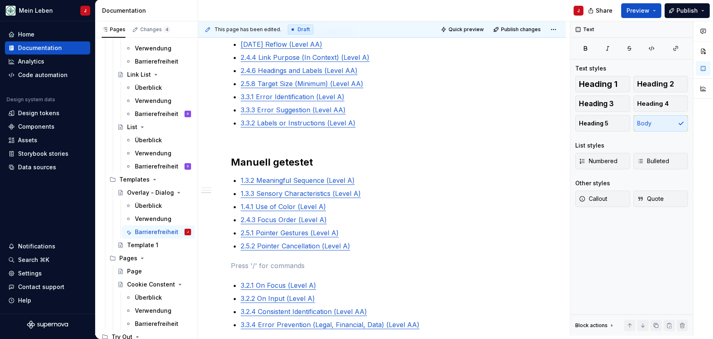
click at [294, 256] on div "@BEN bitte noch DEV Checklist ergänzen, aktuell nur auf Basis Design Ticket, DE…" at bounding box center [382, 104] width 302 height 519
click at [372, 246] on p "2.5.2 Pointer Cancellation (Level A)" at bounding box center [387, 246] width 292 height 10
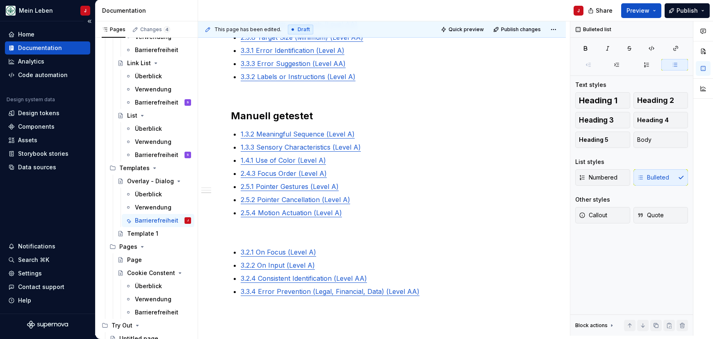
scroll to position [918, 0]
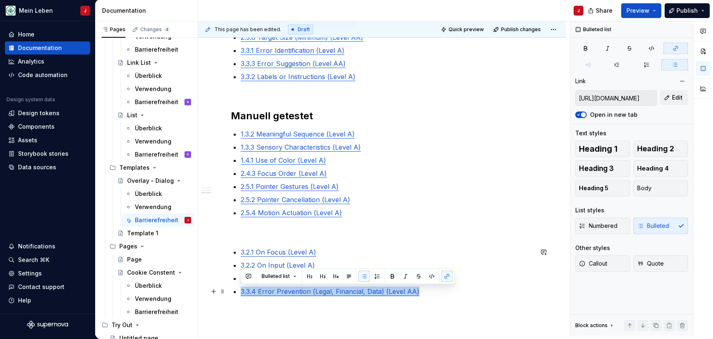
drag, startPoint x: 432, startPoint y: 294, endPoint x: 237, endPoint y: 288, distance: 194.8
click at [237, 288] on div "@BEN bitte noch DEV Checklist ergänzen, aktuell nur auf Basis Design Ticket, DE…" at bounding box center [382, 65] width 302 height 532
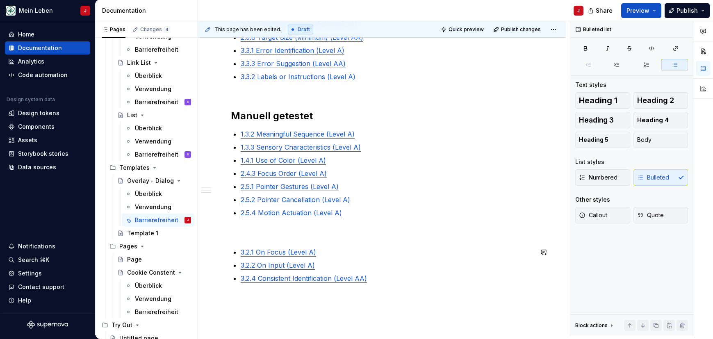
click at [247, 240] on div "@BEN bitte noch DEV Checklist ergänzen, aktuell nur auf Basis Design Ticket, DE…" at bounding box center [382, 58] width 302 height 519
click at [251, 238] on div "@BEN bitte noch DEV Checklist ergänzen, aktuell nur auf Basis Design Ticket, DE…" at bounding box center [382, 58] width 302 height 519
click at [255, 234] on p at bounding box center [382, 232] width 302 height 10
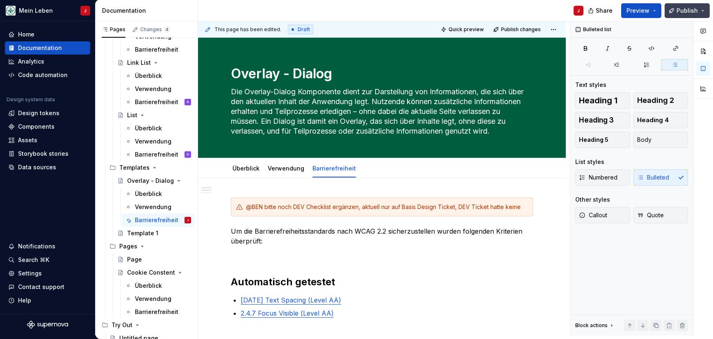
scroll to position [0, 0]
click at [685, 12] on span "Publish" at bounding box center [686, 11] width 21 height 8
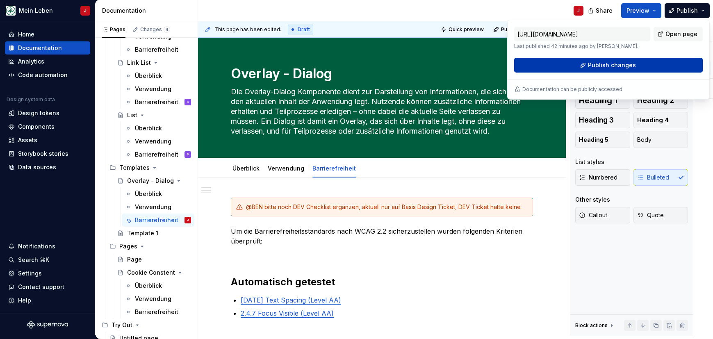
click at [612, 69] on span "Publish changes" at bounding box center [612, 65] width 48 height 8
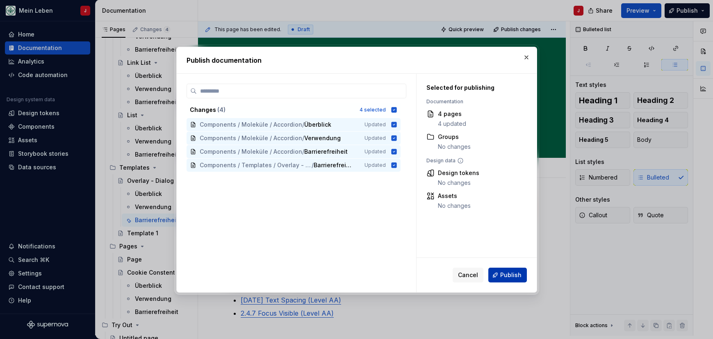
click at [512, 275] on span "Publish" at bounding box center [510, 275] width 21 height 8
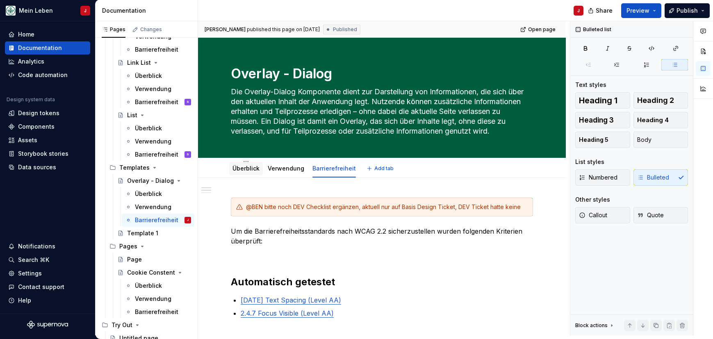
click at [249, 167] on link "Überblick" at bounding box center [245, 168] width 27 height 7
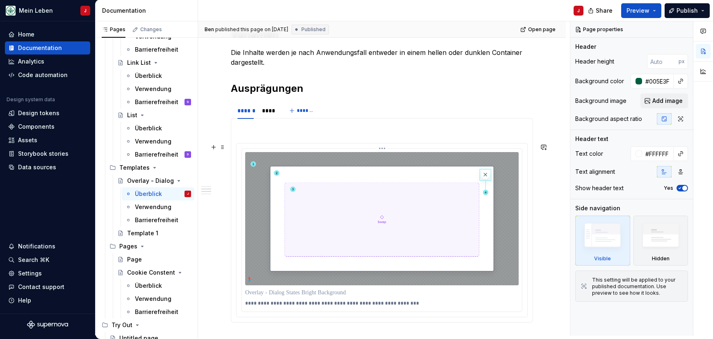
scroll to position [420, 0]
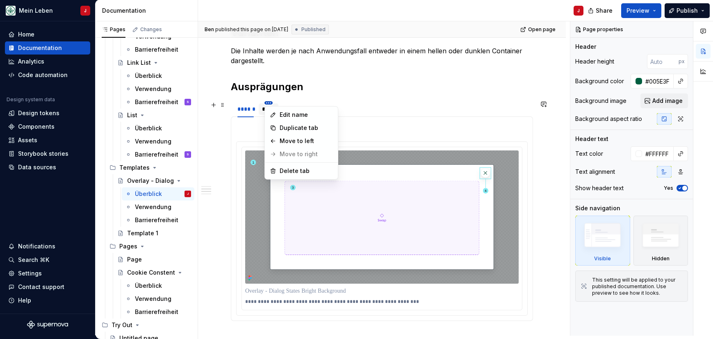
click at [266, 102] on html "Mein Leben J Home Documentation Analytics Code automation Design system data De…" at bounding box center [356, 169] width 713 height 339
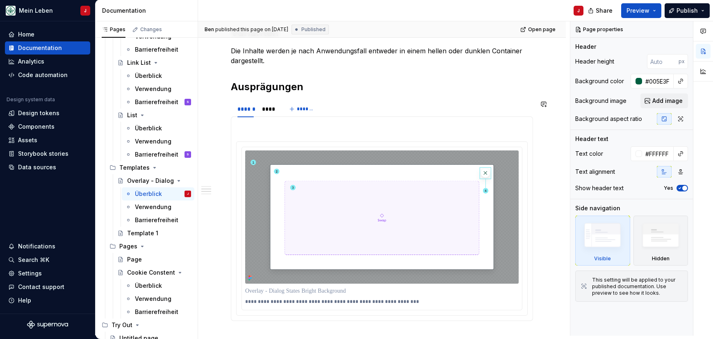
click at [253, 155] on html "Mein Leben J Home Documentation Analytics Code automation Design system data De…" at bounding box center [356, 169] width 713 height 339
click at [267, 110] on div "****" at bounding box center [268, 109] width 13 height 8
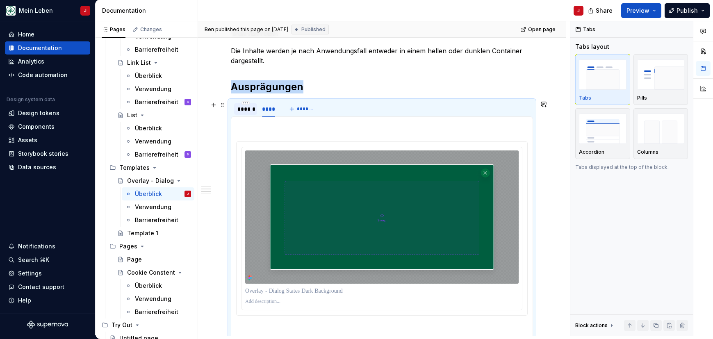
click at [243, 111] on div "******" at bounding box center [245, 109] width 16 height 8
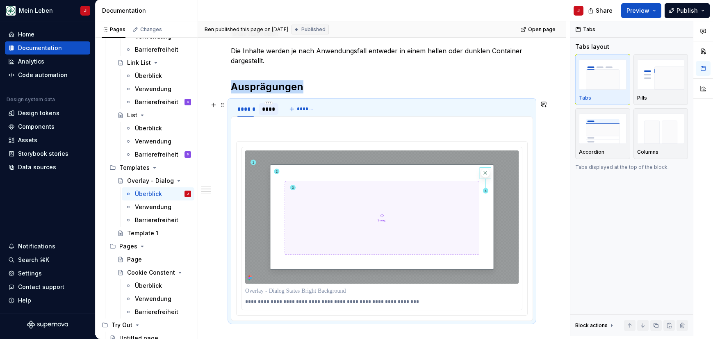
click at [266, 109] on div "****" at bounding box center [268, 109] width 13 height 8
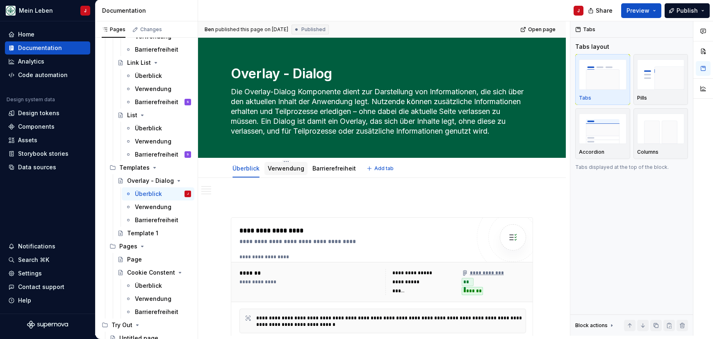
scroll to position [0, 0]
click at [276, 168] on link "Verwendung" at bounding box center [286, 168] width 36 height 7
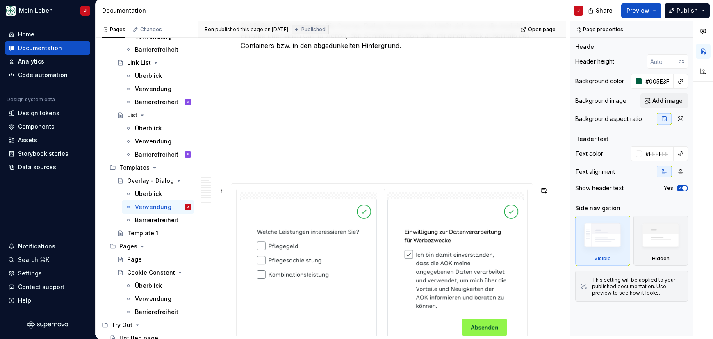
scroll to position [1170, 0]
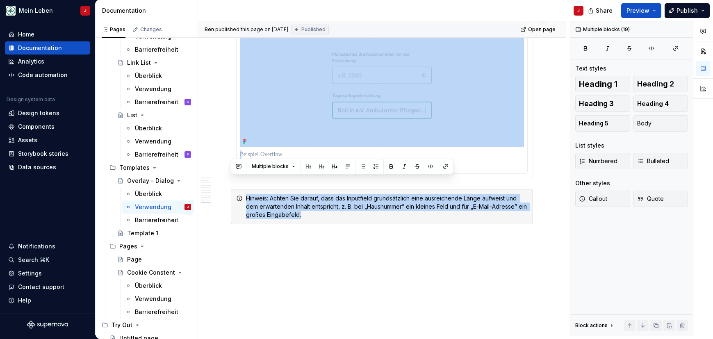
scroll to position [3661, 0]
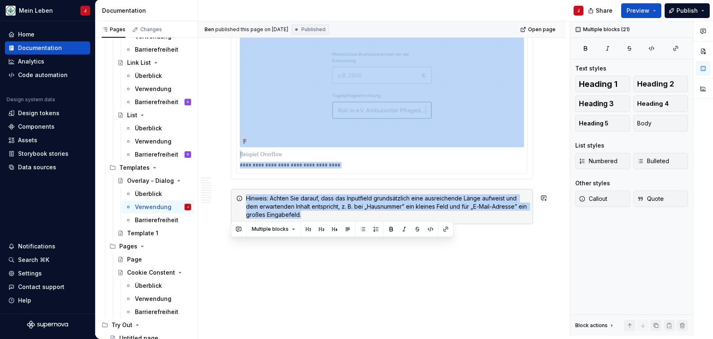
drag, startPoint x: 232, startPoint y: 102, endPoint x: 318, endPoint y: 287, distance: 203.9
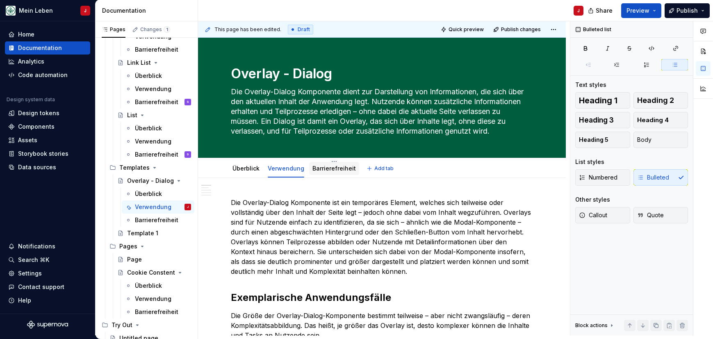
scroll to position [0, 0]
click at [325, 170] on link "Barrierefreiheit" at bounding box center [333, 168] width 43 height 7
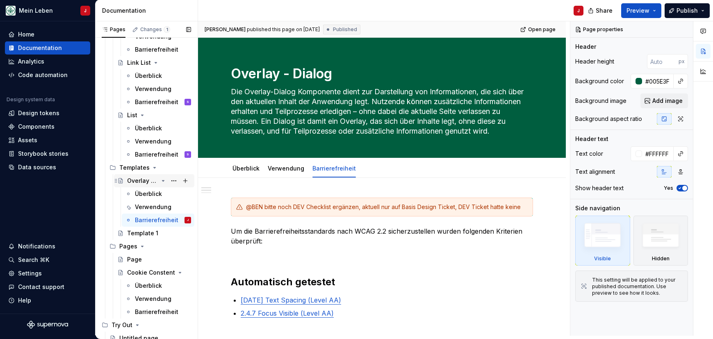
click at [151, 178] on div "Overlay - Dialog" at bounding box center [142, 181] width 31 height 8
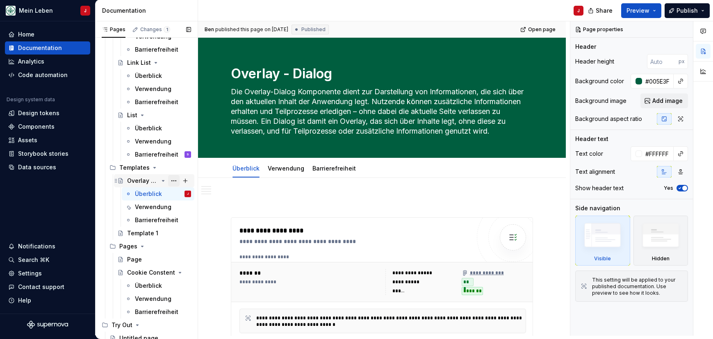
click at [175, 182] on button "Page tree" at bounding box center [173, 180] width 11 height 11
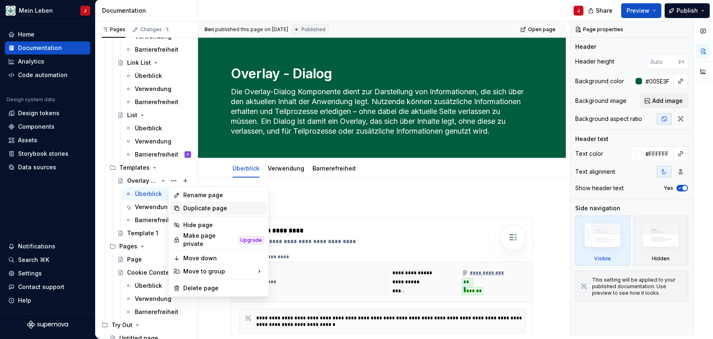
click at [188, 209] on div "Duplicate page" at bounding box center [223, 208] width 80 height 8
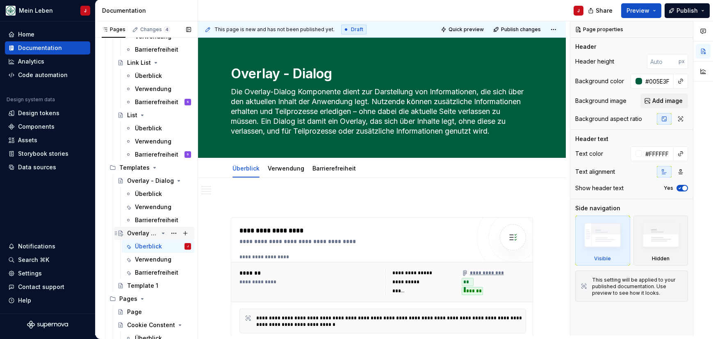
click at [163, 232] on icon "Page tree" at bounding box center [163, 233] width 7 height 7
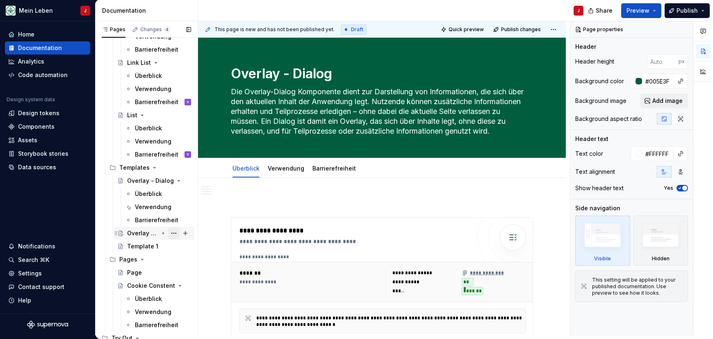
click at [172, 234] on button "Page tree" at bounding box center [173, 232] width 11 height 11
type textarea "*"
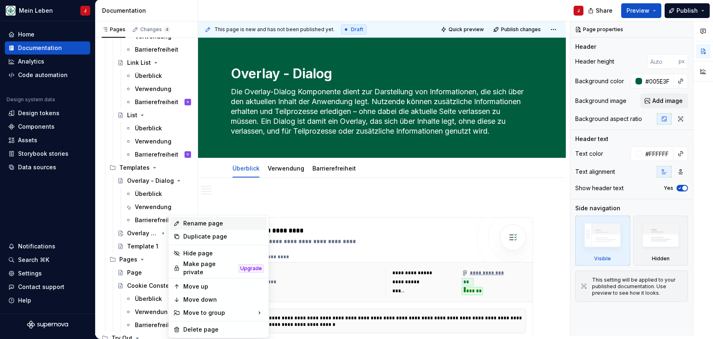
click at [206, 220] on div "Rename page" at bounding box center [223, 223] width 80 height 8
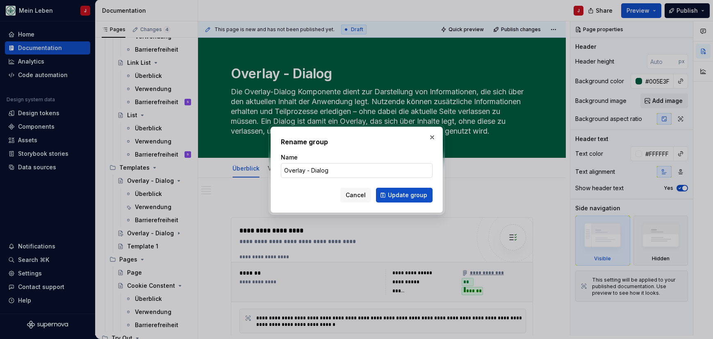
click at [348, 175] on input "Overlay - Dialog" at bounding box center [357, 170] width 152 height 15
type input "Overlay - Modal"
click at [405, 197] on span "Update group" at bounding box center [407, 195] width 39 height 8
type textarea "*"
type textarea "Overlay - Modal"
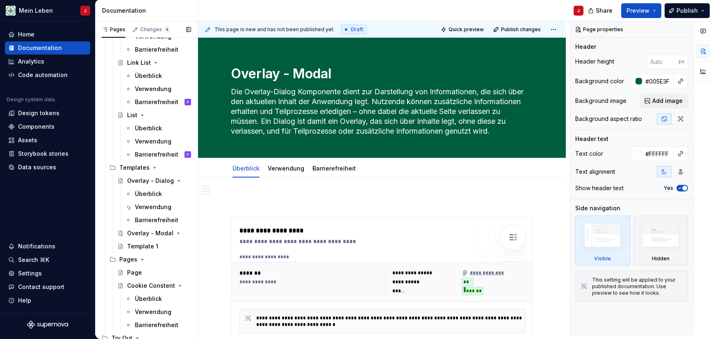
type textarea "*"
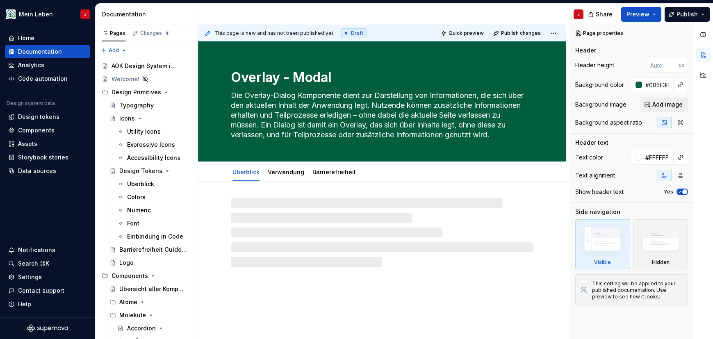
type textarea "*"
